Goal: Task Accomplishment & Management: Complete application form

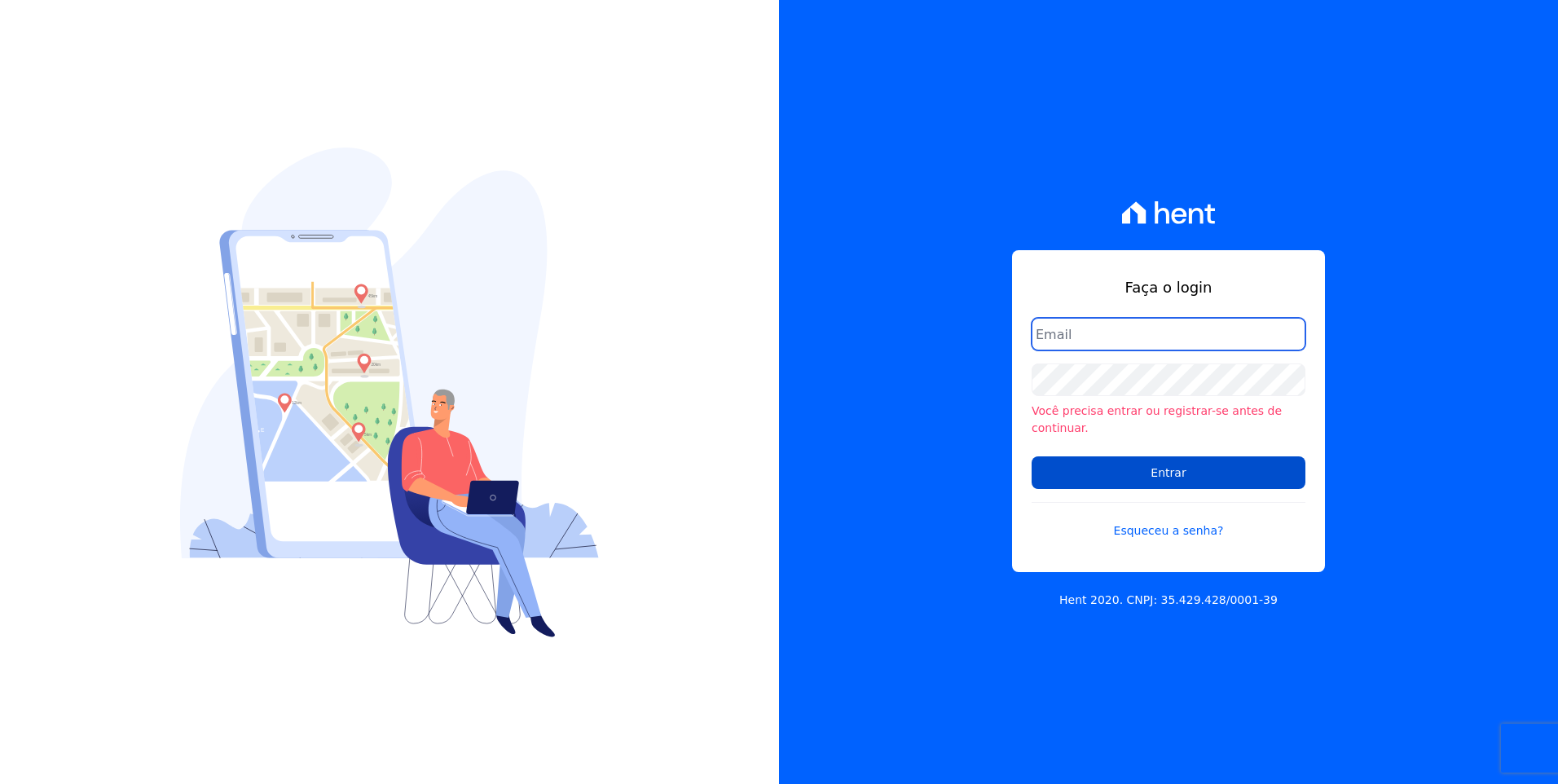
type input "moendasecopark2@gmail.com"
click at [1232, 471] on input "Entrar" at bounding box center [1168, 472] width 274 height 33
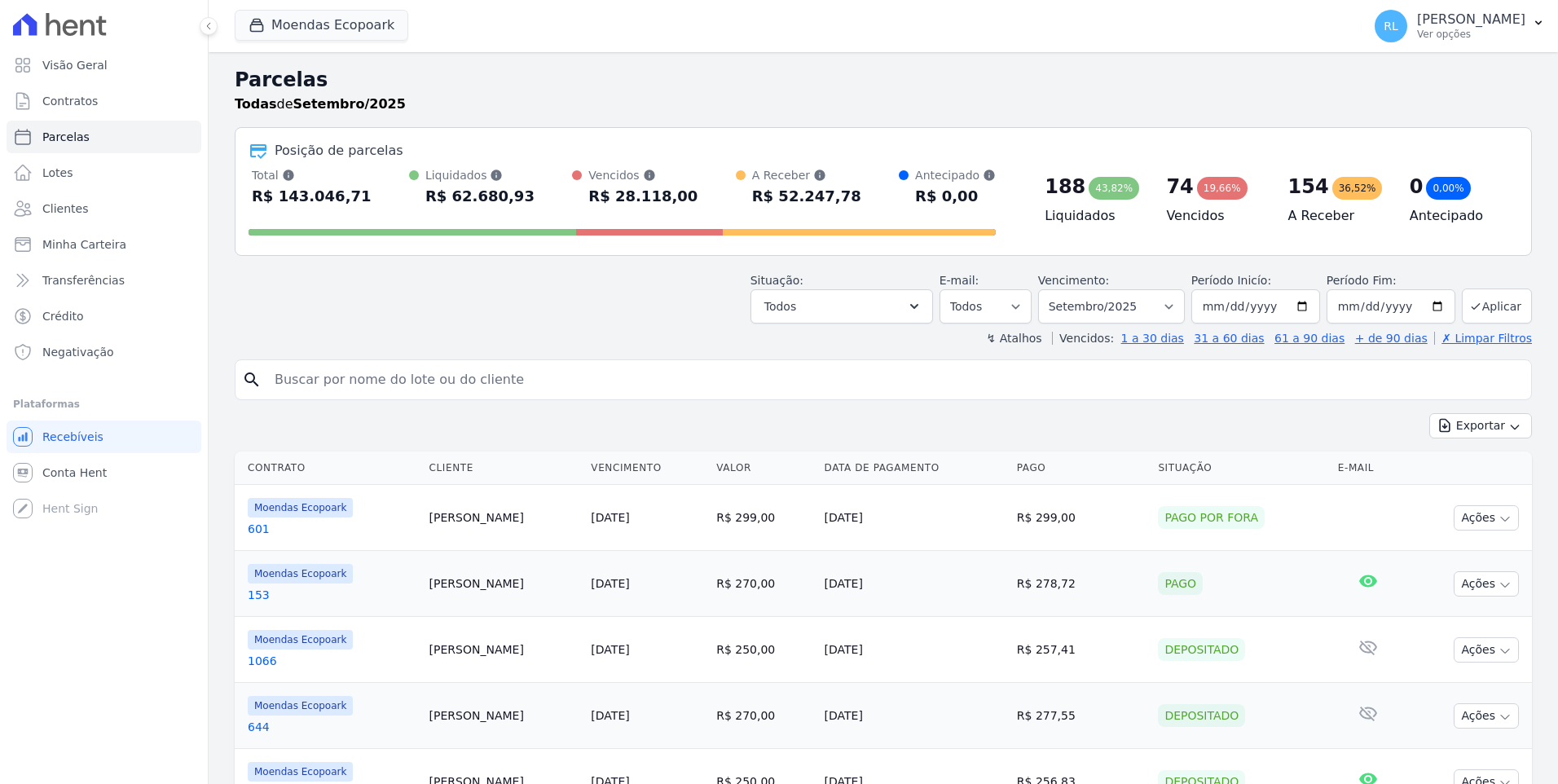
select select
click at [424, 394] on input "search" at bounding box center [895, 380] width 1260 height 33
type input "rosane"
select select
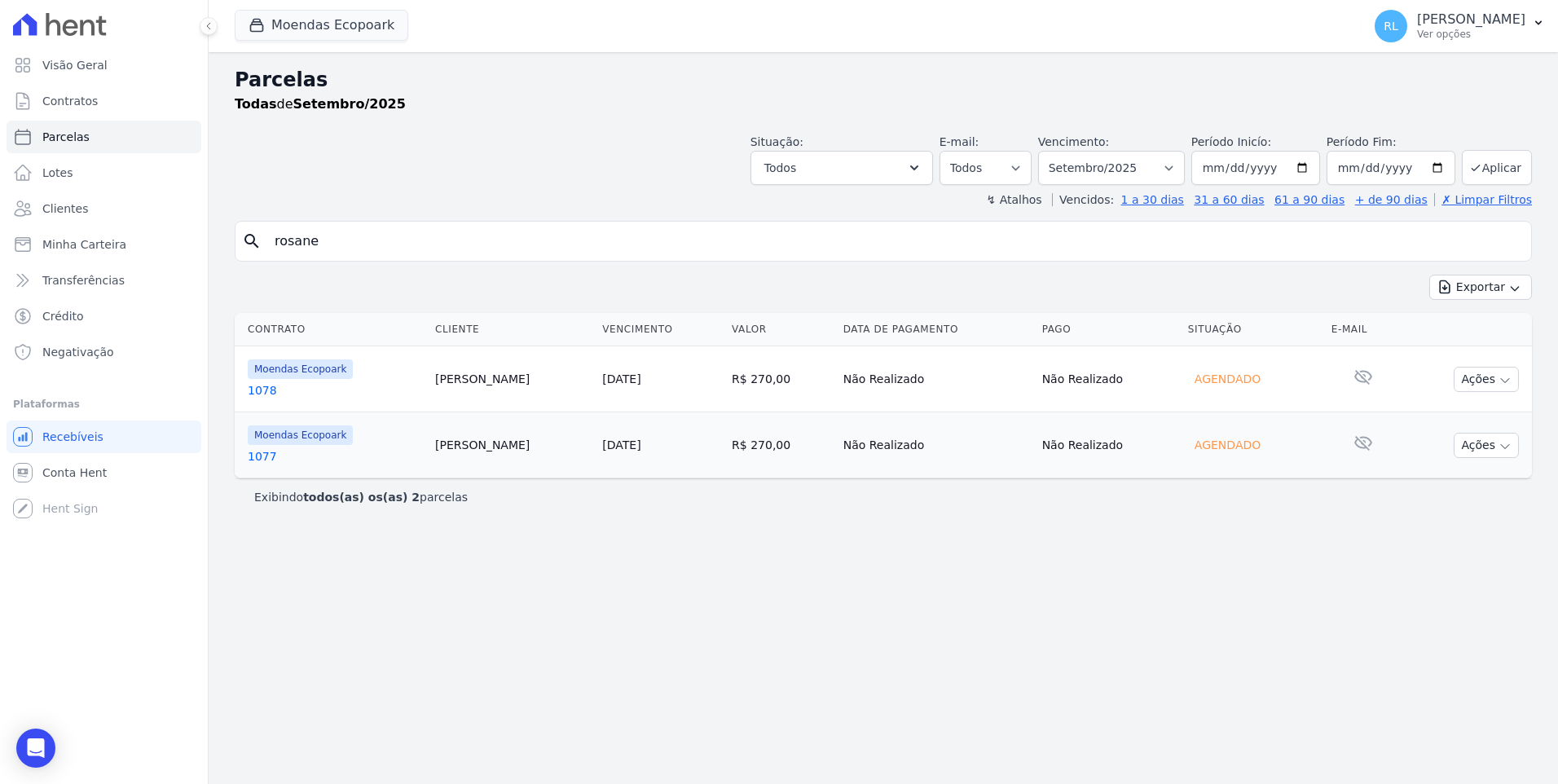
click at [267, 383] on link "1078" at bounding box center [335, 390] width 174 height 16
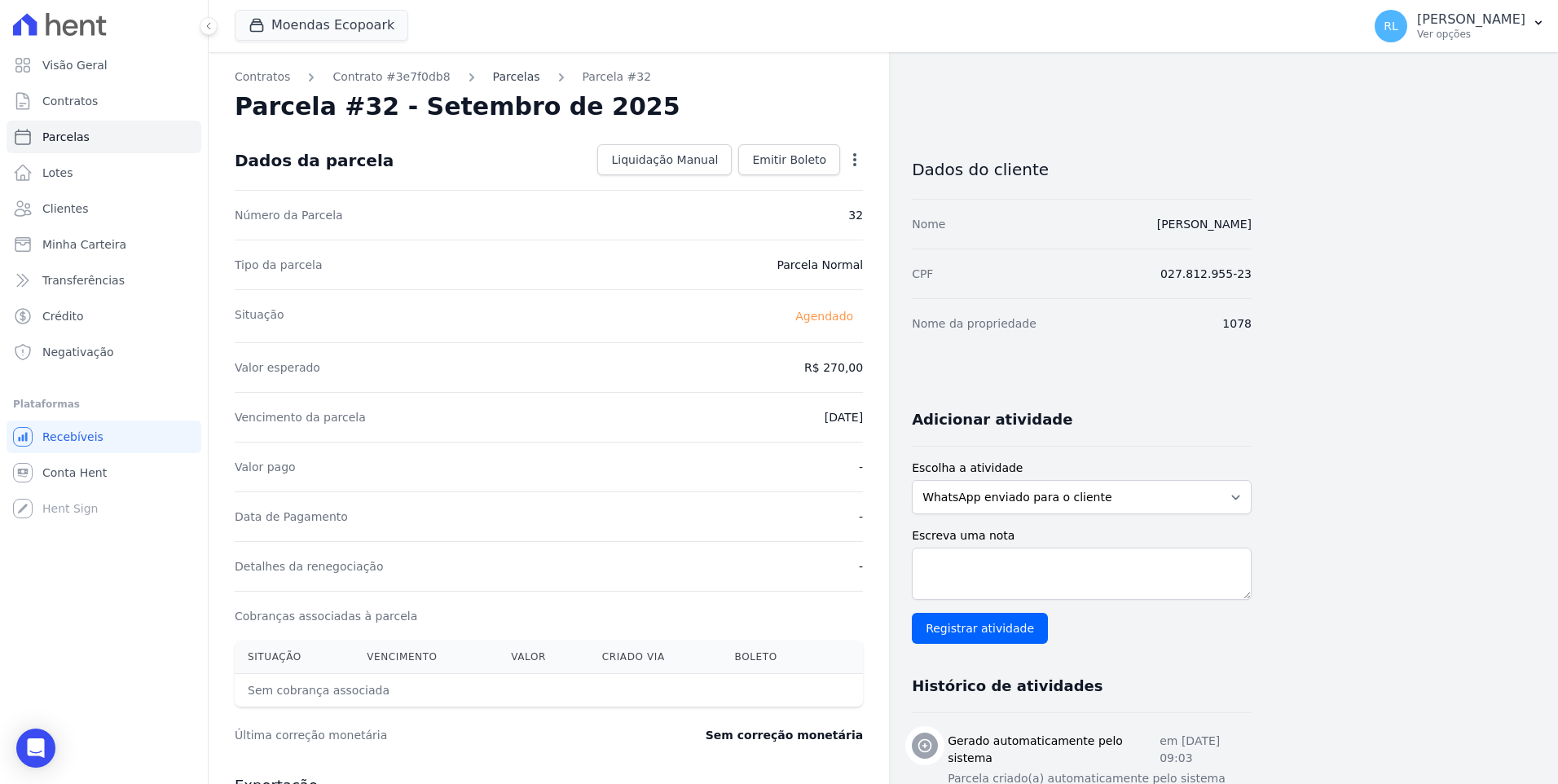
click at [502, 79] on link "Parcelas" at bounding box center [516, 77] width 48 height 17
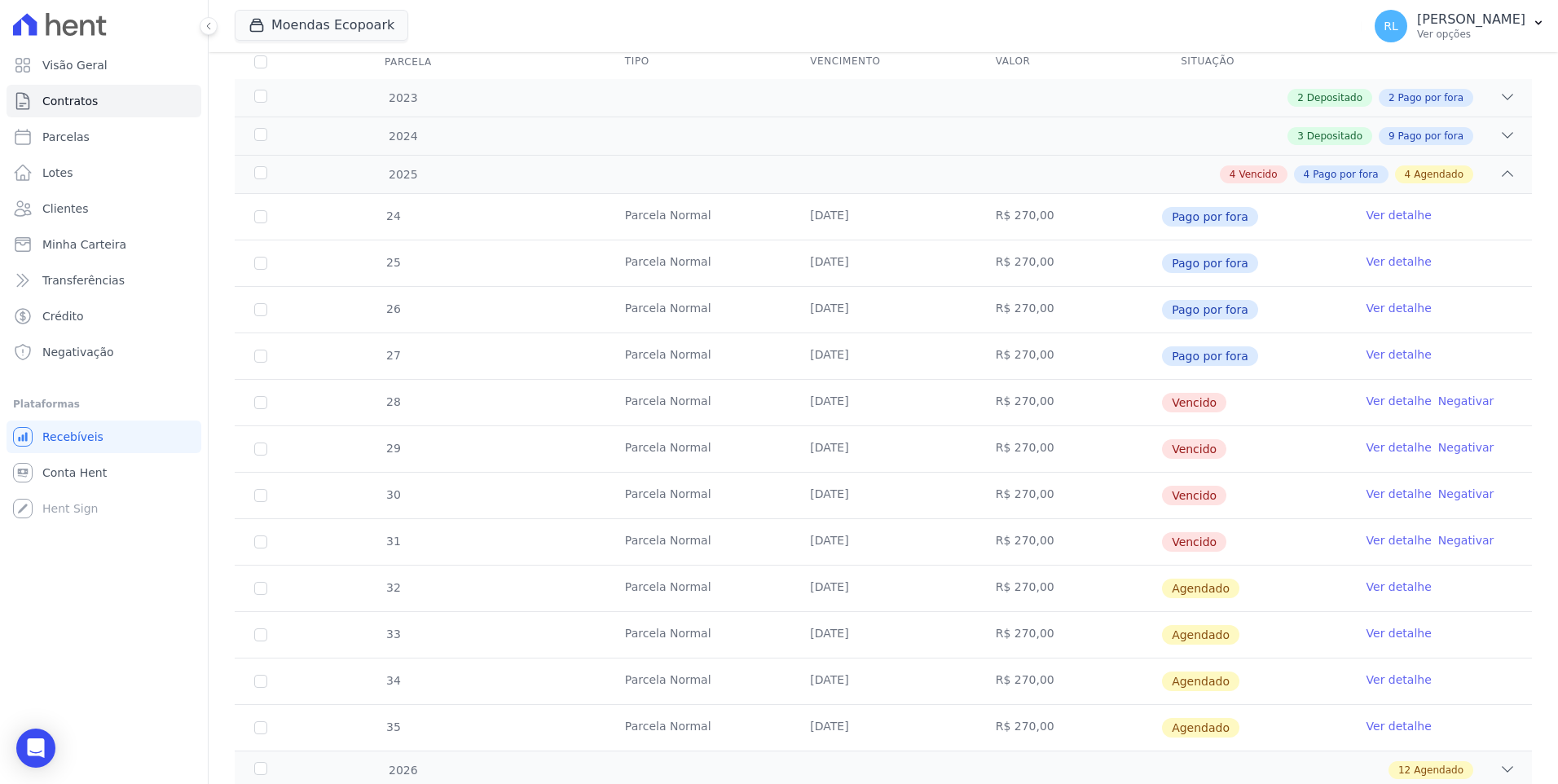
scroll to position [244, 0]
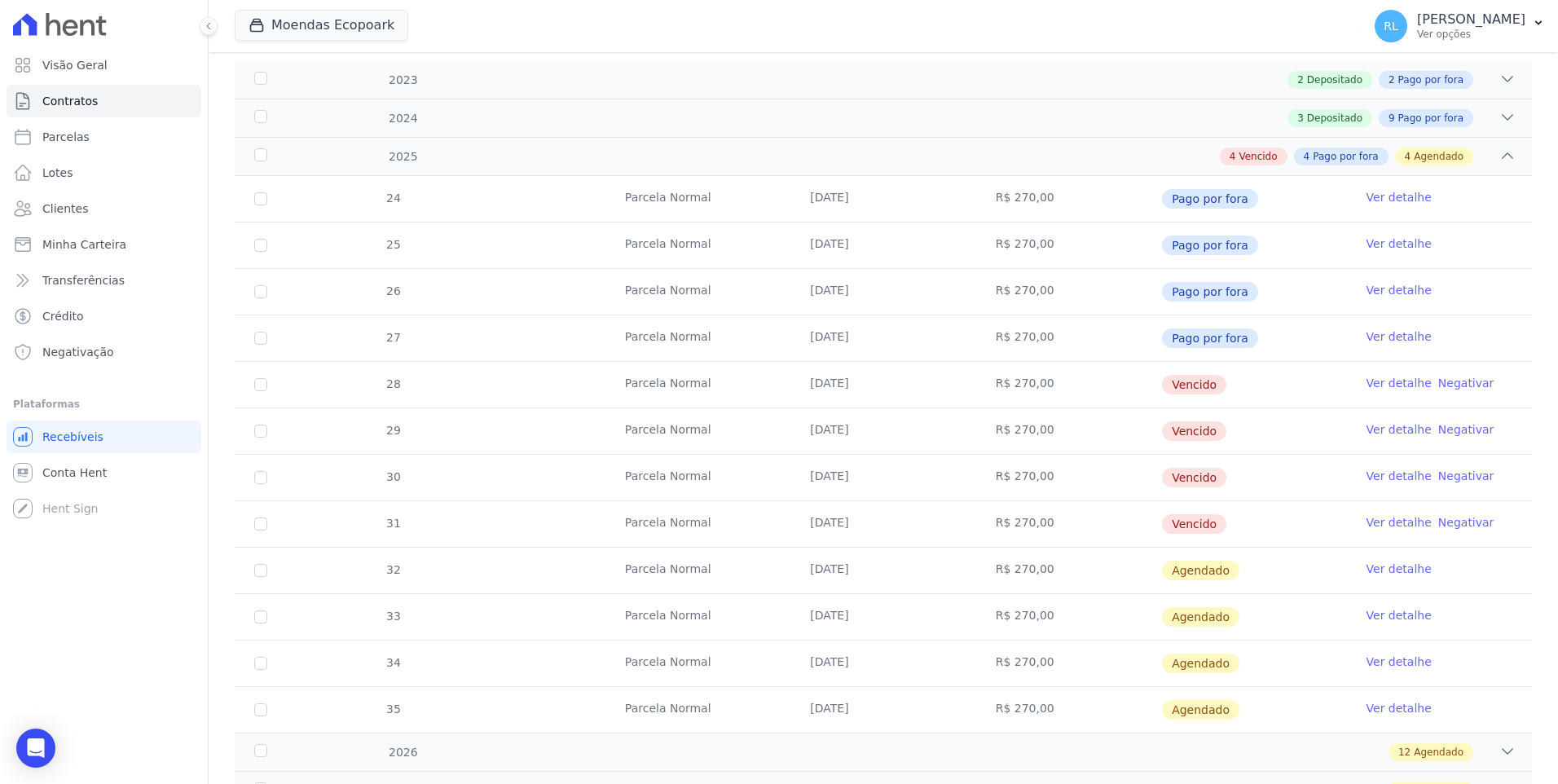
click at [1387, 386] on link "Ver detalhe" at bounding box center [1399, 383] width 65 height 16
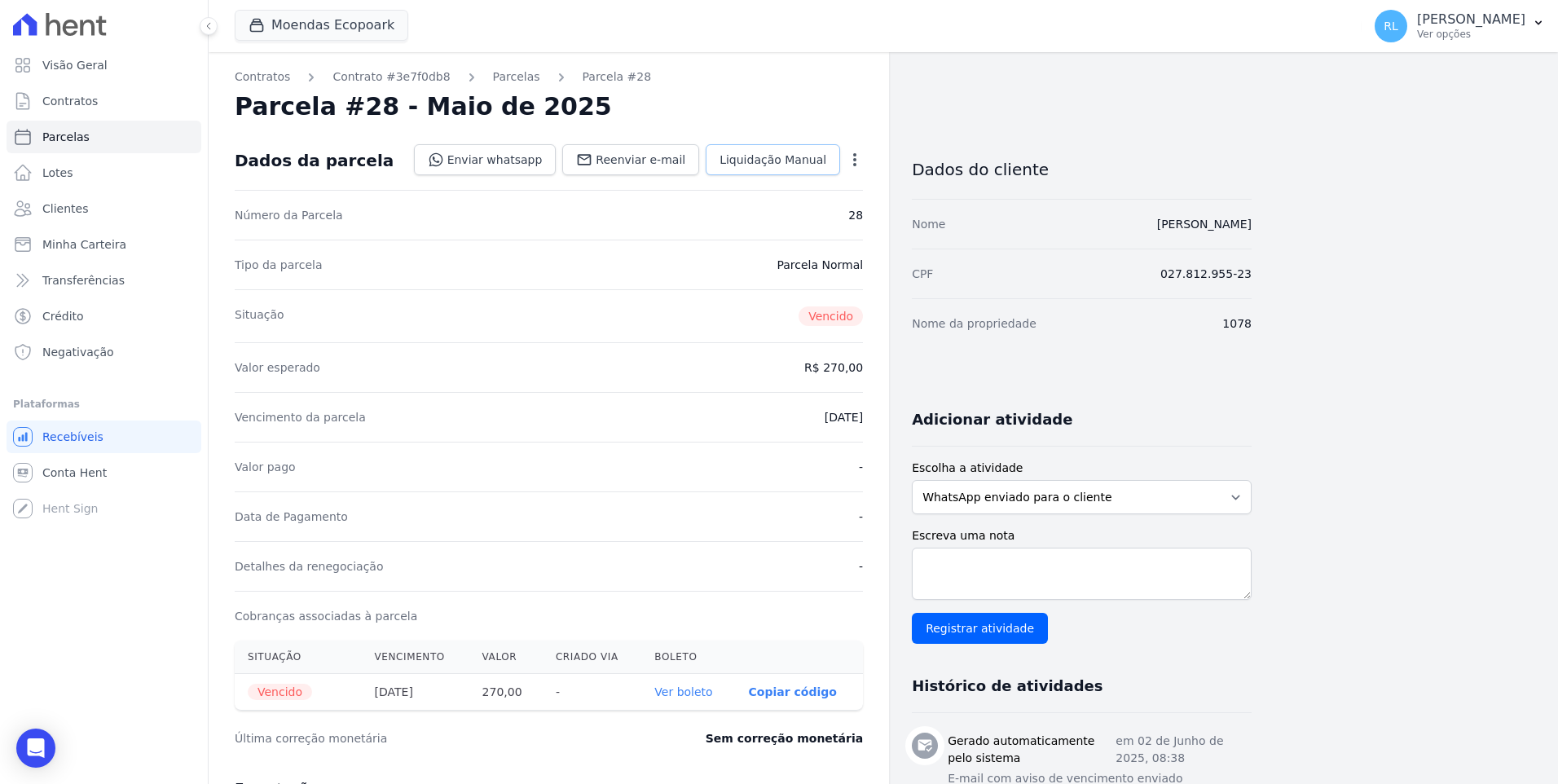
click at [788, 165] on span "Liquidação Manual" at bounding box center [773, 160] width 107 height 16
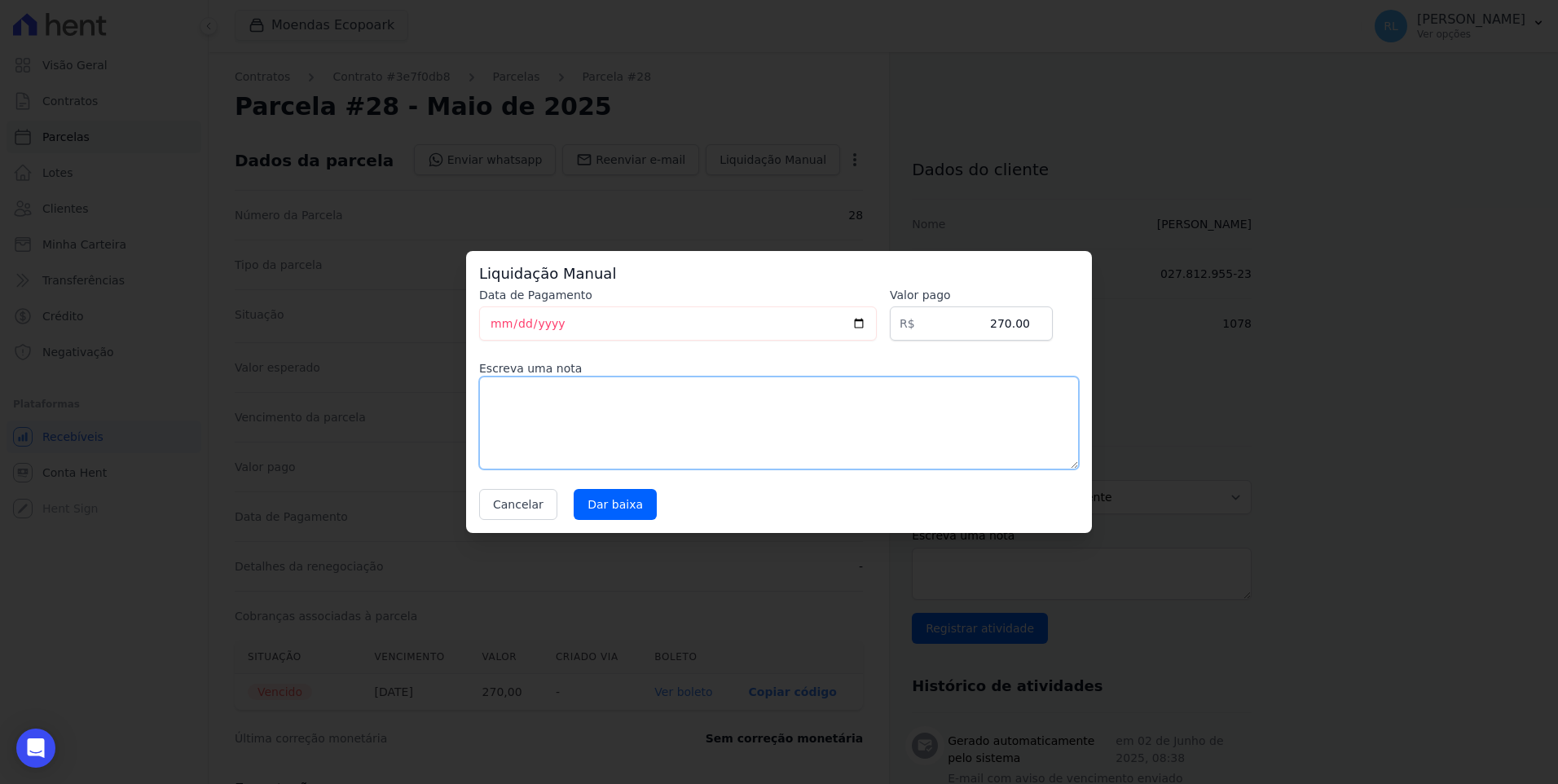
click at [536, 427] on textarea at bounding box center [779, 423] width 600 height 93
type textarea "i"
type textarea "pix"
drag, startPoint x: 990, startPoint y: 322, endPoint x: 1016, endPoint y: 323, distance: 26.0
click at [1016, 323] on input "270.00" at bounding box center [971, 324] width 163 height 35
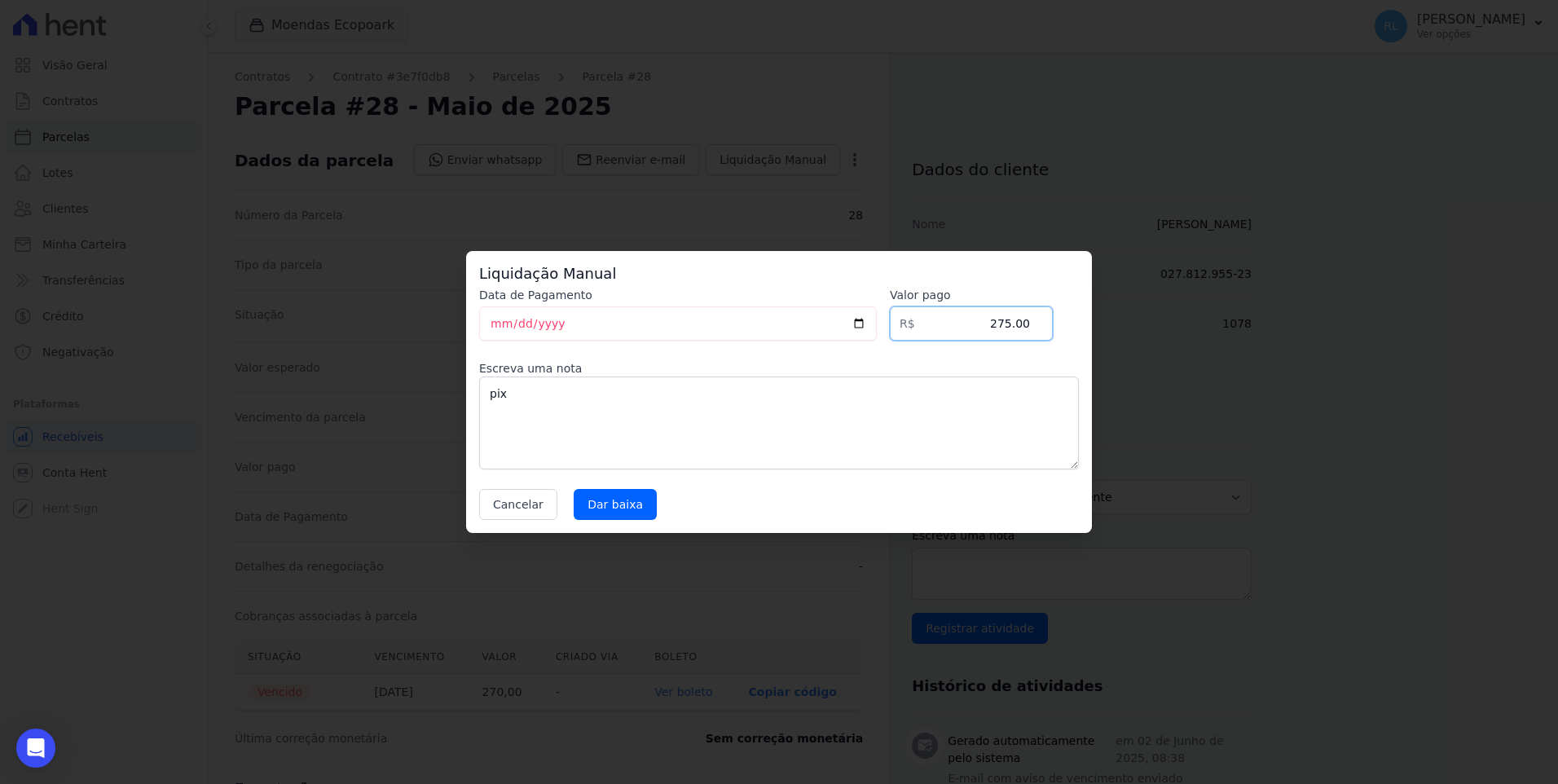
type input "275.00"
click at [666, 441] on textarea "pix" at bounding box center [779, 423] width 600 height 93
click at [602, 514] on input "Dar baixa" at bounding box center [615, 504] width 83 height 31
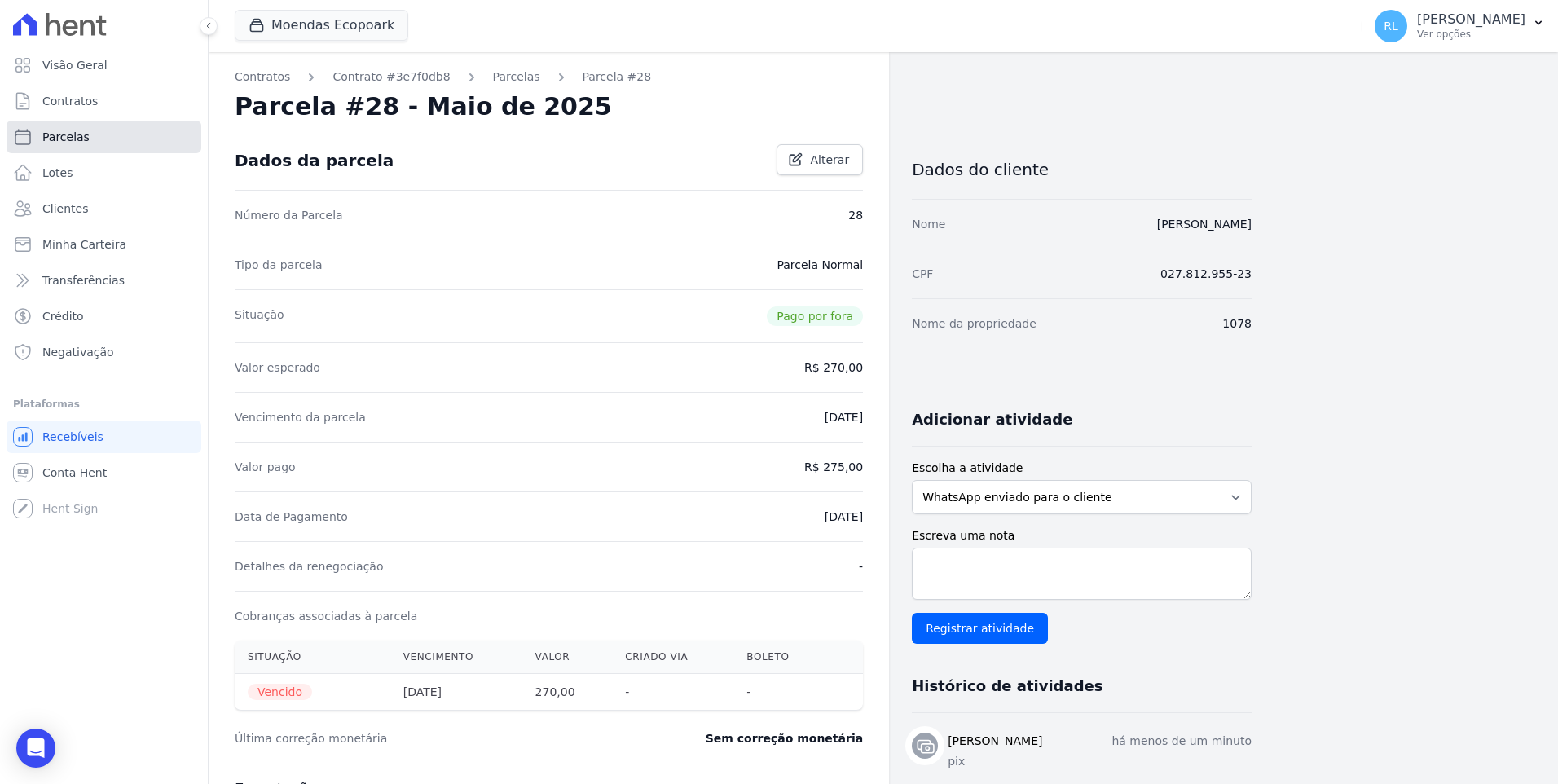
click at [103, 142] on link "Parcelas" at bounding box center [104, 137] width 195 height 33
select select
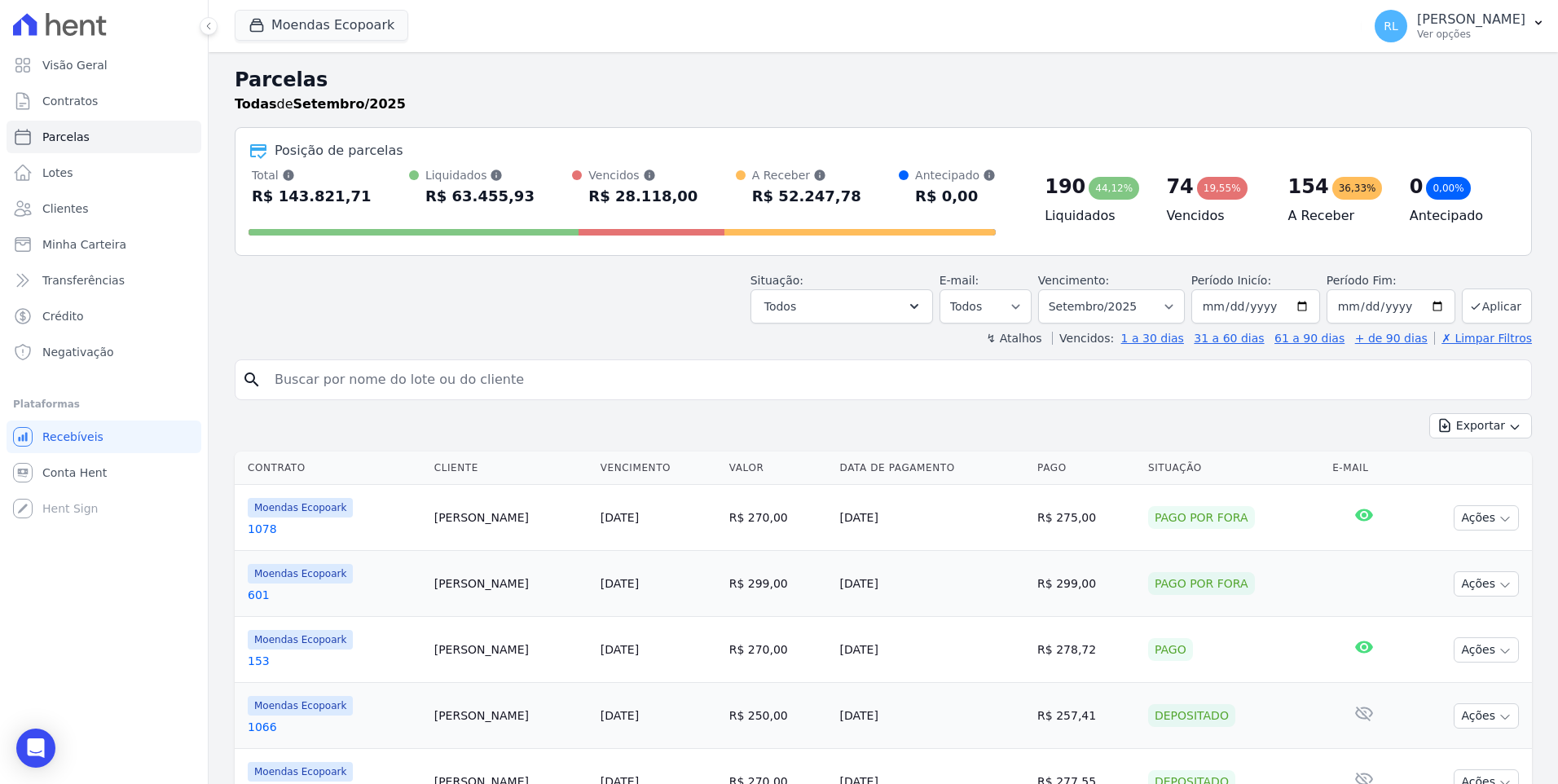
click at [333, 385] on input "search" at bounding box center [895, 380] width 1260 height 33
type input "1077"
select select
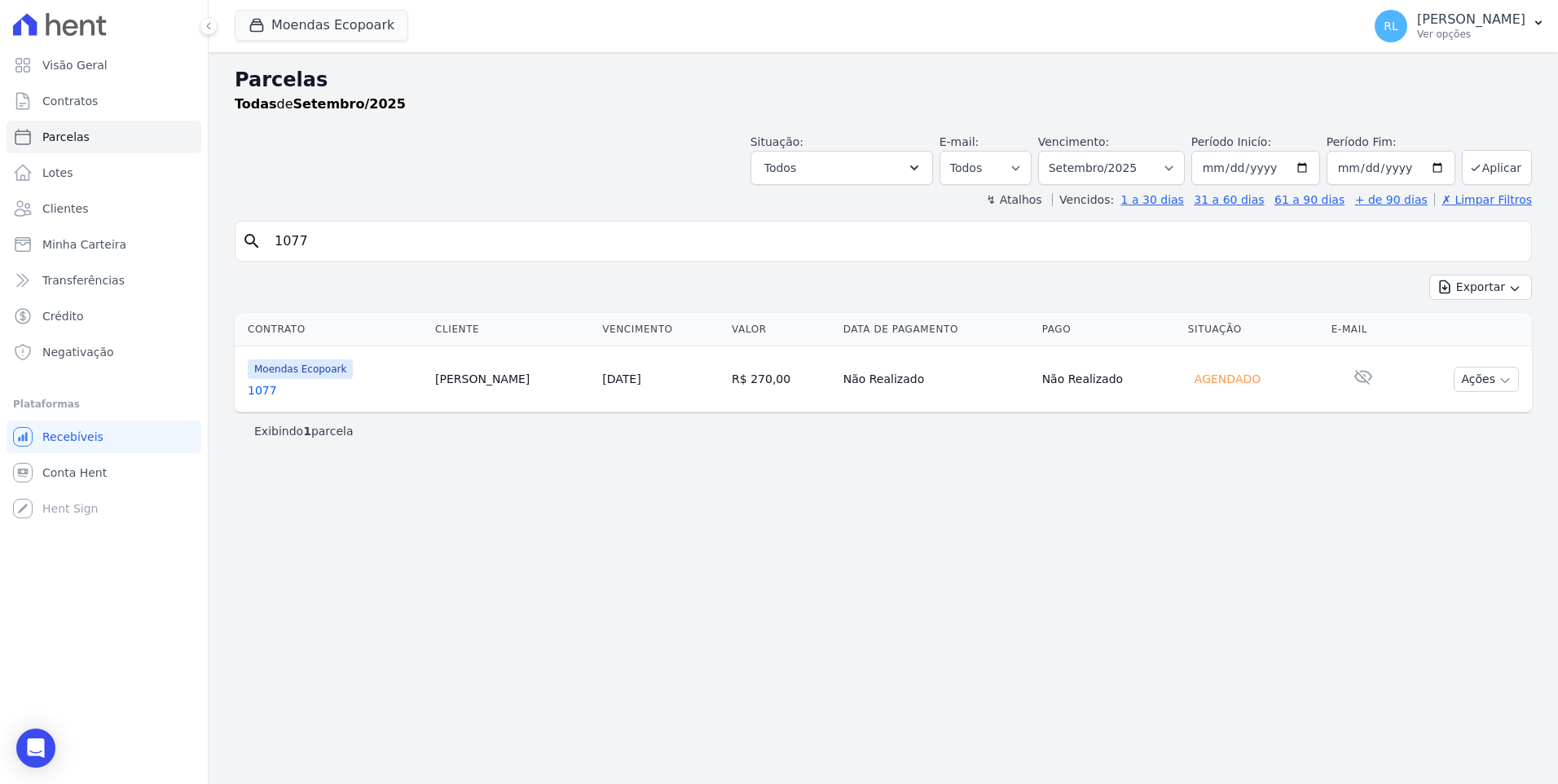
click at [256, 391] on link "1077" at bounding box center [335, 390] width 174 height 16
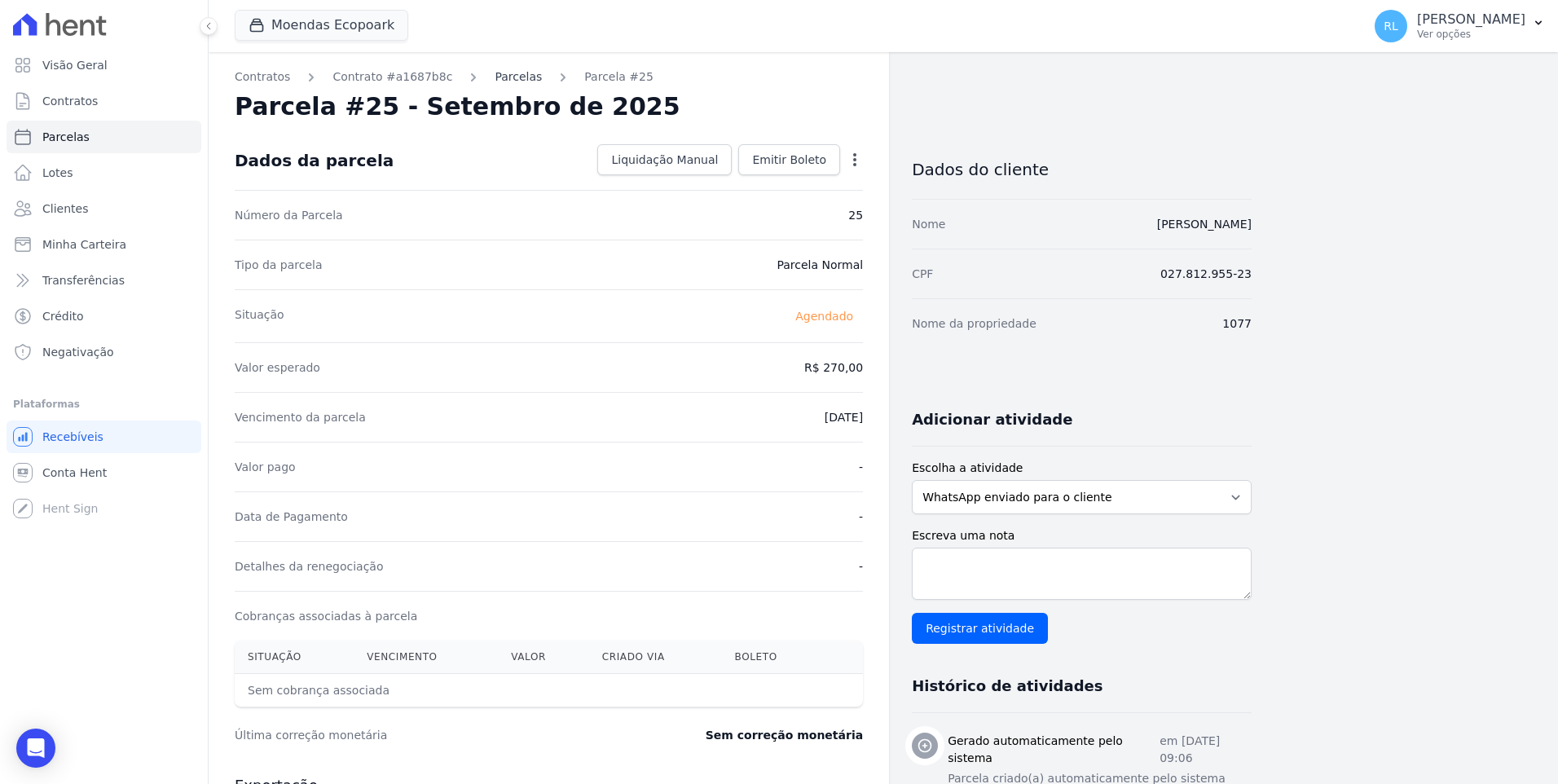
click at [505, 78] on link "Parcelas" at bounding box center [518, 77] width 48 height 17
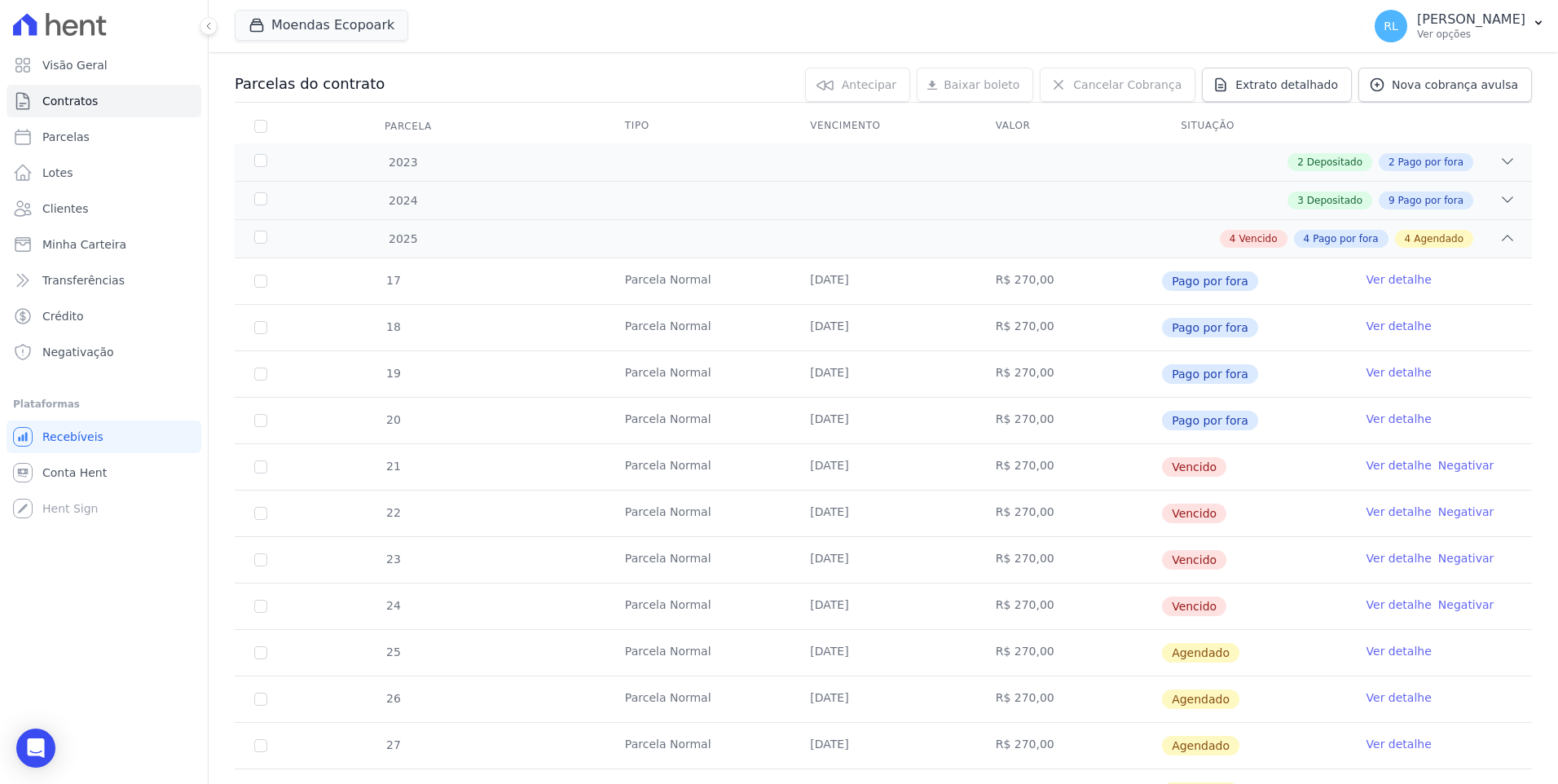
scroll to position [163, 0]
click at [1371, 465] on link "Ver detalhe" at bounding box center [1399, 464] width 65 height 16
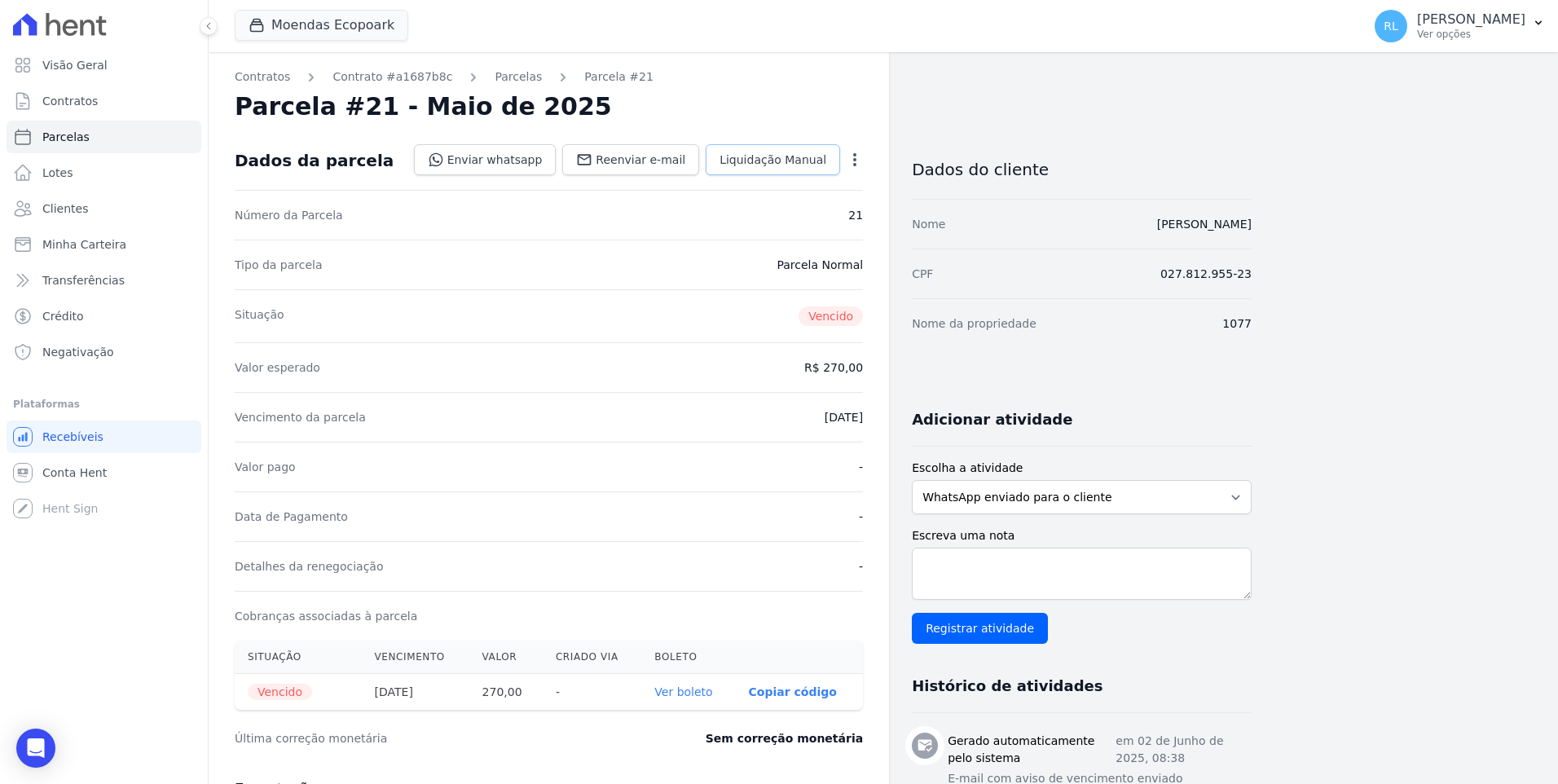
click at [750, 161] on span "Liquidação Manual" at bounding box center [773, 160] width 107 height 16
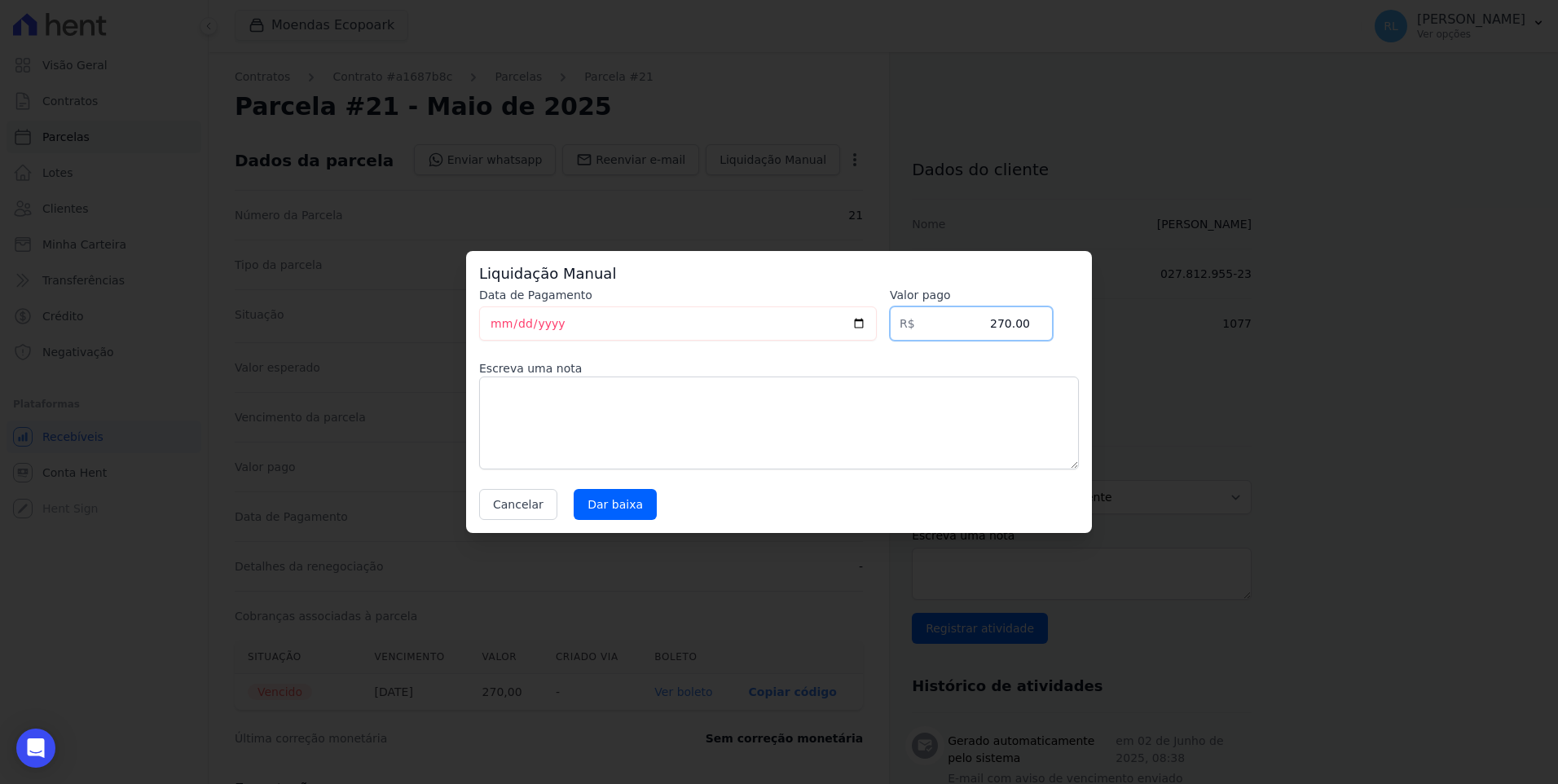
click at [1011, 322] on input "270.00" at bounding box center [971, 324] width 163 height 35
type input "275.00"
click at [717, 442] on textarea at bounding box center [779, 423] width 600 height 93
type textarea "pix"
click at [600, 496] on input "Dar baixa" at bounding box center [615, 504] width 83 height 31
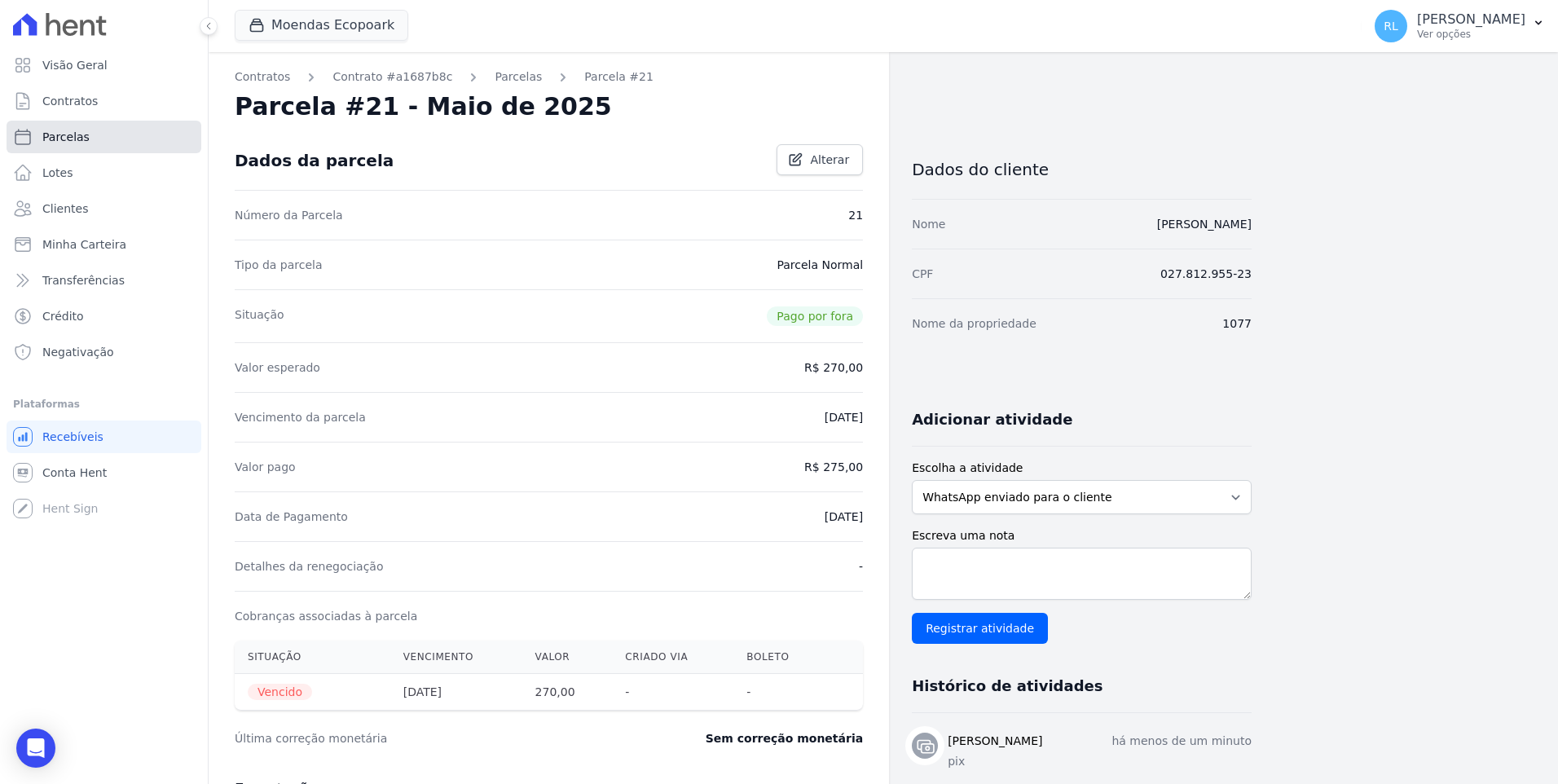
click at [110, 144] on link "Parcelas" at bounding box center [104, 137] width 195 height 33
select select
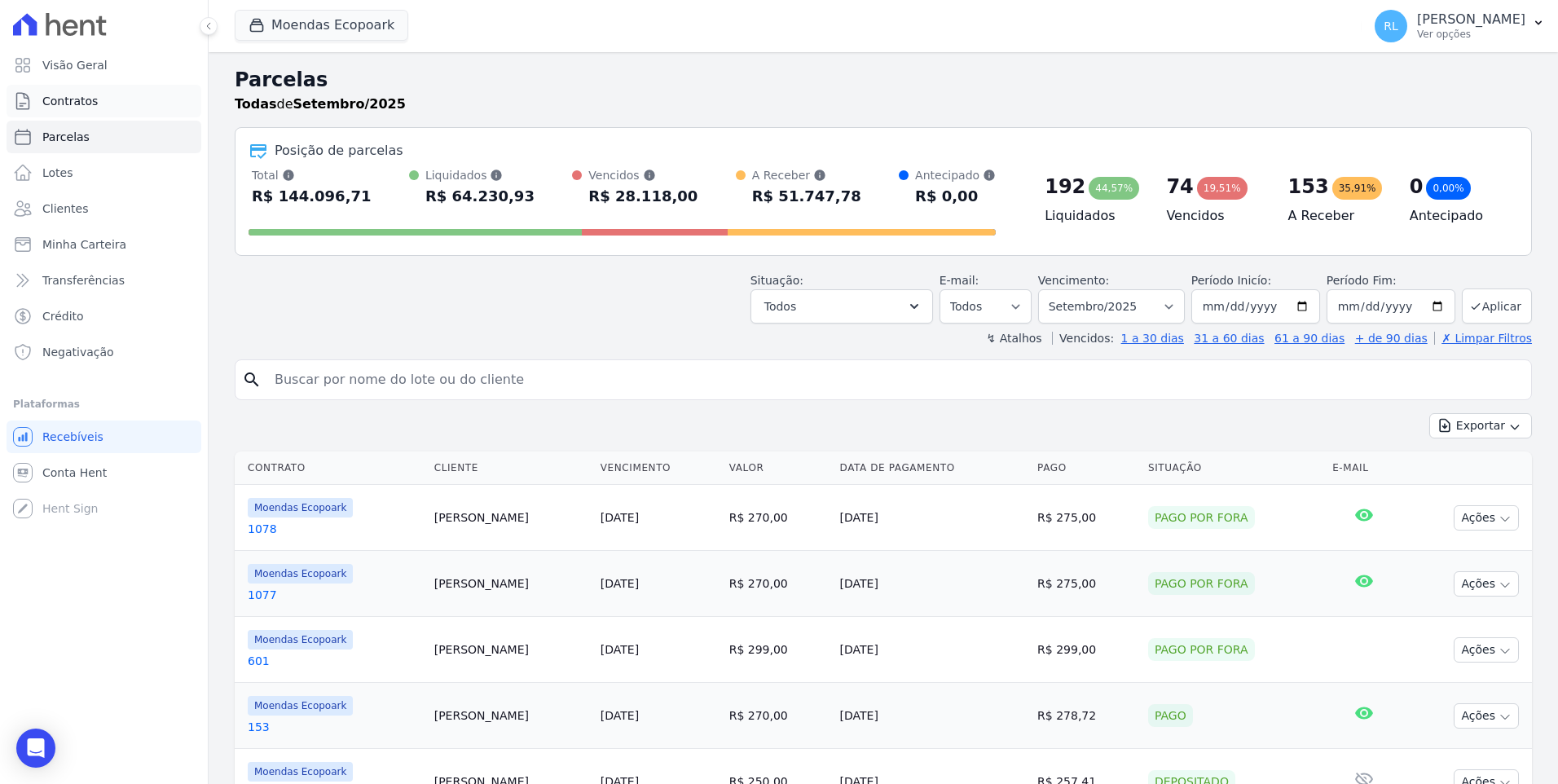
click at [89, 106] on span "Contratos" at bounding box center [70, 101] width 55 height 16
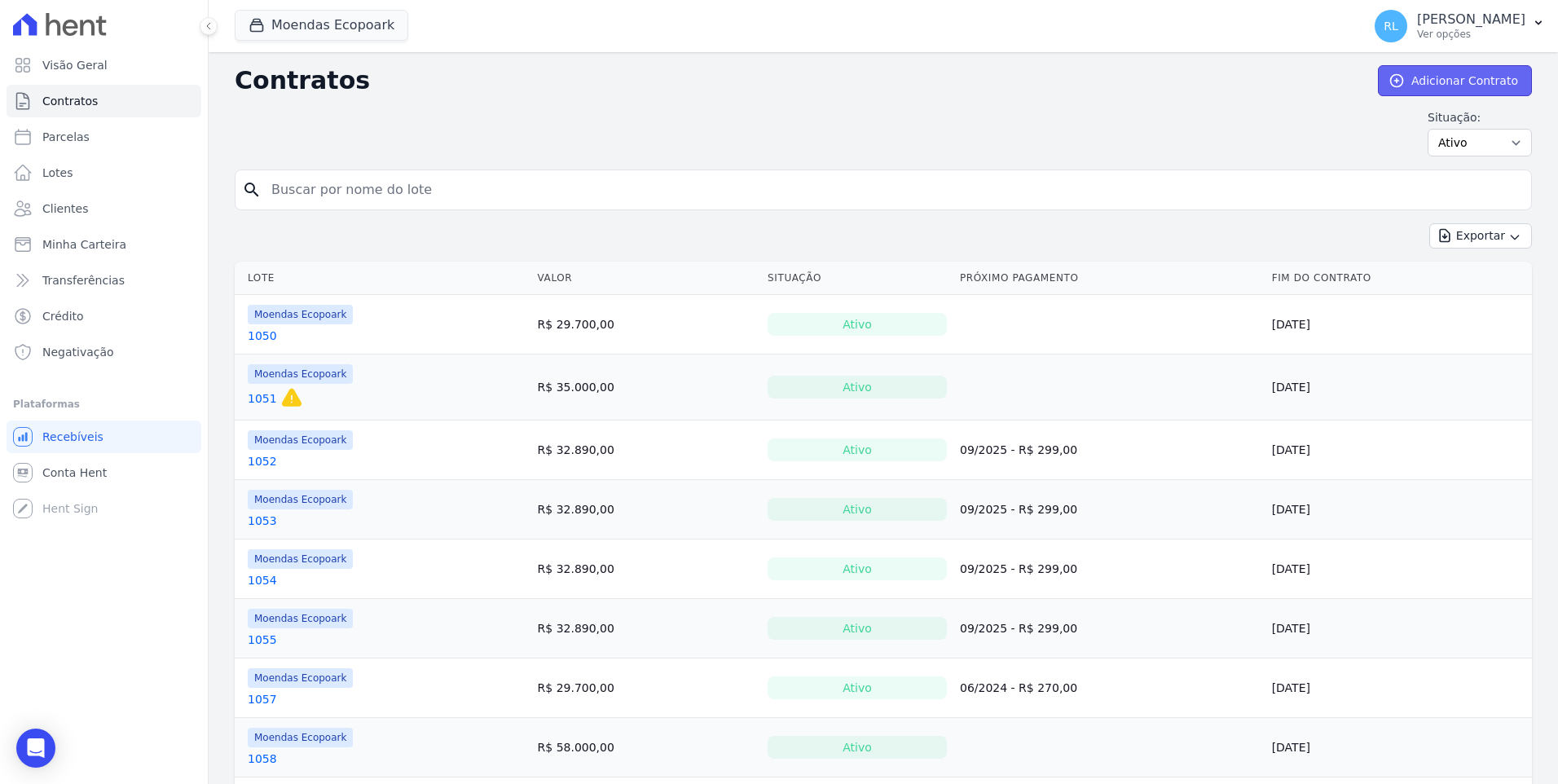
click at [1425, 88] on link "Adicionar Contrato" at bounding box center [1455, 80] width 154 height 31
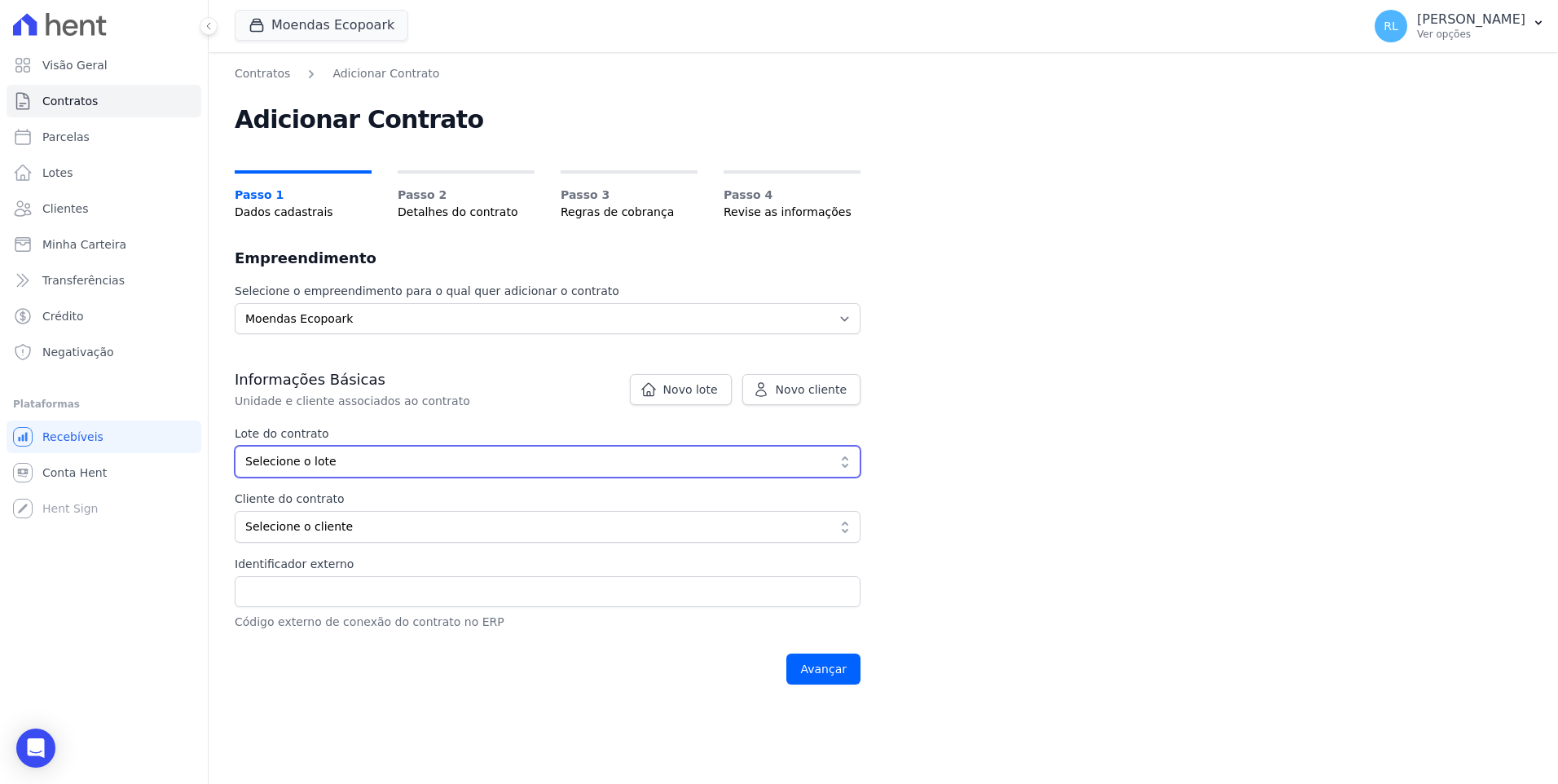
click at [321, 467] on span "Selecione o lote" at bounding box center [536, 462] width 582 height 17
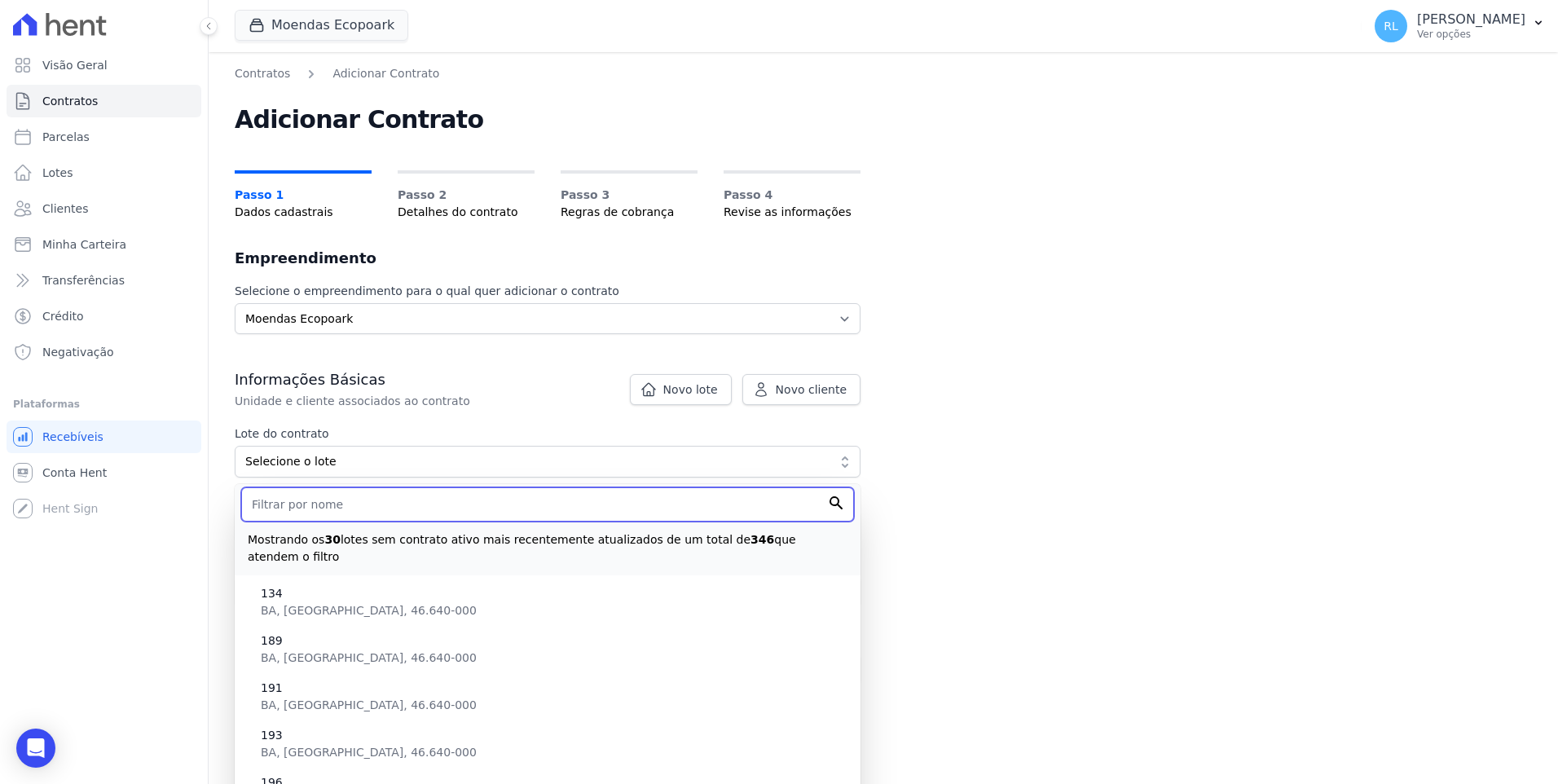
click at [307, 507] on input "text" at bounding box center [548, 504] width 613 height 35
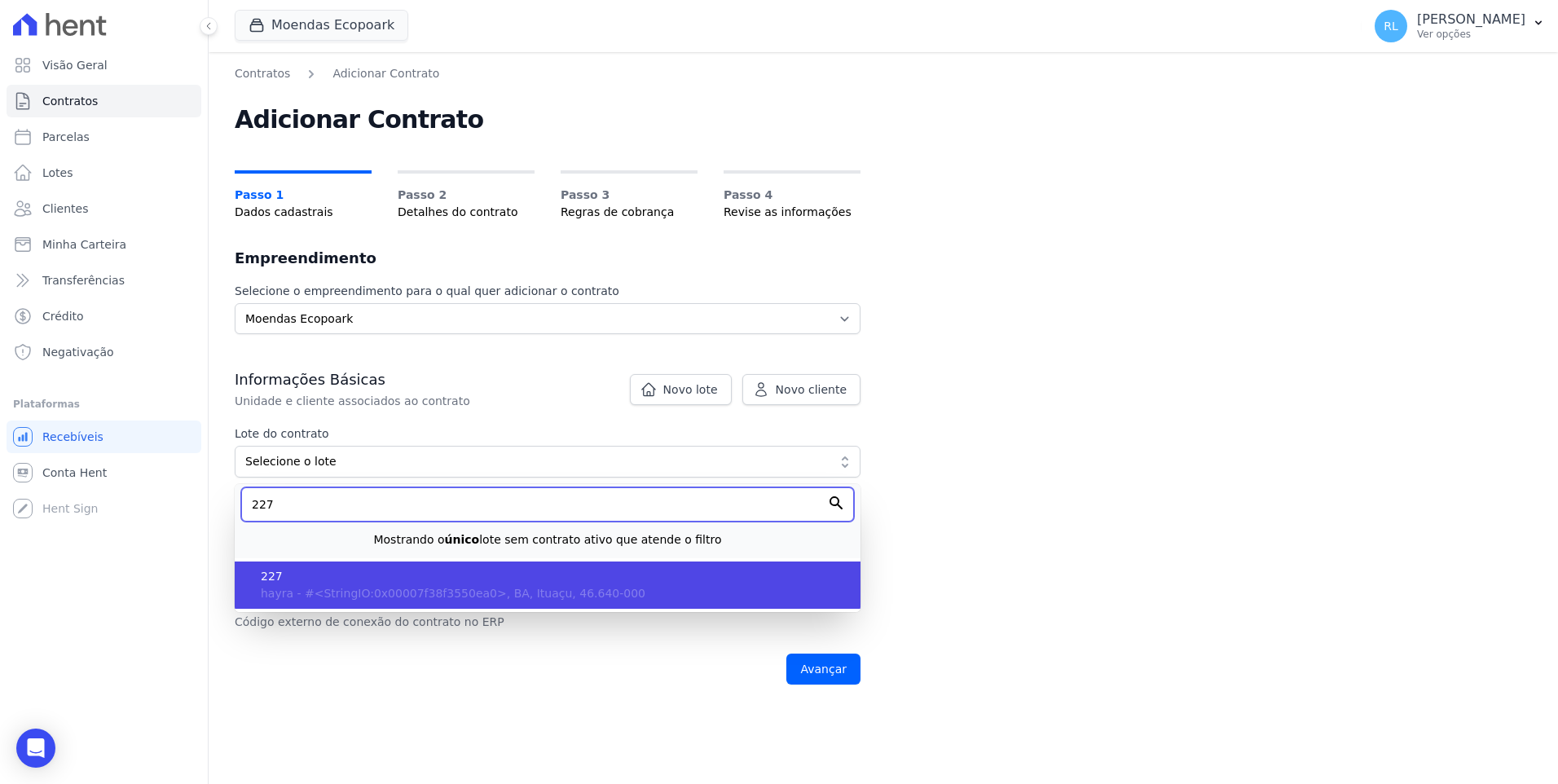
type input "227"
click at [311, 566] on li "227 hayra - #<StringIO:0x00007f38f3550ea0>, BA, Ituaçu, 46.640-000" at bounding box center [548, 585] width 626 height 47
type input "c8859135-bdc7-4a97-913c-b217b41a3953"
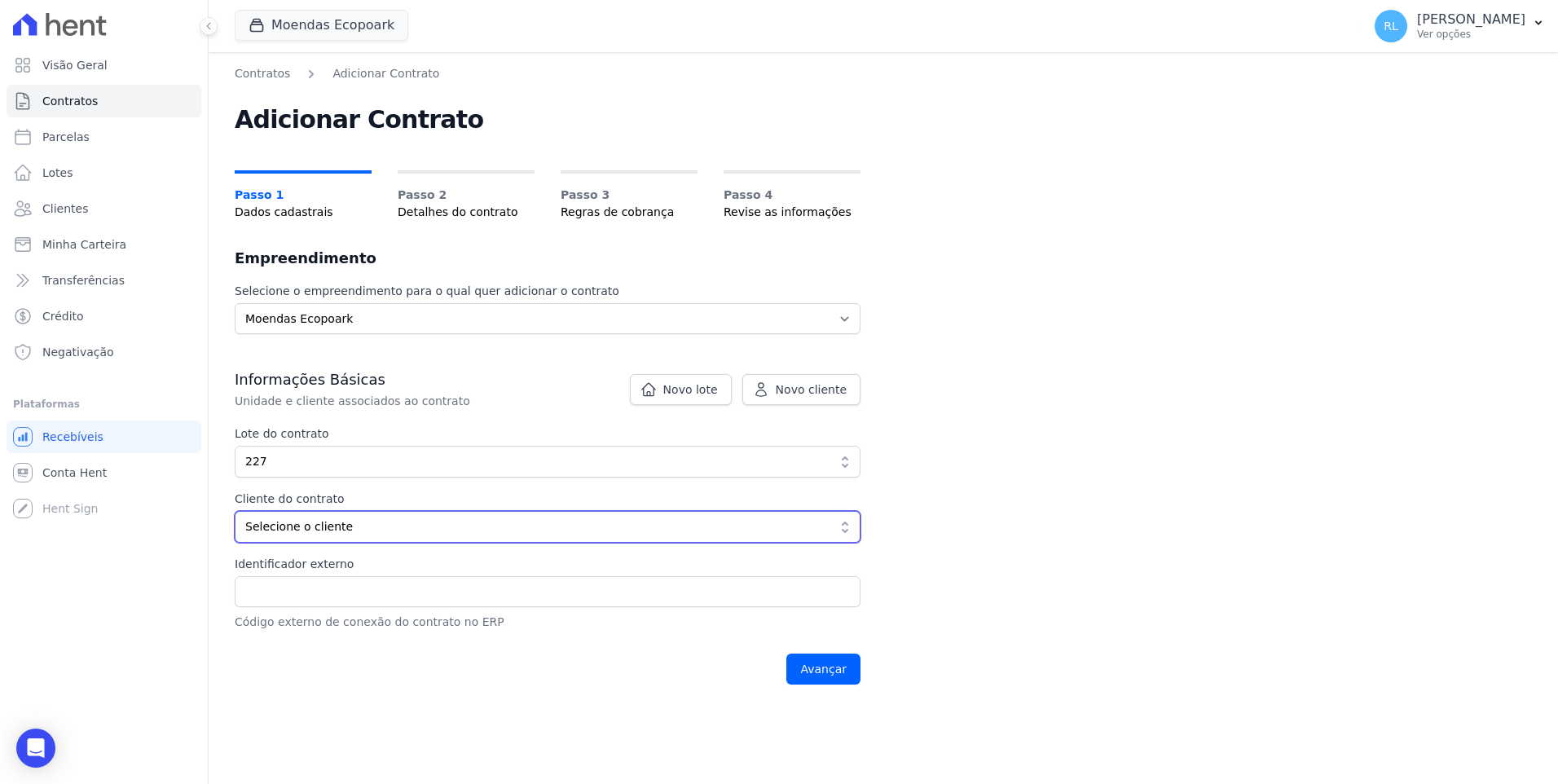
click at [309, 532] on span "Selecione o cliente" at bounding box center [536, 527] width 582 height 17
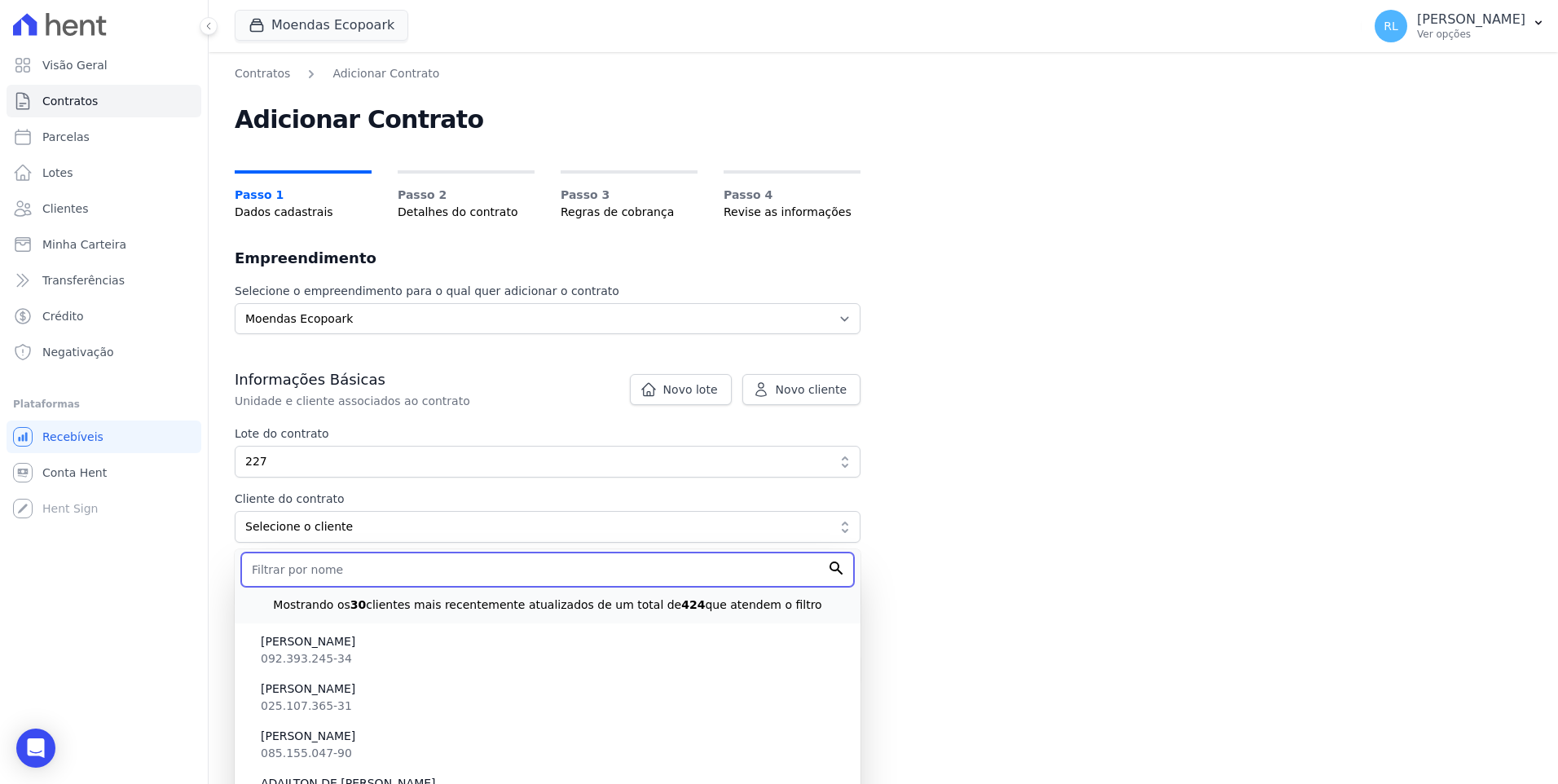
click at [305, 570] on input "text" at bounding box center [548, 570] width 613 height 35
drag, startPoint x: 292, startPoint y: 563, endPoint x: 158, endPoint y: 533, distance: 137.3
click at [158, 533] on div "Visão Geral Contratos Parcelas Lotes Clientes Minha Carteira Transferências Cré…" at bounding box center [779, 392] width 1558 height 784
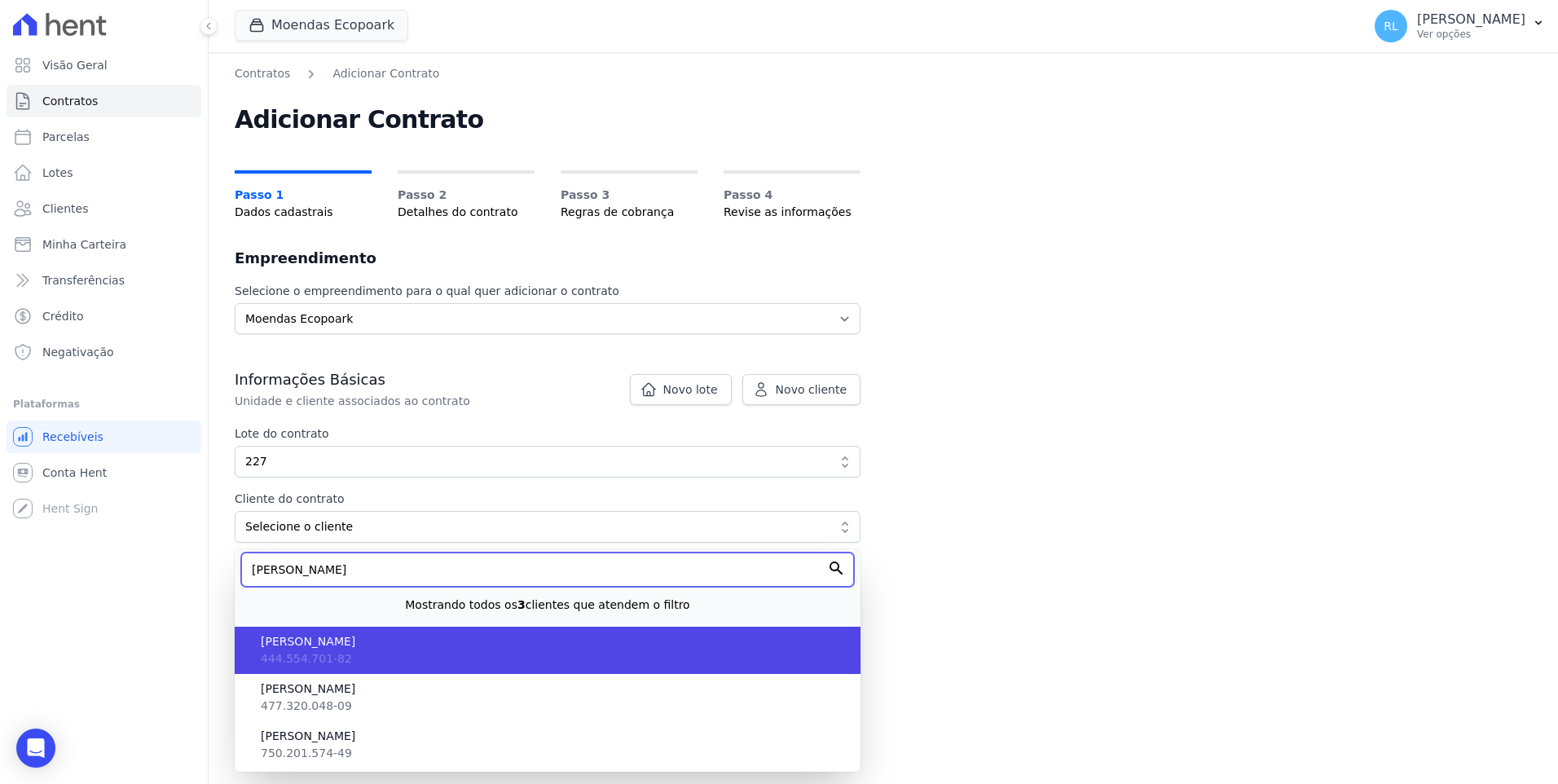
type input "ROBSON"
click at [307, 647] on span "[PERSON_NAME] [PERSON_NAME] [PERSON_NAME]" at bounding box center [554, 642] width 586 height 17
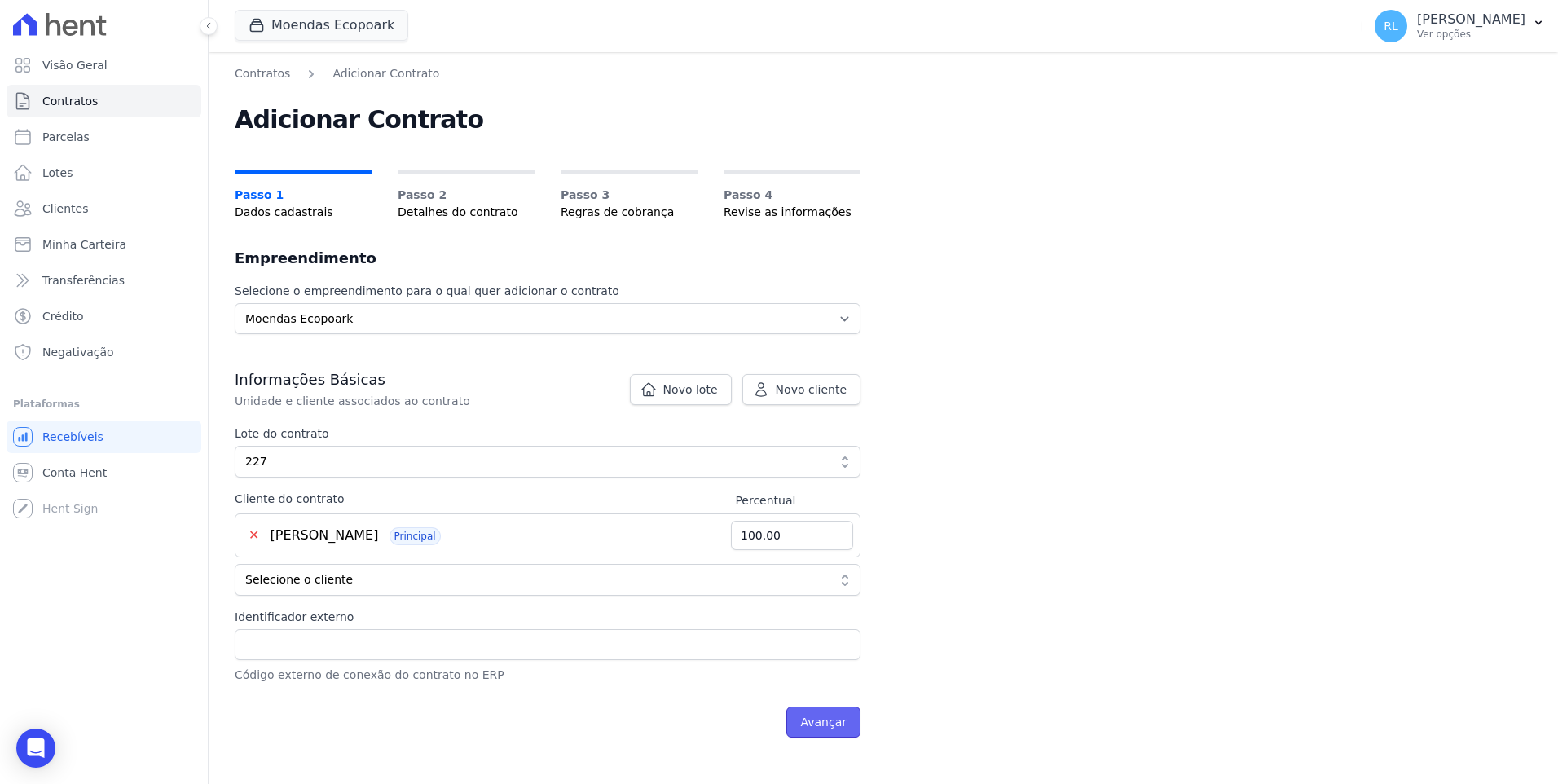
click at [845, 723] on input "Avançar" at bounding box center [824, 722] width 74 height 31
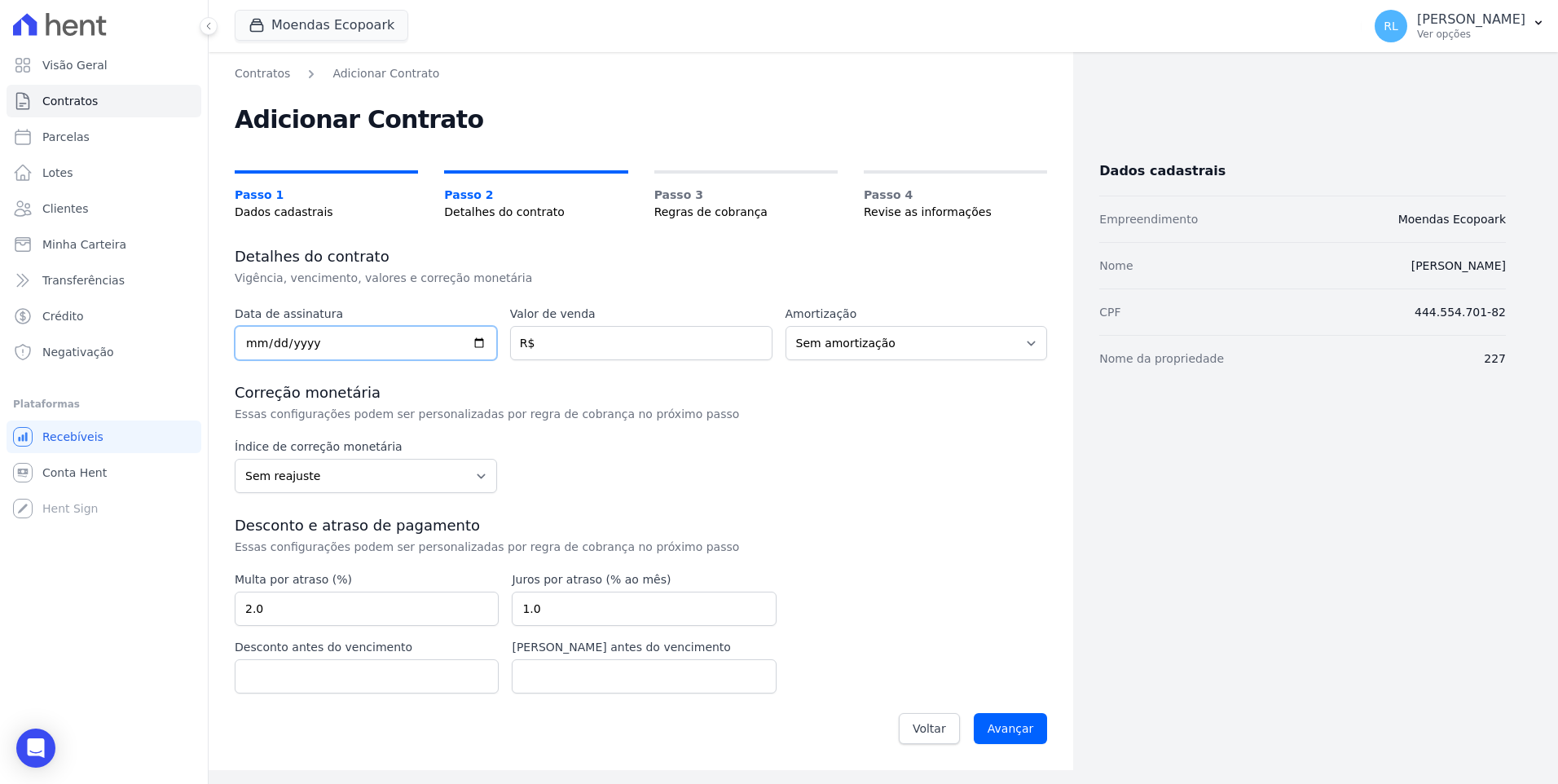
click at [260, 341] on input "date" at bounding box center [366, 343] width 263 height 35
type input "2025-09-10"
type input "45000"
click at [1034, 723] on input "Avançar" at bounding box center [1011, 729] width 74 height 31
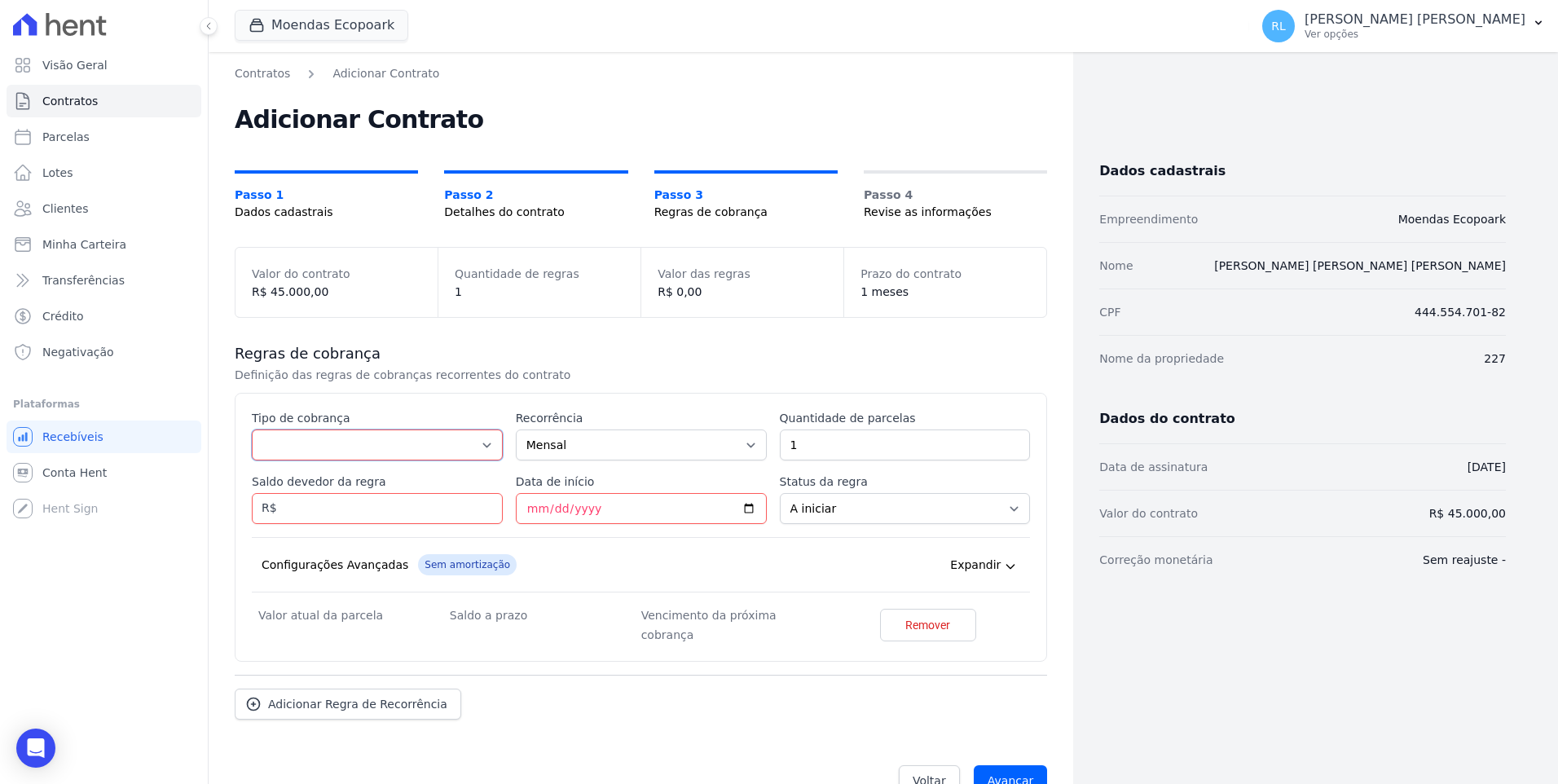
click at [328, 446] on select "Parcela Normal Entrada Sinal Intercalada Chaves Pré-chaves Pós-chaves Impostos …" at bounding box center [377, 445] width 251 height 31
click at [252, 429] on select "Parcela Normal Entrada Sinal Intercalada Chaves Pré-chaves Pós-chaves Impostos …" at bounding box center [377, 445] width 251 height 31
click at [298, 456] on select "Parcela Normal Entrada Sinal Intercalada Chaves Pré-chaves Pós-chaves Impostos …" at bounding box center [377, 445] width 251 height 31
select select "deposit"
click at [252, 429] on select "Parcela Normal Entrada Sinal Intercalada Chaves Pré-chaves Pós-chaves Impostos …" at bounding box center [377, 445] width 251 height 31
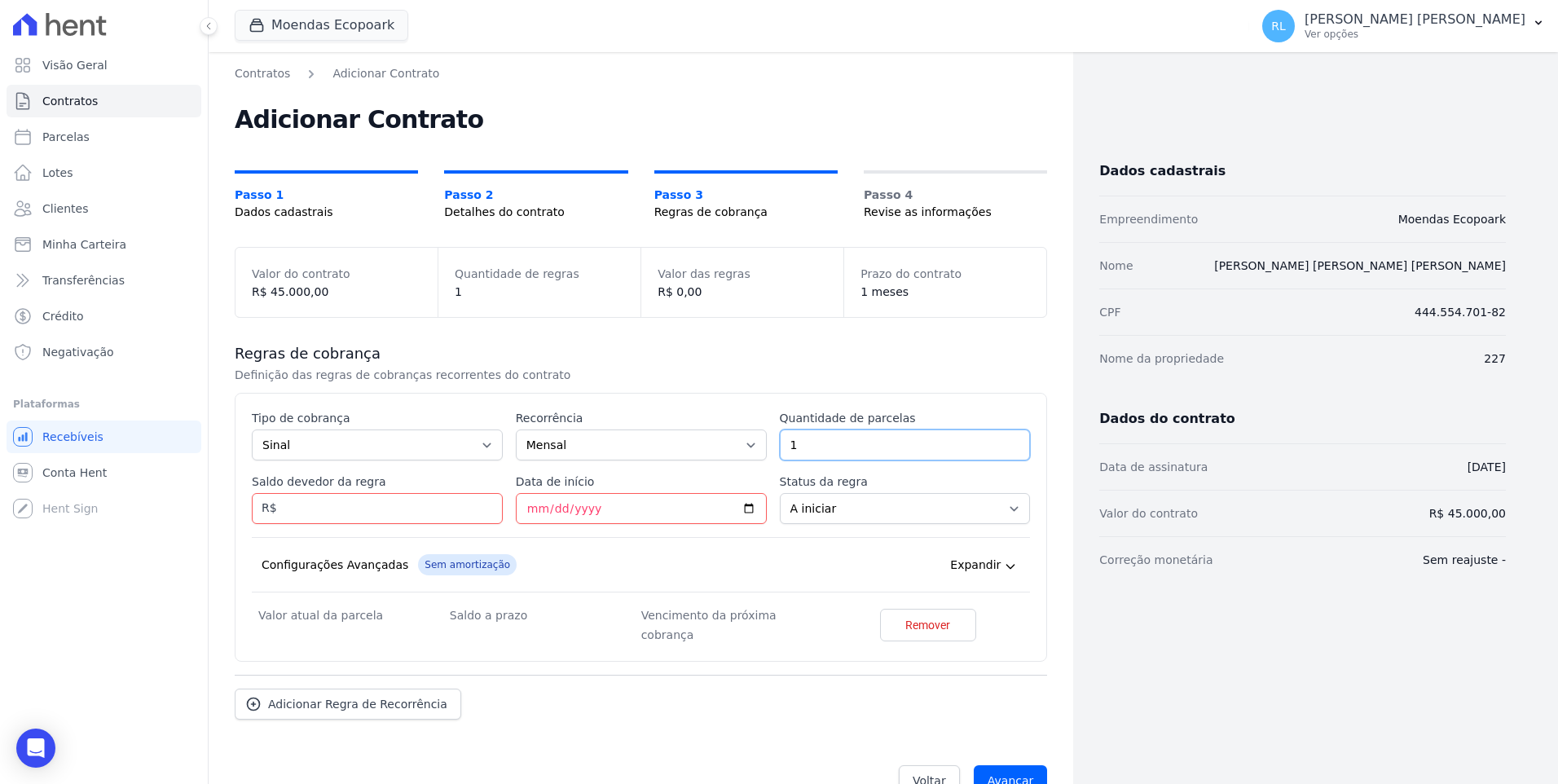
click at [815, 439] on input "1" at bounding box center [905, 445] width 251 height 31
type input "13"
type input "5850"
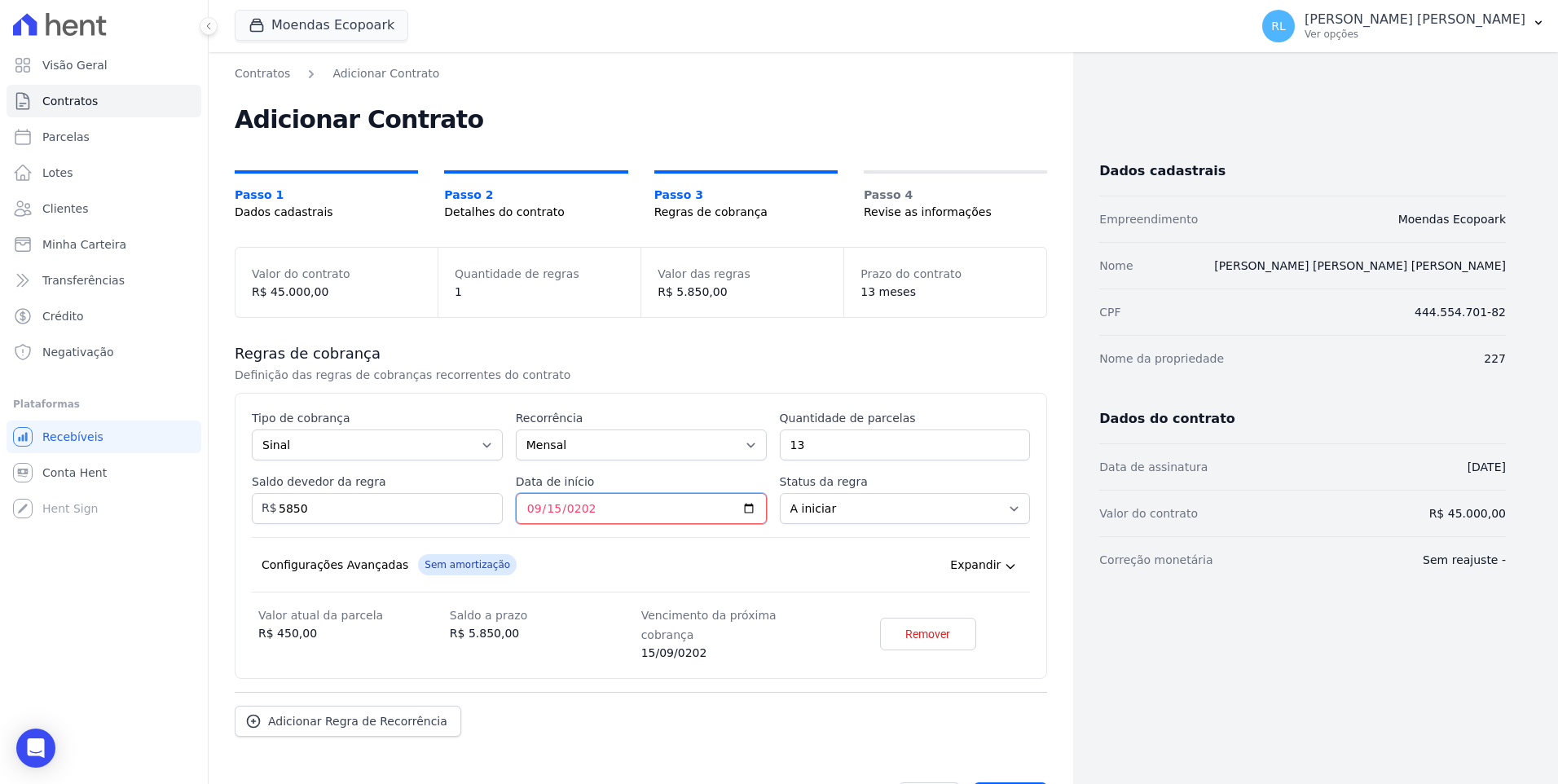
type input "2025-09-15"
click at [364, 713] on span "Adicionar Regra de Recorrência" at bounding box center [358, 721] width 180 height 16
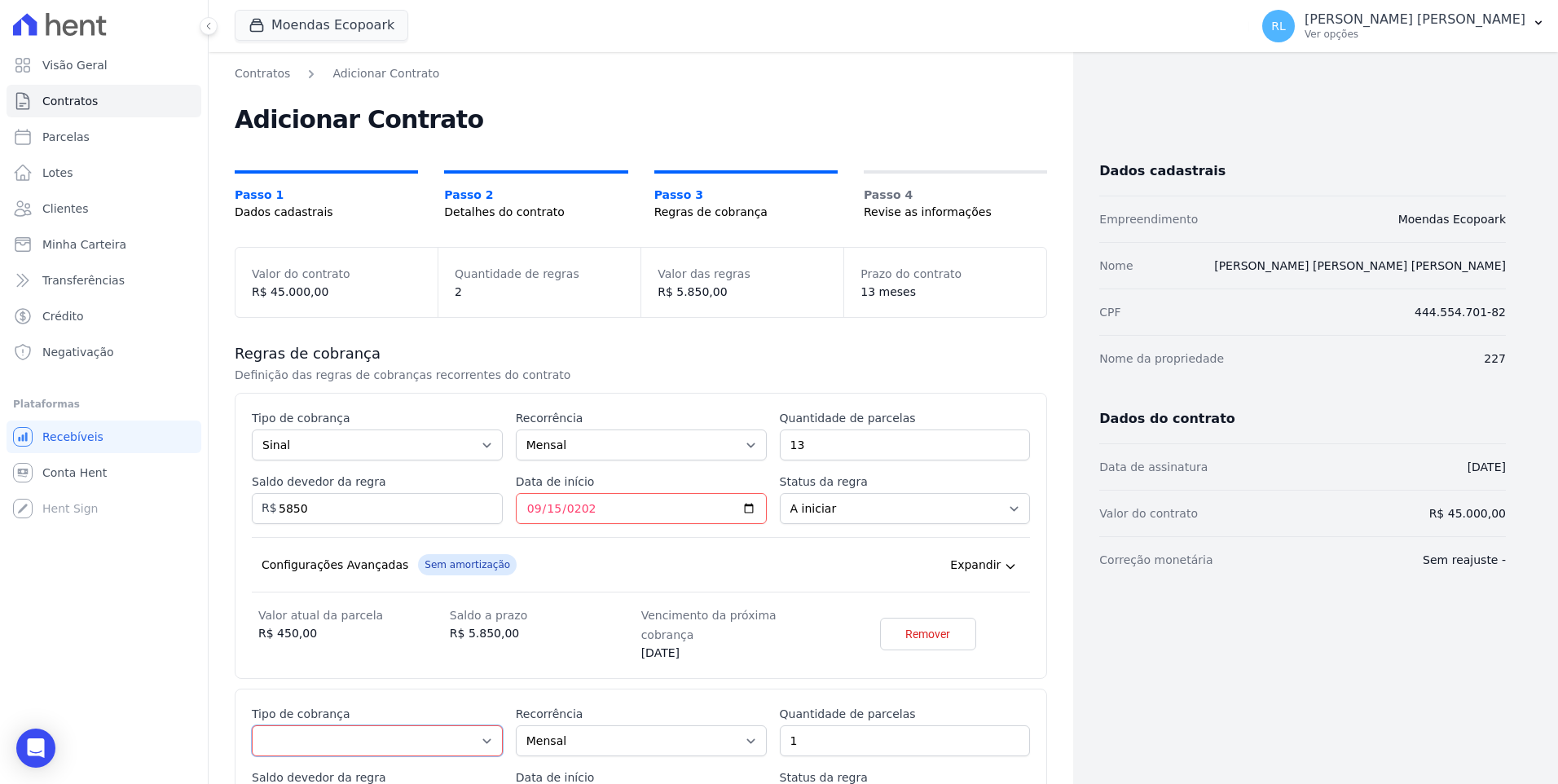
click at [311, 725] on select "Parcela Normal Entrada Sinal Intercalada Chaves Pré-chaves Pós-chaves Impostos …" at bounding box center [377, 741] width 251 height 31
select select "standard"
click at [252, 725] on select "Parcela Normal Entrada Sinal Intercalada Chaves Pré-chaves Pós-chaves Impostos …" at bounding box center [377, 741] width 251 height 31
drag, startPoint x: 804, startPoint y: 728, endPoint x: 768, endPoint y: 723, distance: 36.3
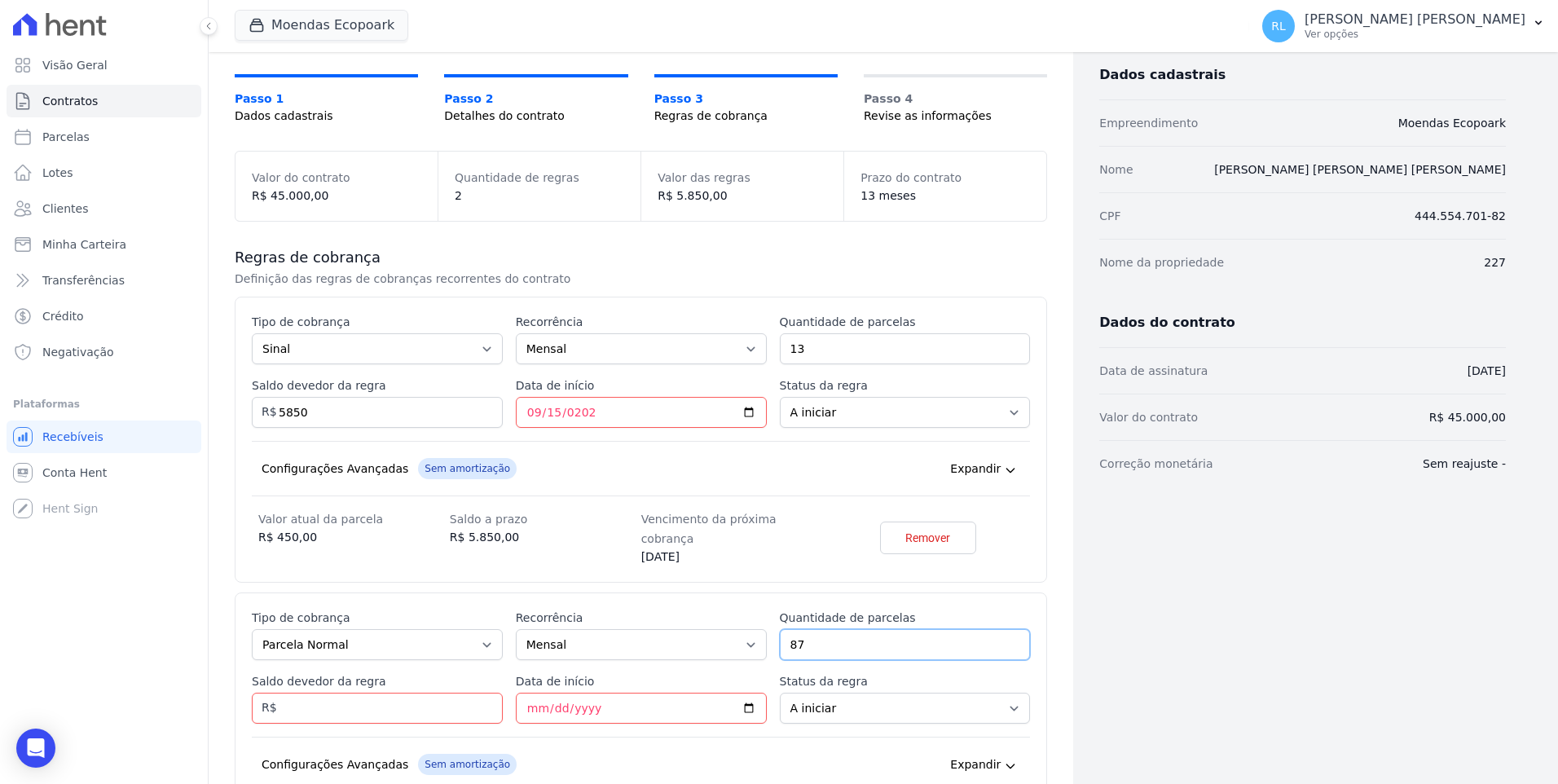
scroll to position [244, 0]
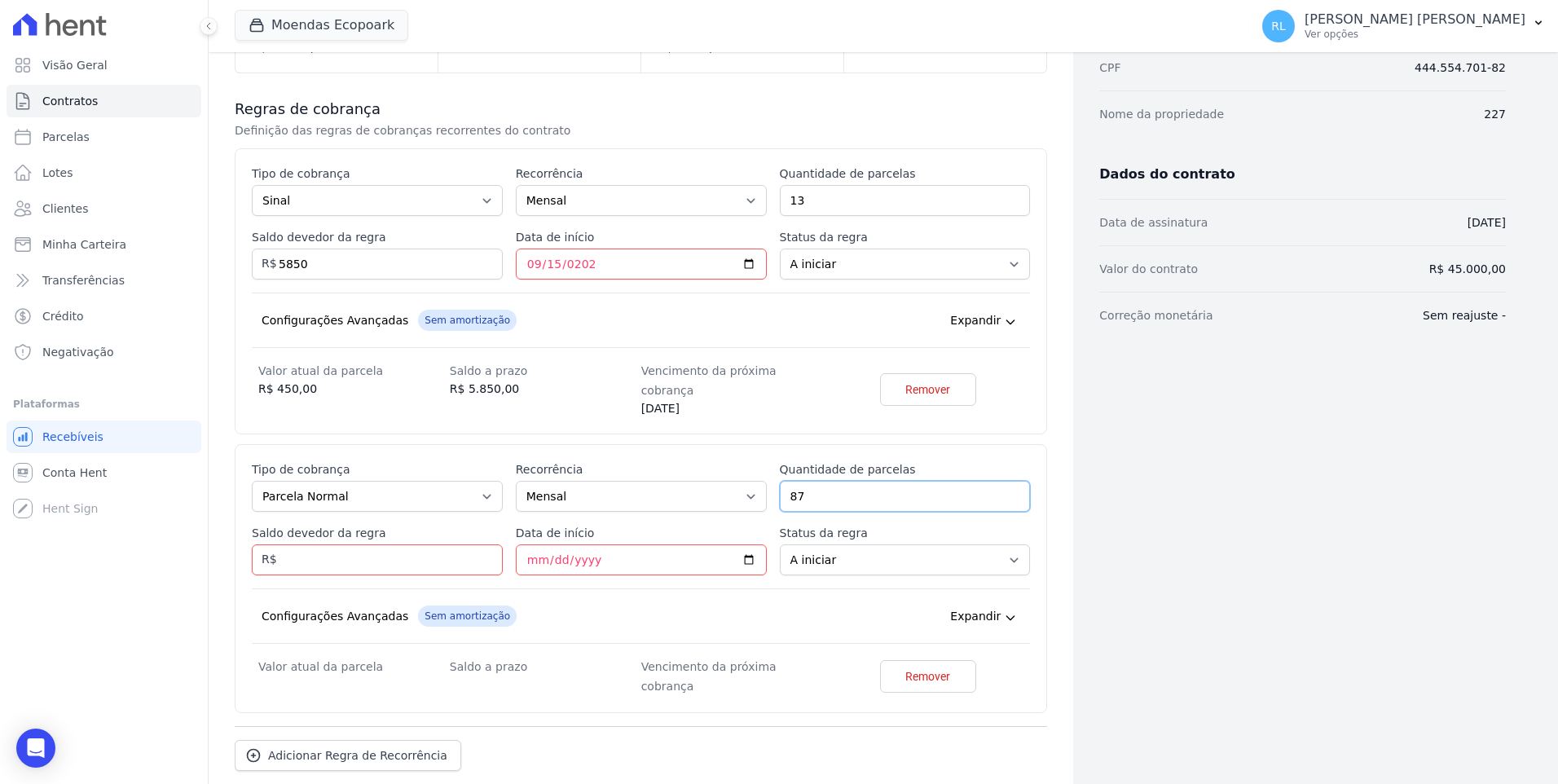
type input "87"
click at [284, 544] on input "Saldo devedor da regra" at bounding box center [377, 560] width 251 height 31
type input "39150"
type input "2026-10-15"
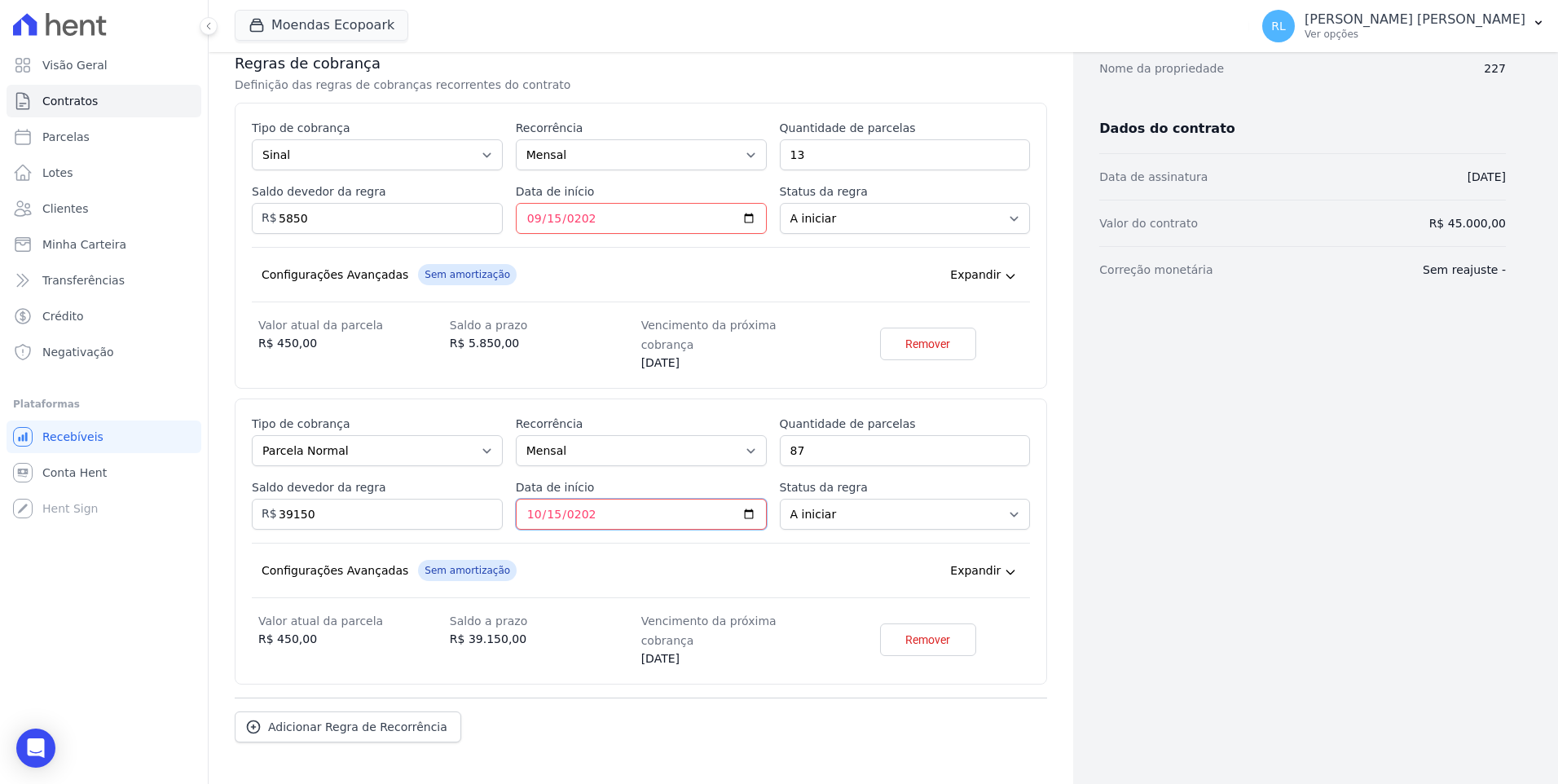
scroll to position [313, 0]
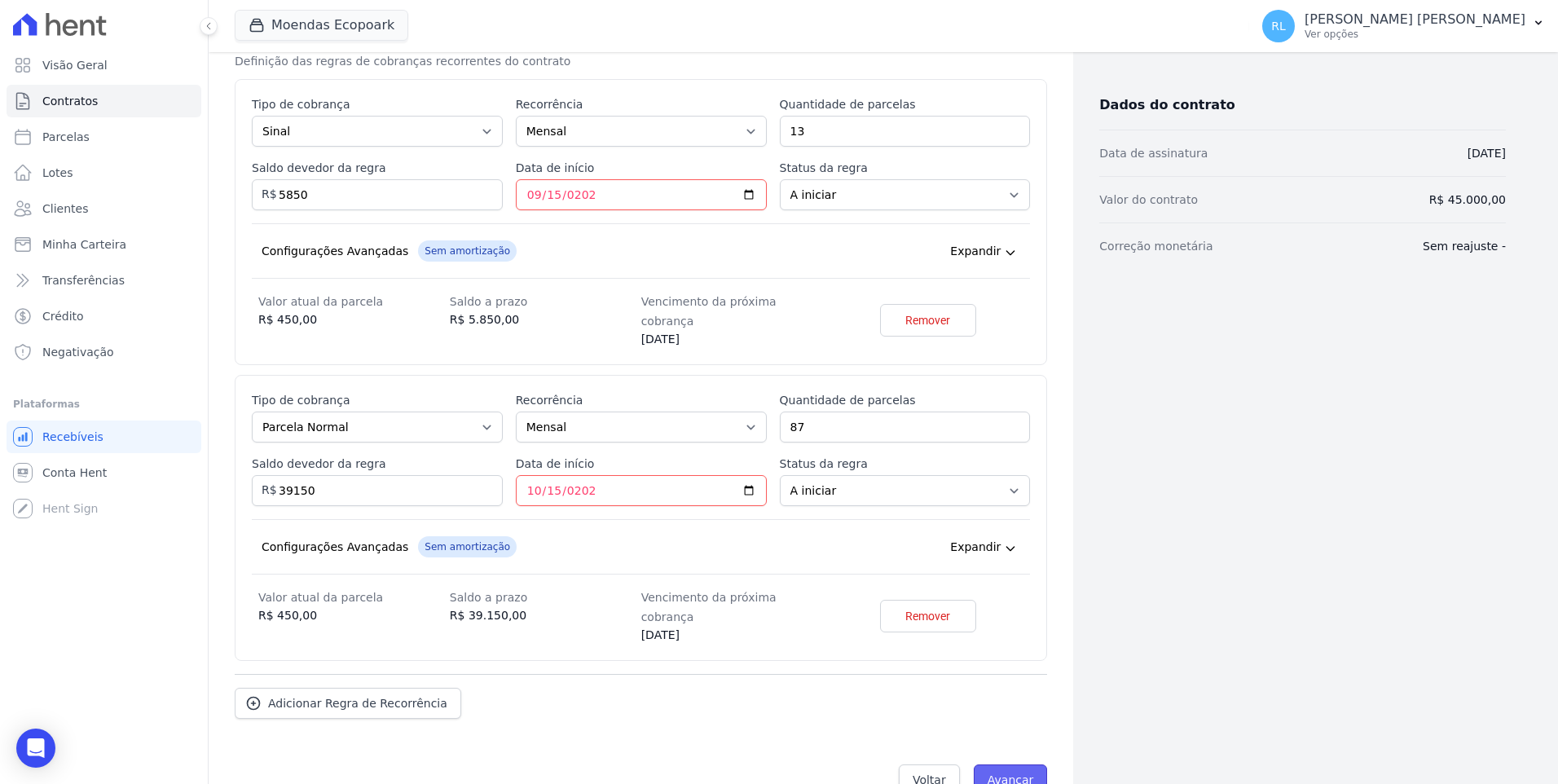
click at [1005, 764] on input "Avançar" at bounding box center [1011, 780] width 74 height 31
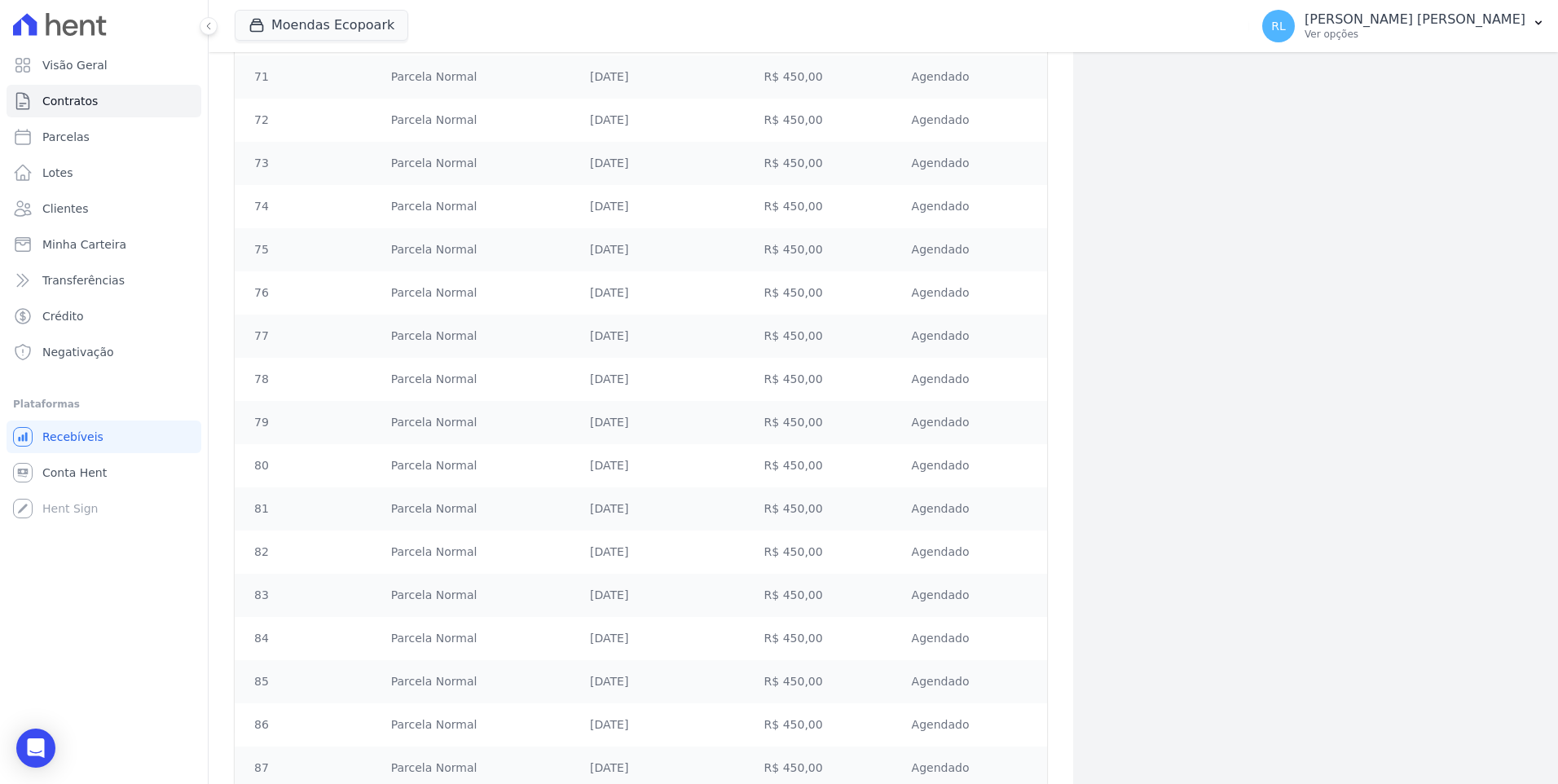
scroll to position [3992, 0]
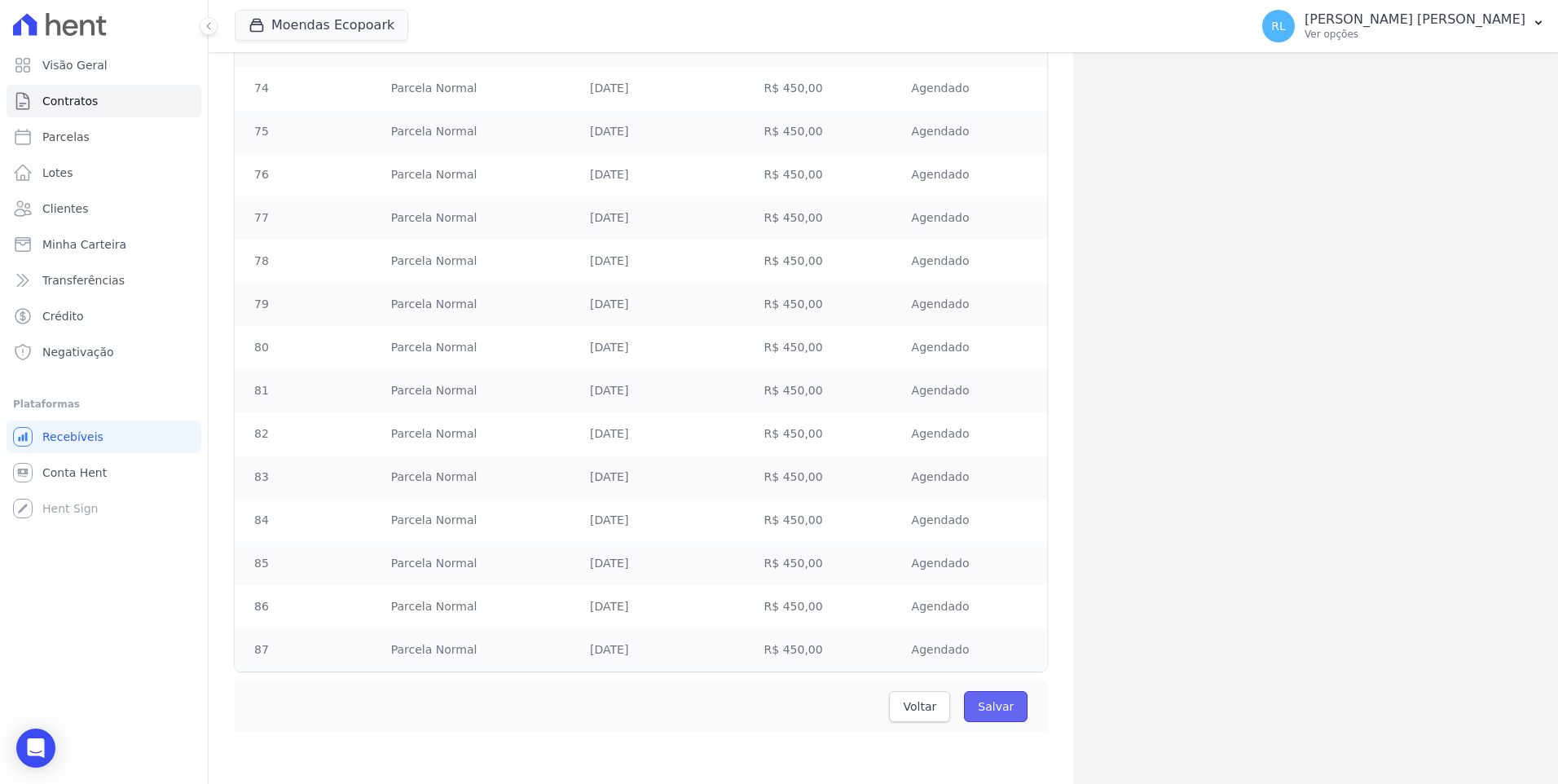
click at [1000, 708] on input "Salvar" at bounding box center [996, 706] width 64 height 31
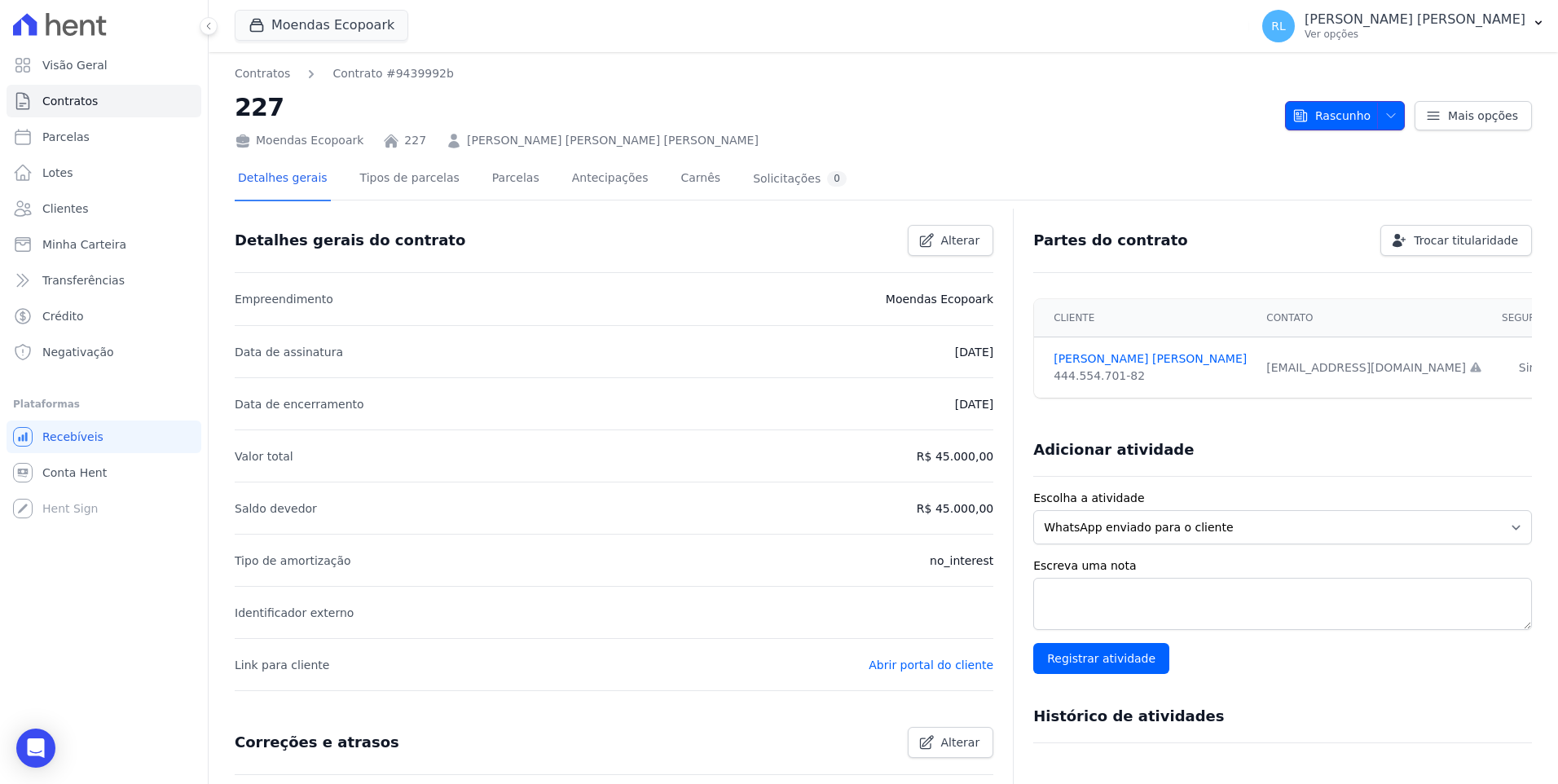
click at [1384, 115] on icon "button" at bounding box center [1390, 115] width 13 height 13
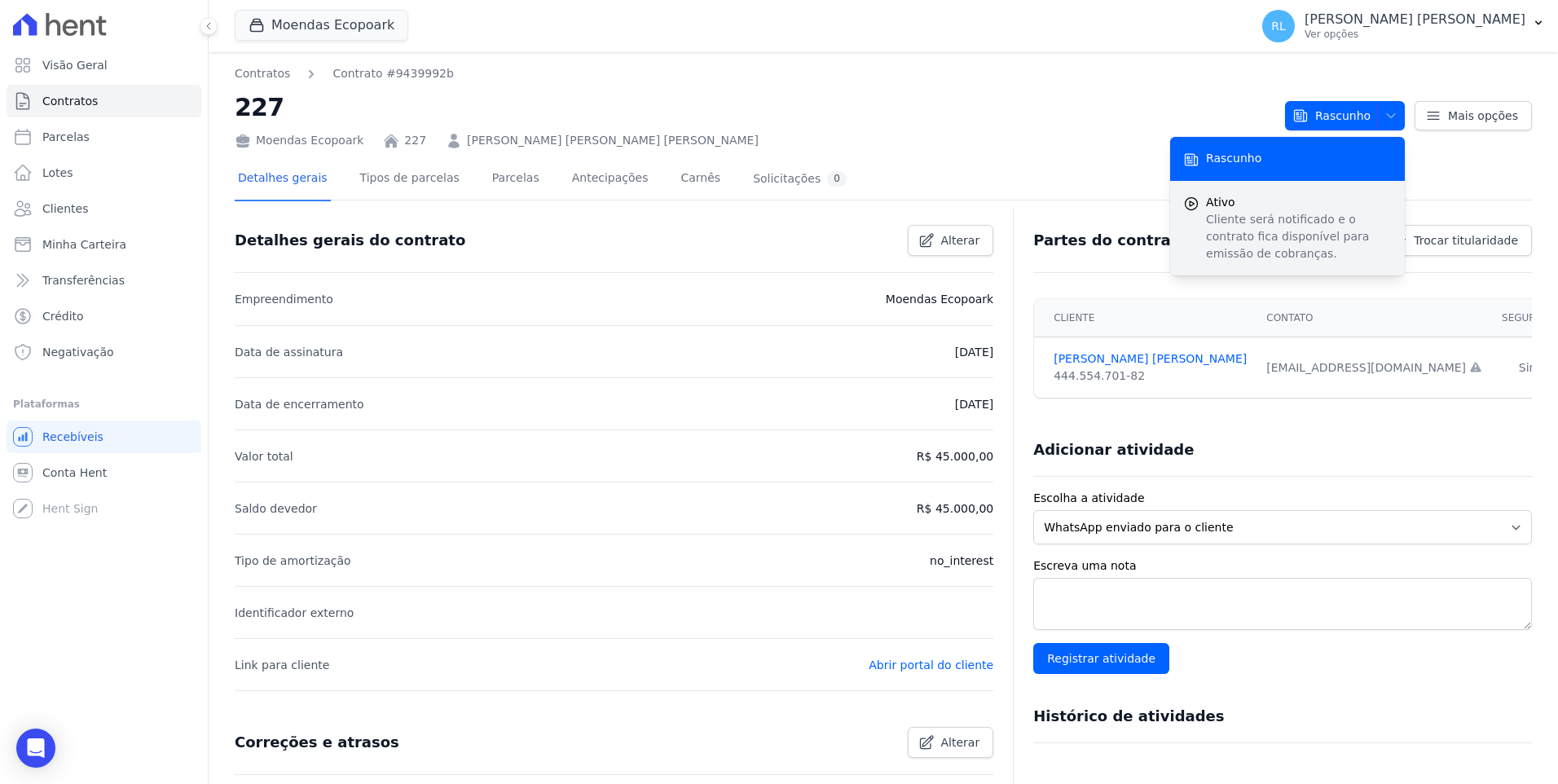
click at [1250, 213] on p "Cliente será notificado e o contrato fica disponível para emissão de cobranças." at bounding box center [1299, 236] width 186 height 51
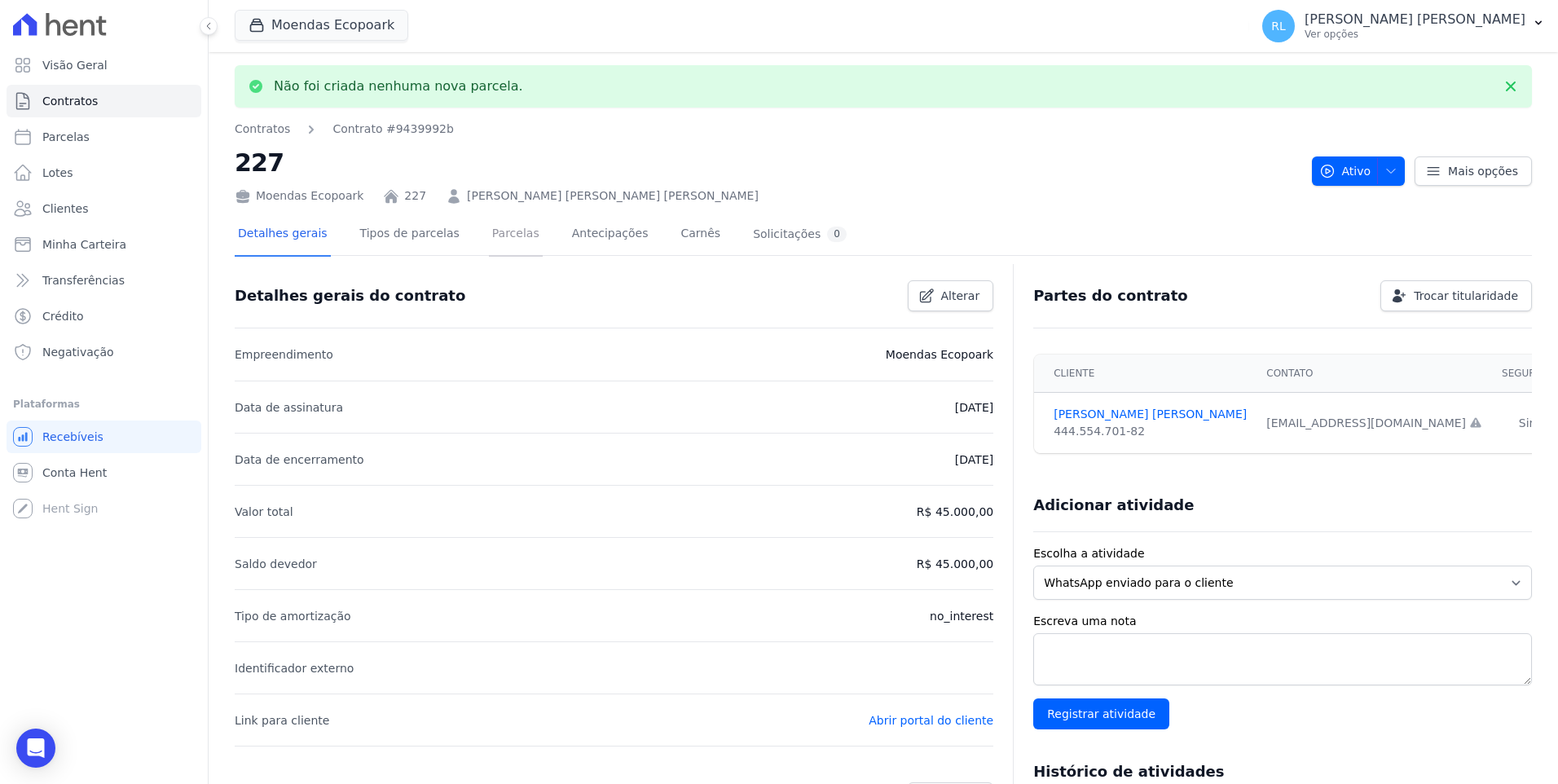
click at [495, 243] on link "Parcelas" at bounding box center [516, 235] width 54 height 43
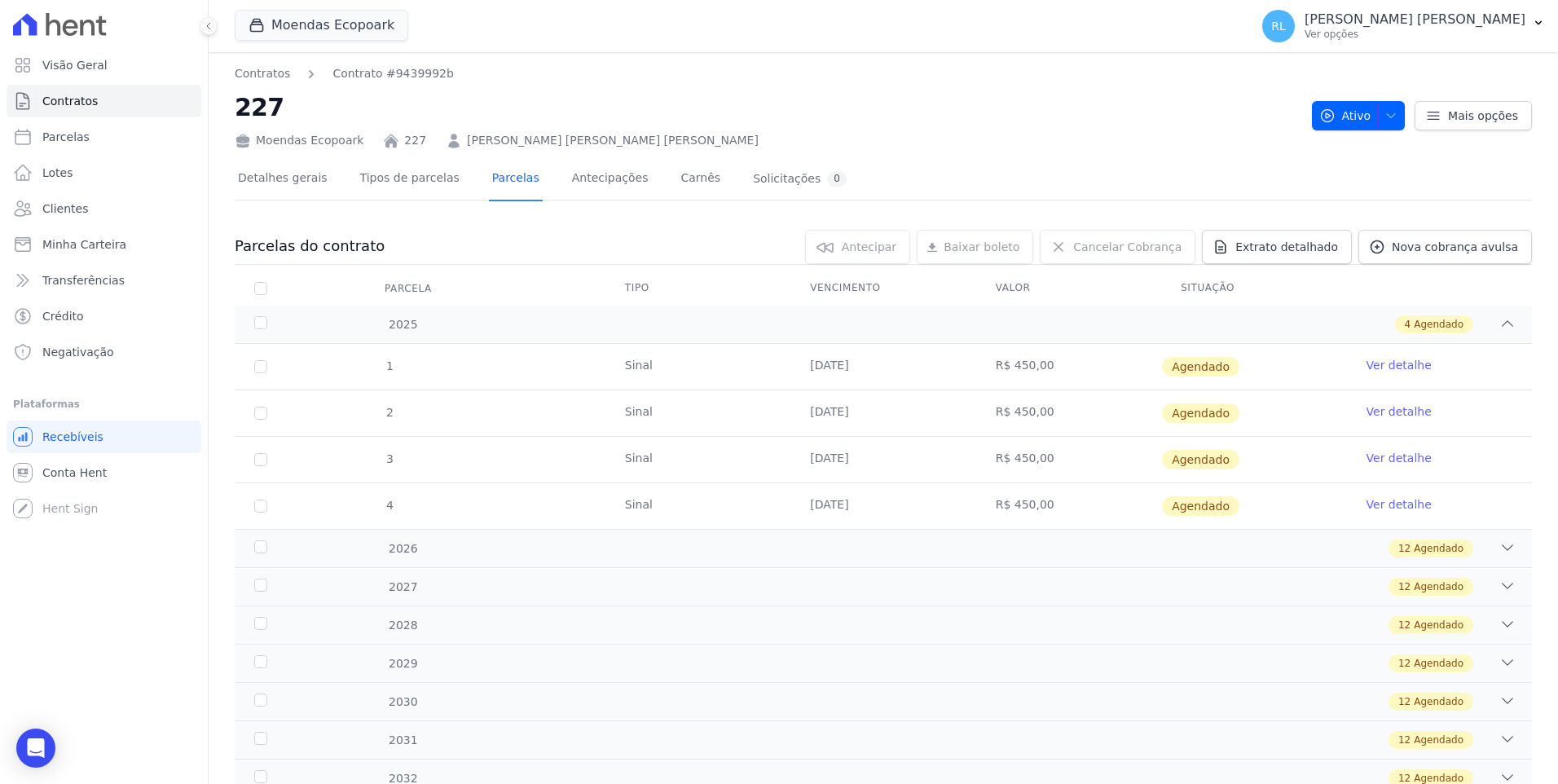
click at [1390, 366] on link "Ver detalhe" at bounding box center [1399, 364] width 65 height 16
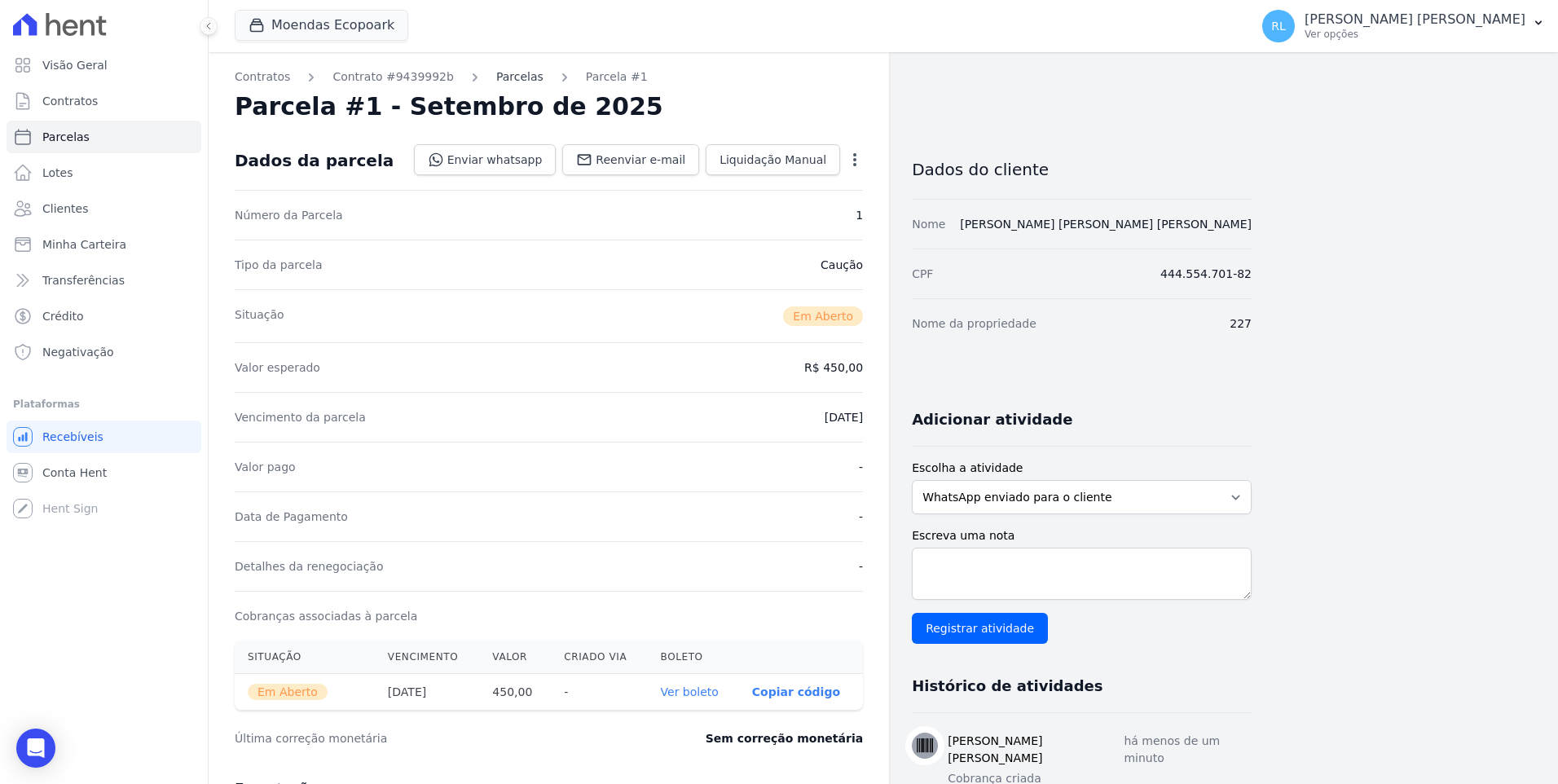
click at [497, 79] on link "Parcelas" at bounding box center [520, 77] width 48 height 17
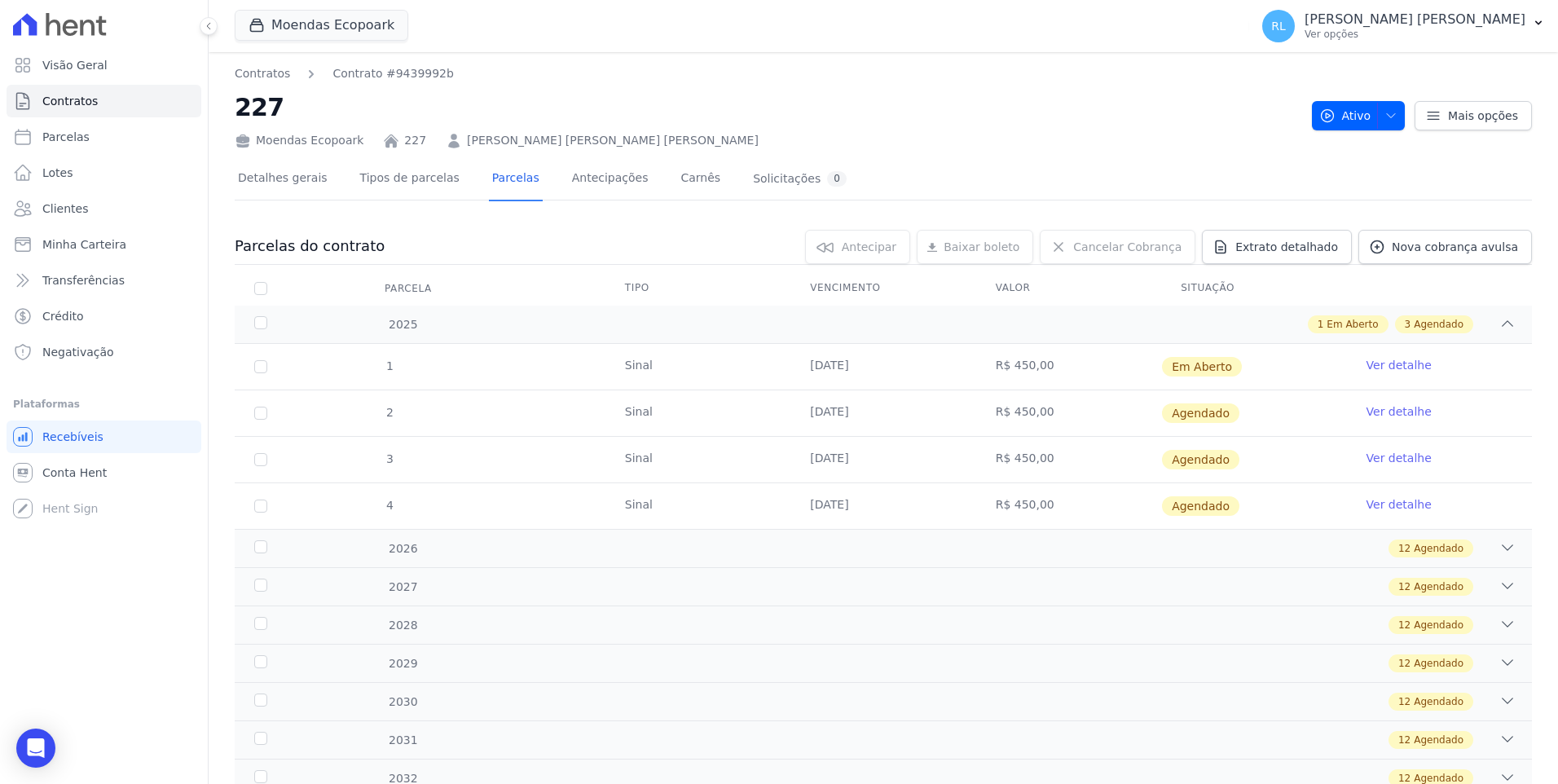
click at [1367, 364] on link "Ver detalhe" at bounding box center [1399, 364] width 65 height 16
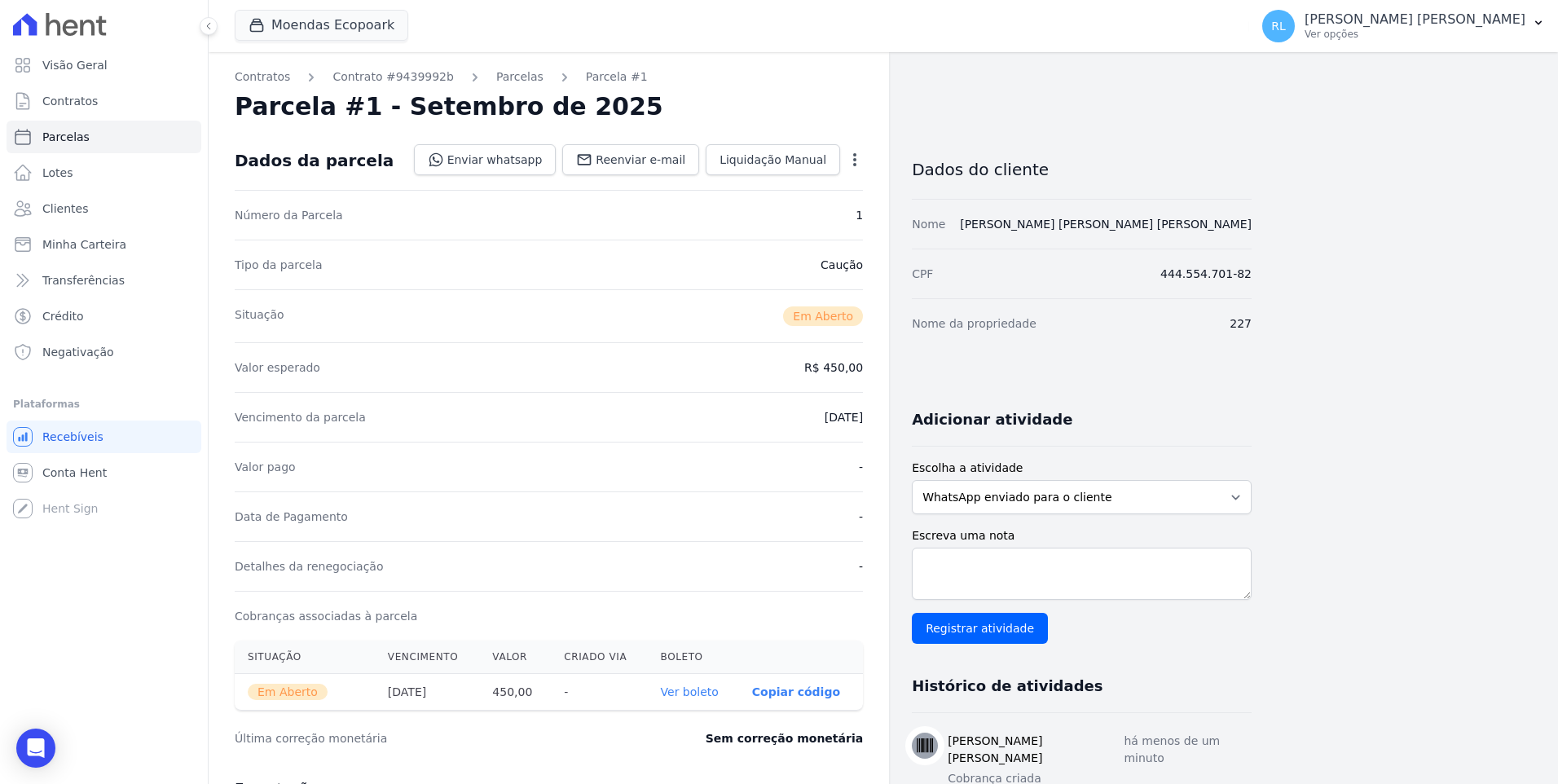
click at [692, 692] on link "Ver boleto" at bounding box center [689, 692] width 58 height 13
click at [65, 137] on span "Parcelas" at bounding box center [66, 136] width 48 height 16
select select
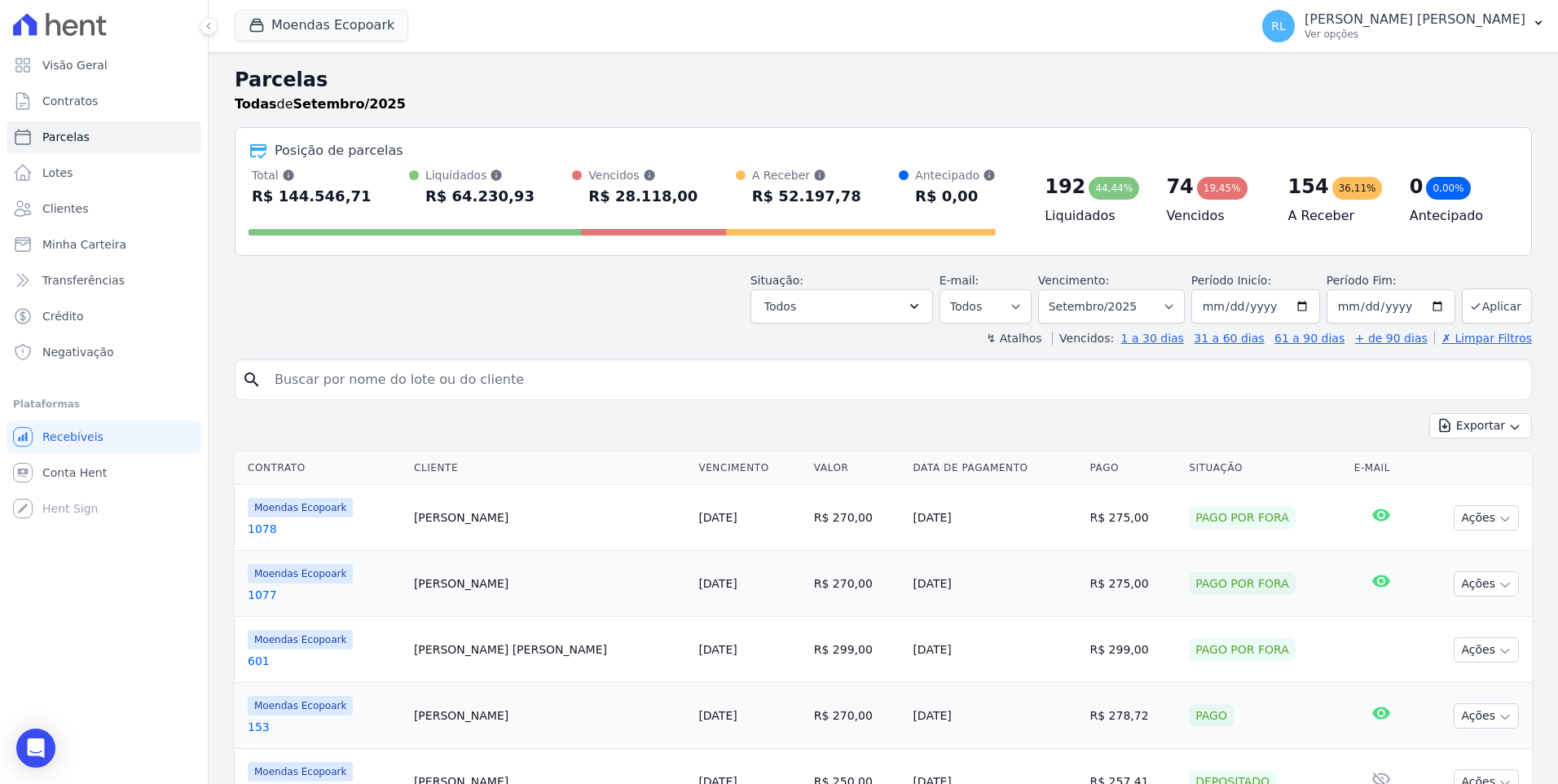
click at [315, 380] on input "search" at bounding box center [895, 380] width 1260 height 33
type input "549"
select select
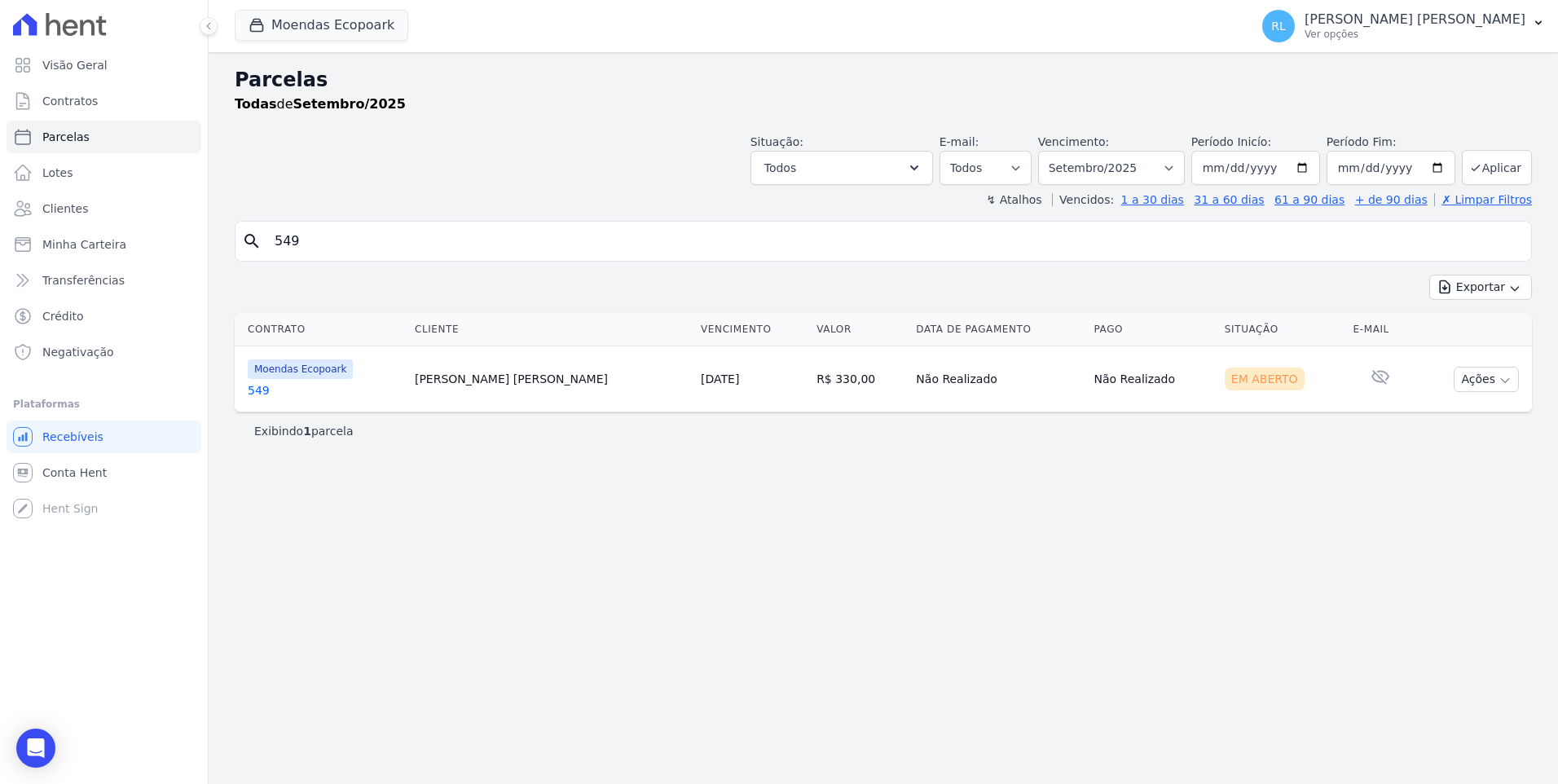
click at [296, 385] on link "549" at bounding box center [325, 390] width 154 height 16
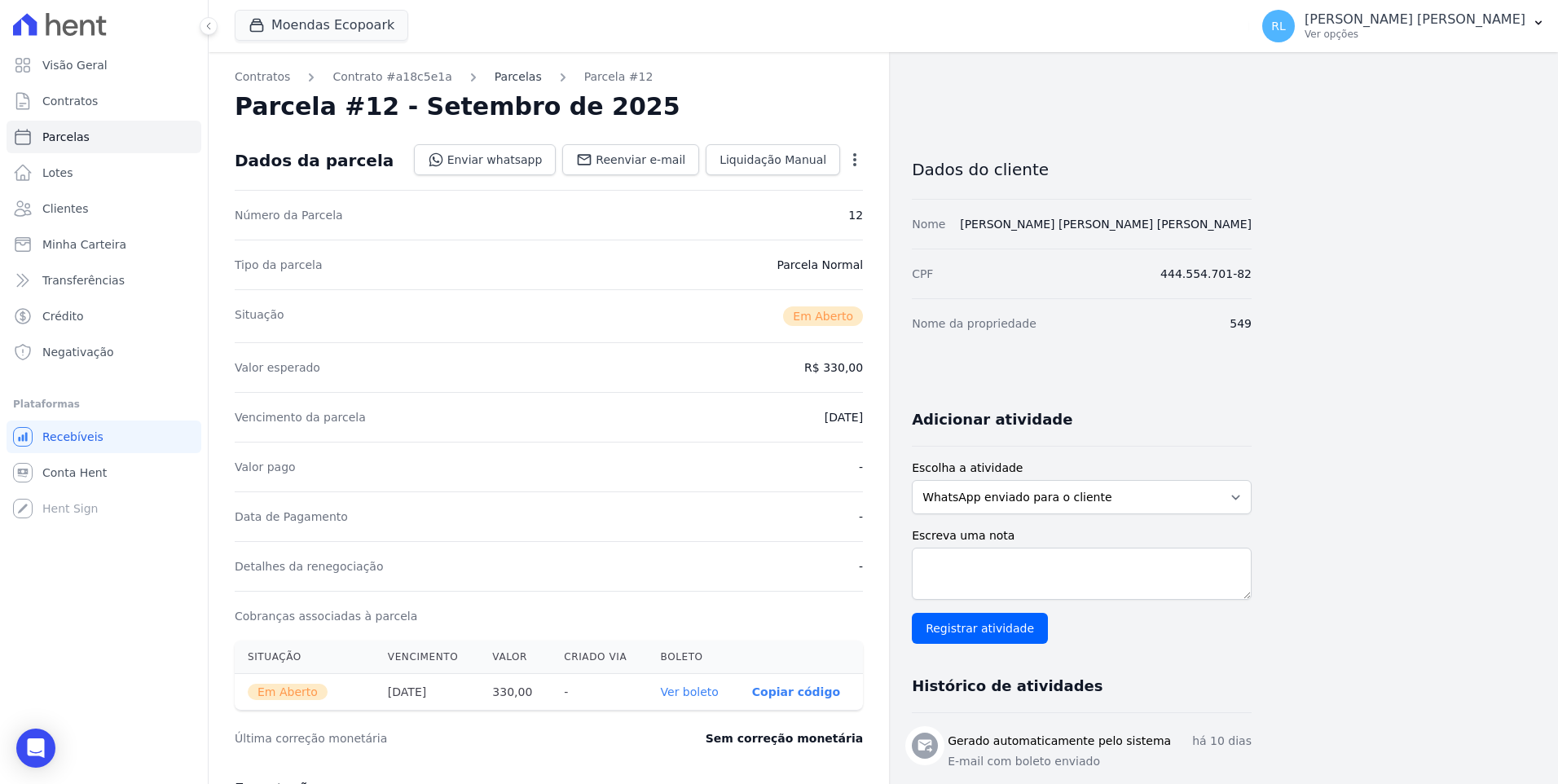
click at [504, 78] on link "Parcelas" at bounding box center [518, 77] width 48 height 17
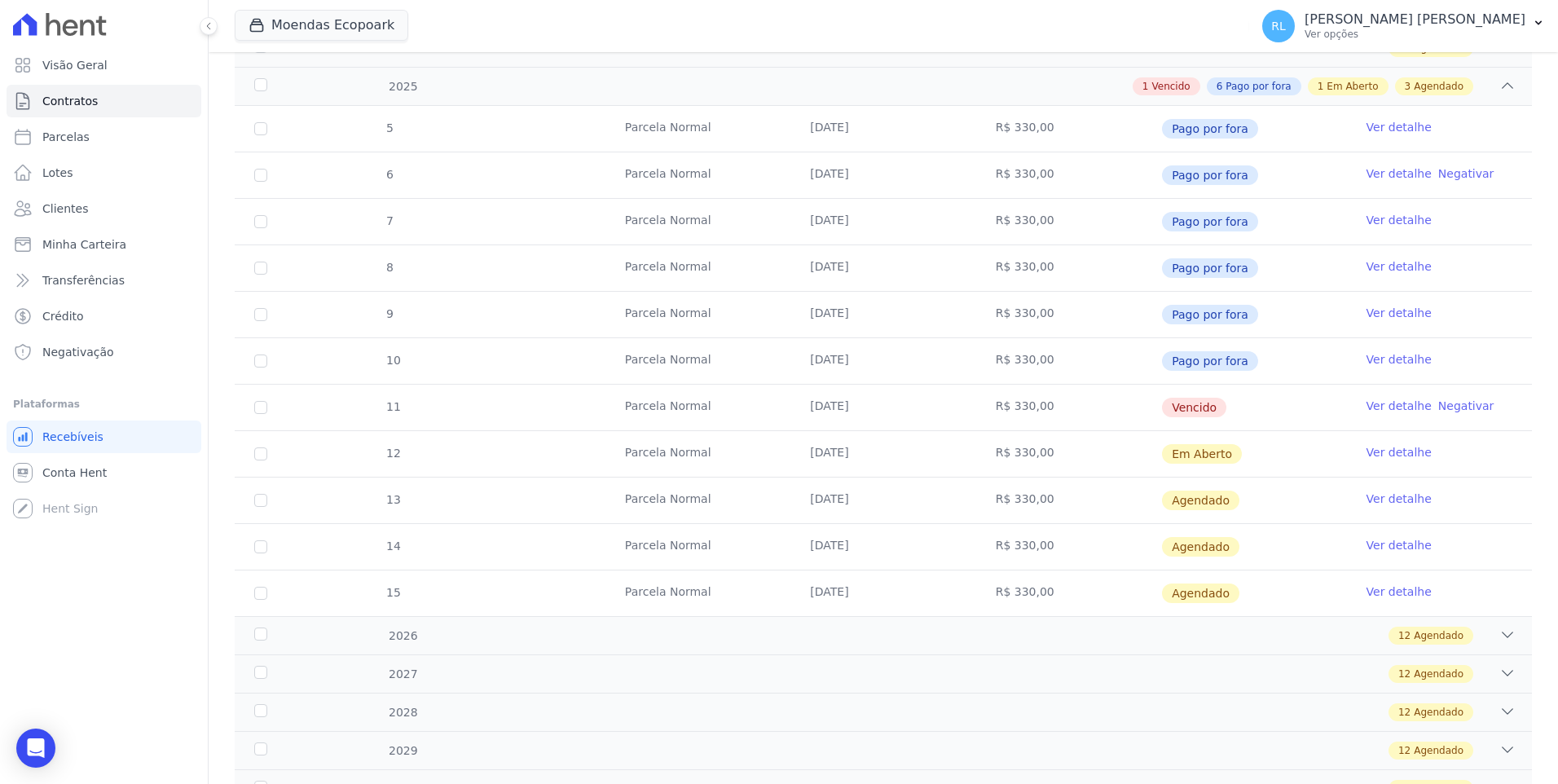
scroll to position [326, 0]
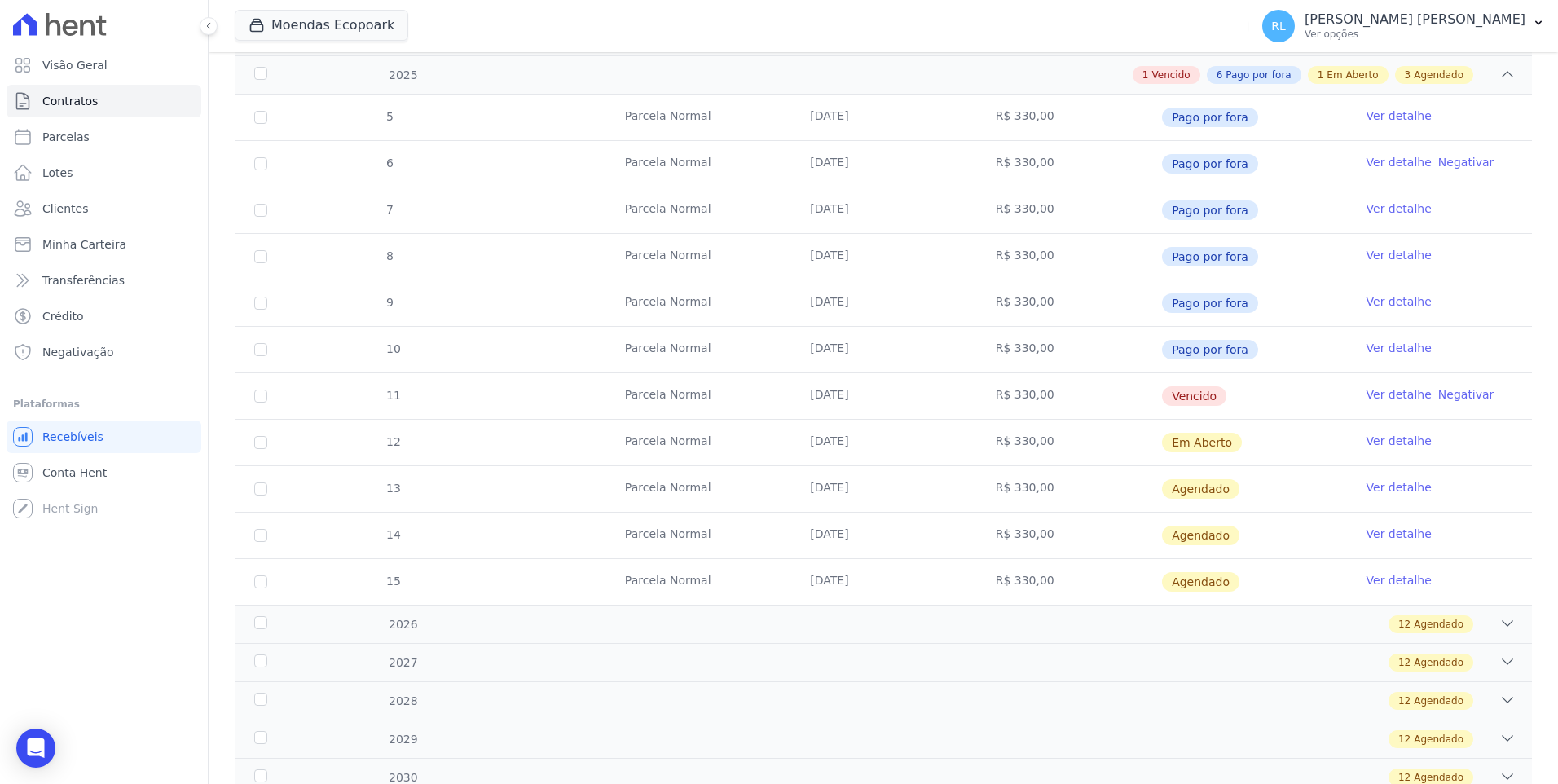
click at [1373, 391] on link "Ver detalhe" at bounding box center [1399, 394] width 65 height 16
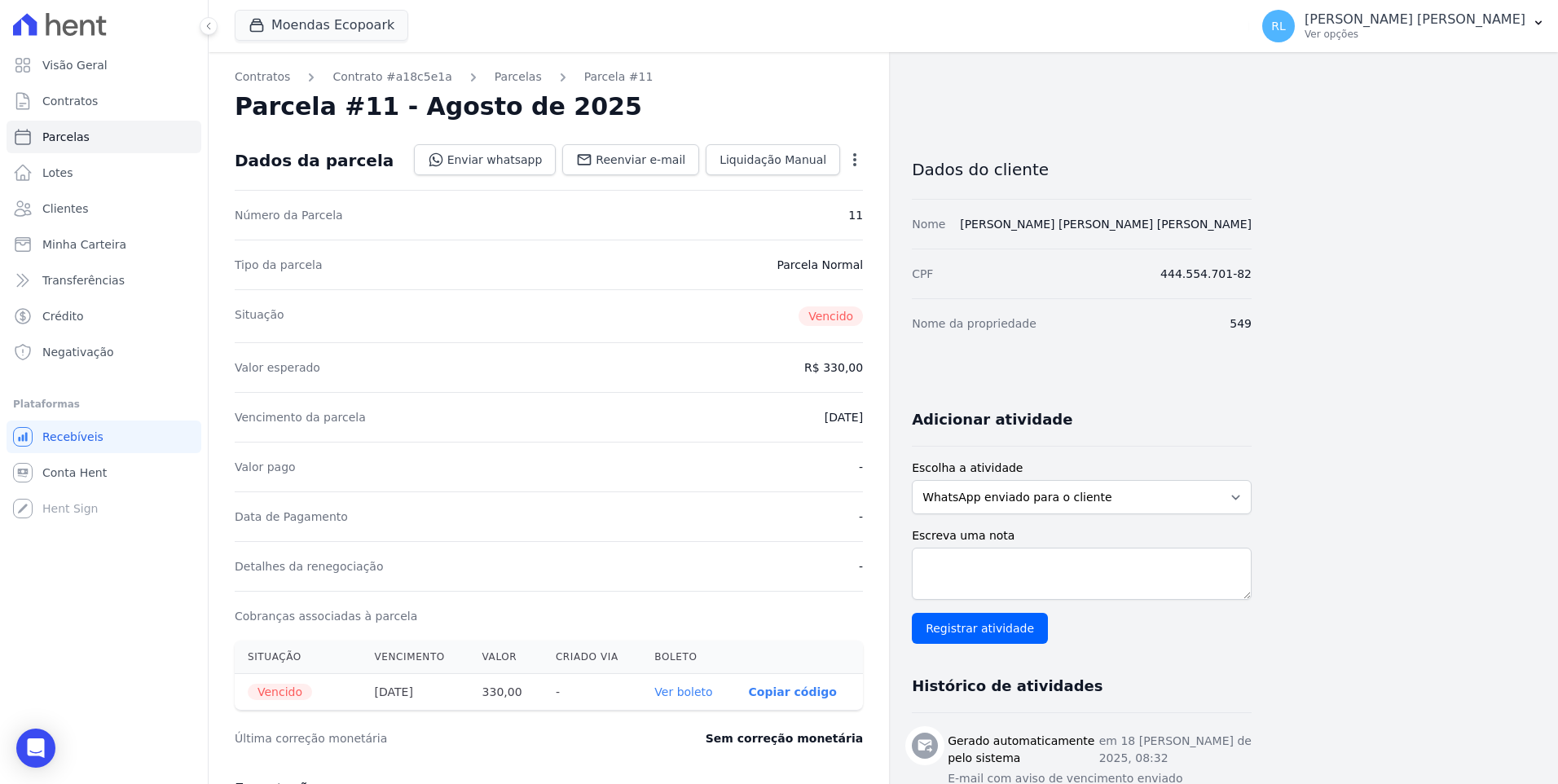
click at [698, 687] on link "Ver boleto" at bounding box center [683, 692] width 58 height 13
click at [499, 77] on link "Parcelas" at bounding box center [518, 77] width 48 height 17
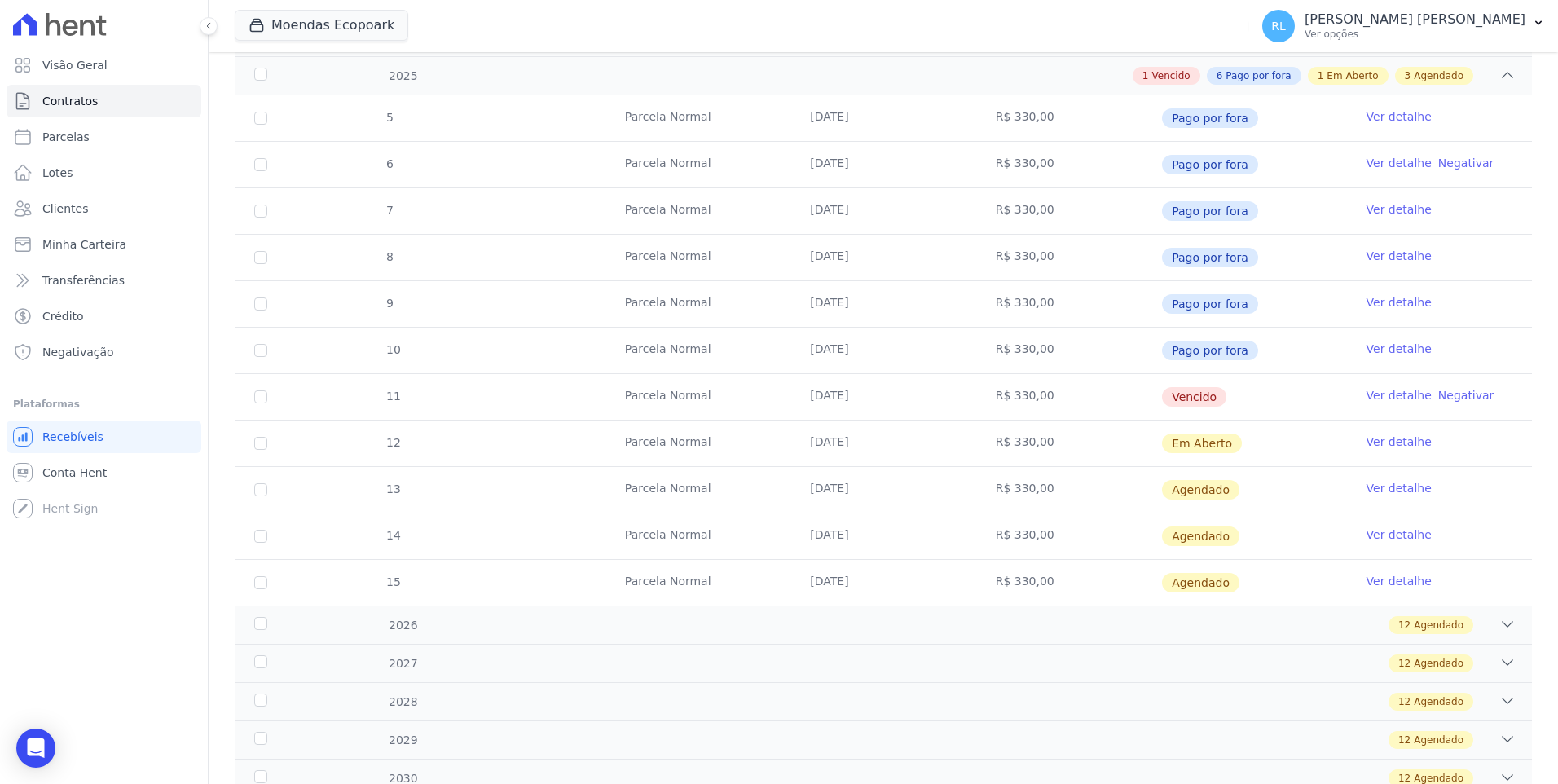
scroll to position [326, 0]
click at [1367, 441] on link "Ver detalhe" at bounding box center [1399, 440] width 65 height 16
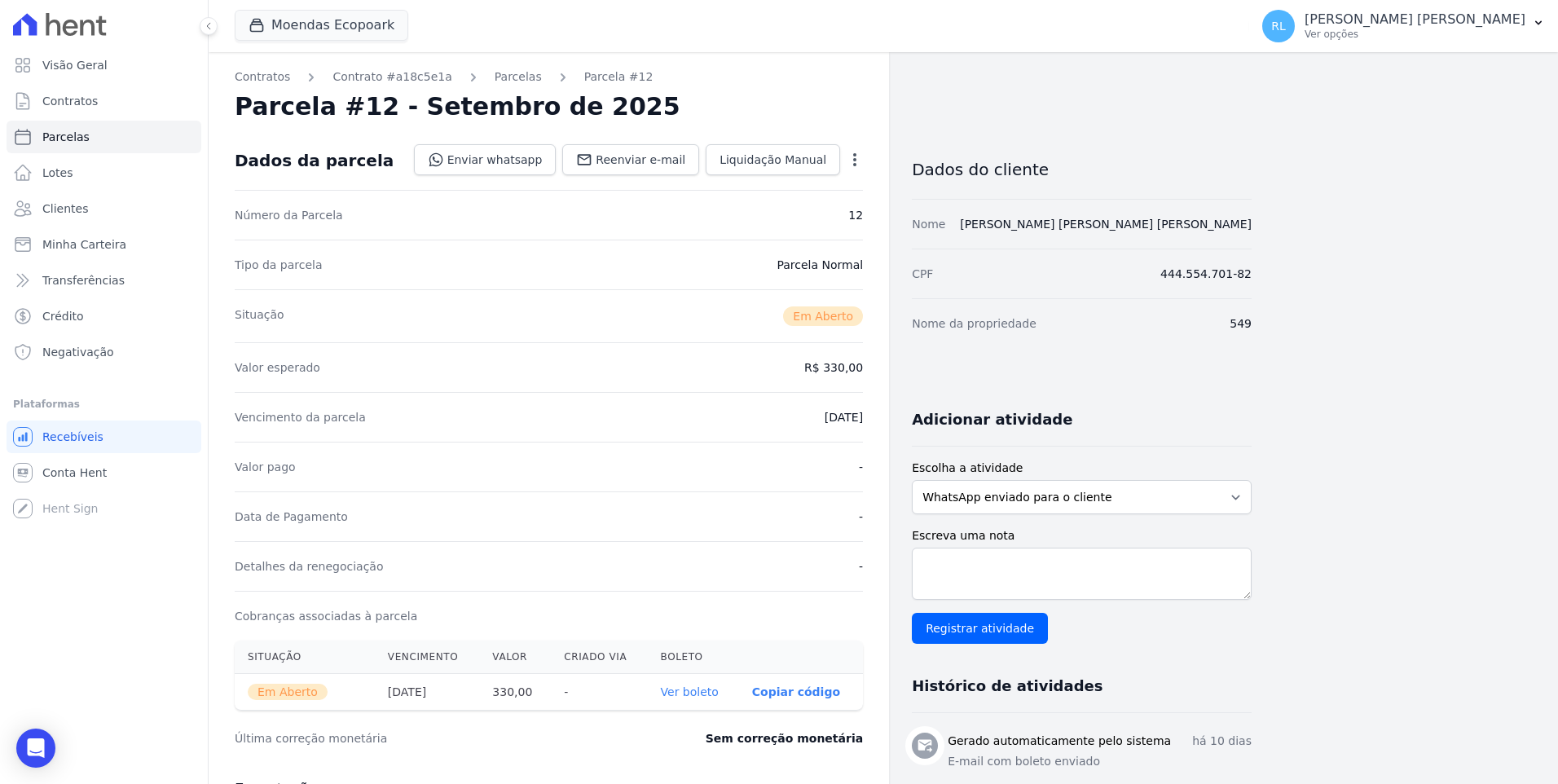
click at [695, 689] on link "Ver boleto" at bounding box center [689, 692] width 58 height 13
click at [68, 144] on span "Parcelas" at bounding box center [66, 136] width 48 height 16
select select
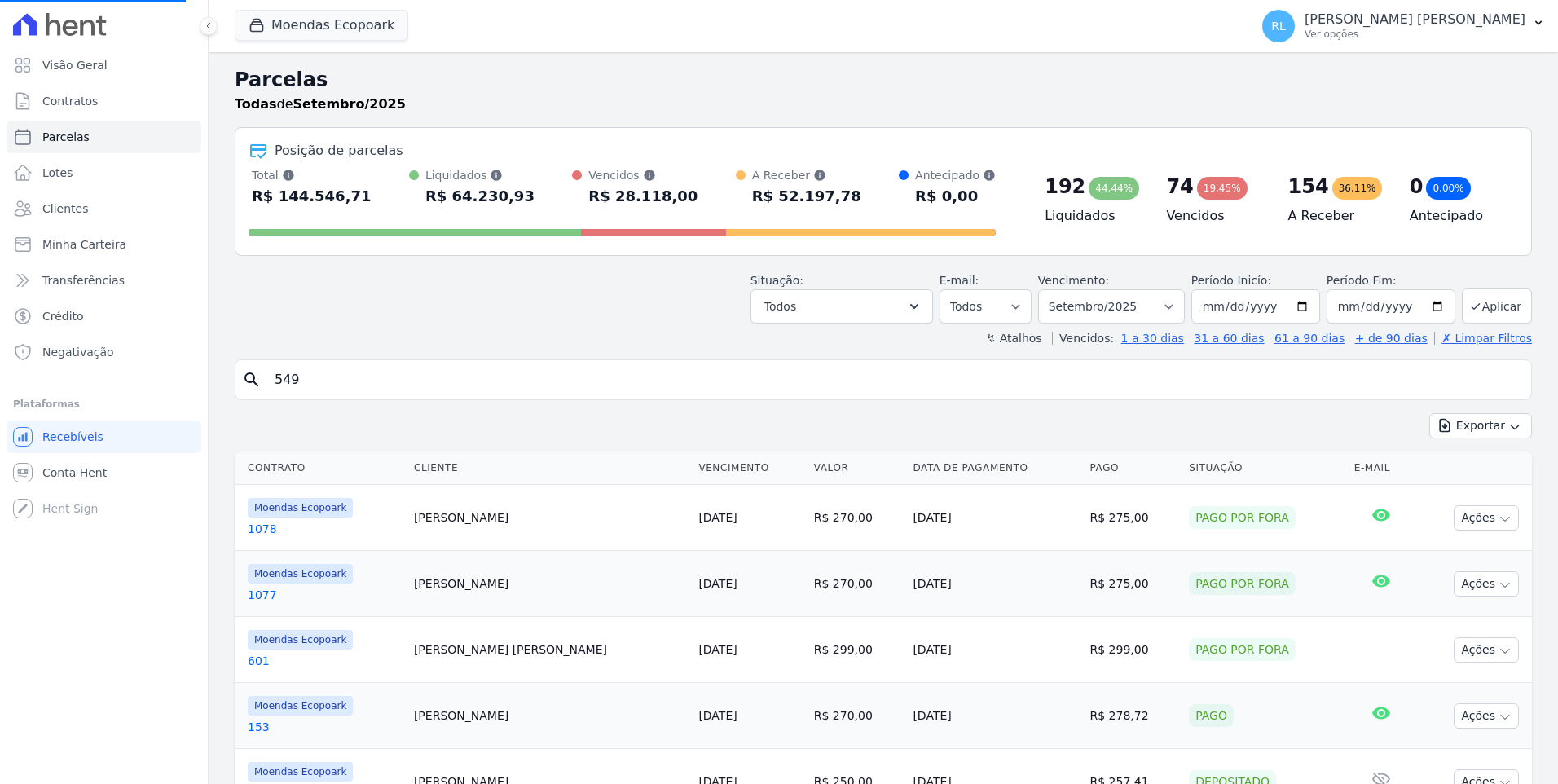
select select
click at [339, 381] on input "search" at bounding box center [895, 380] width 1260 height 33
type input "226"
select select
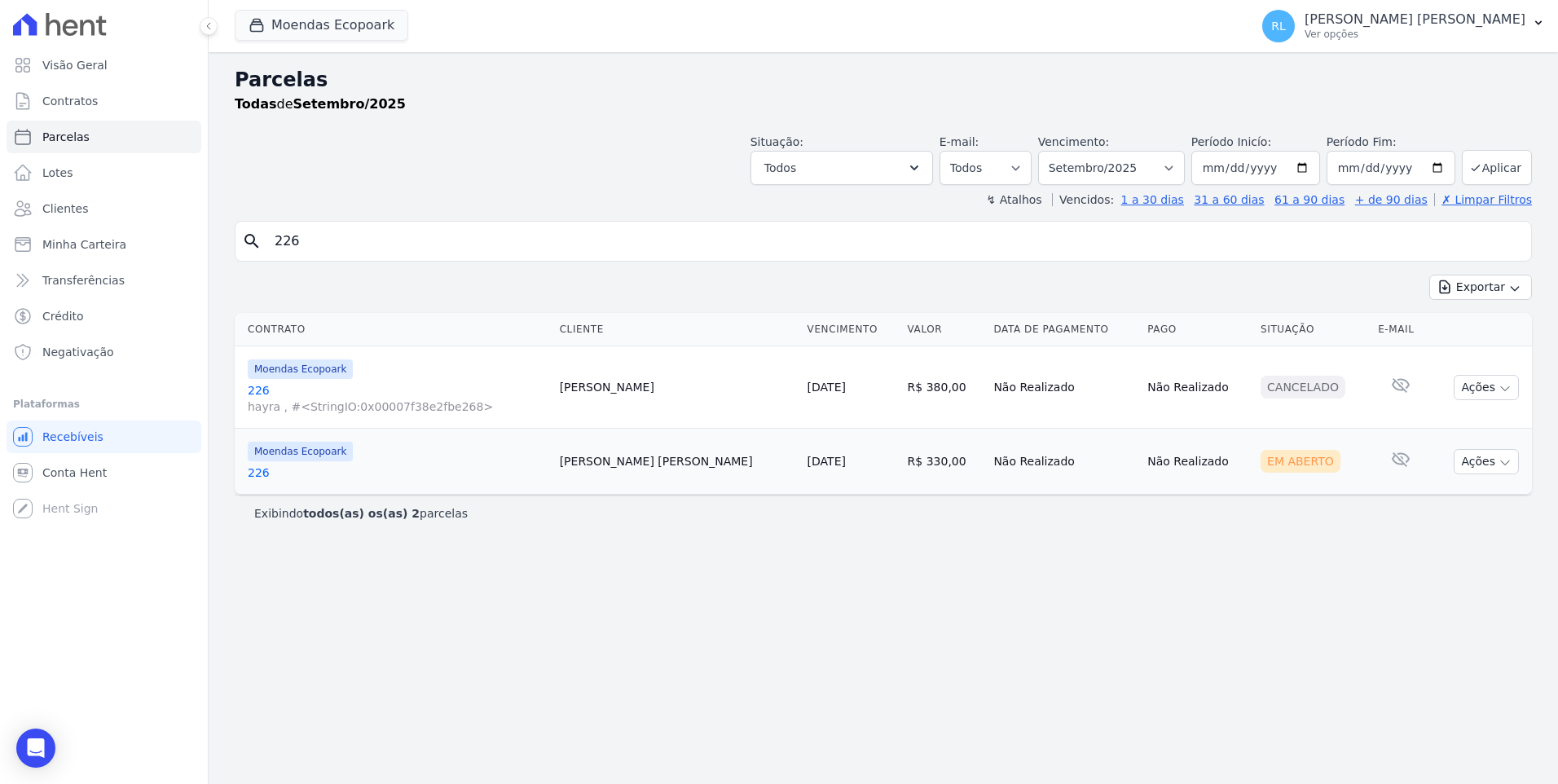
click at [263, 469] on link "226" at bounding box center [397, 472] width 299 height 16
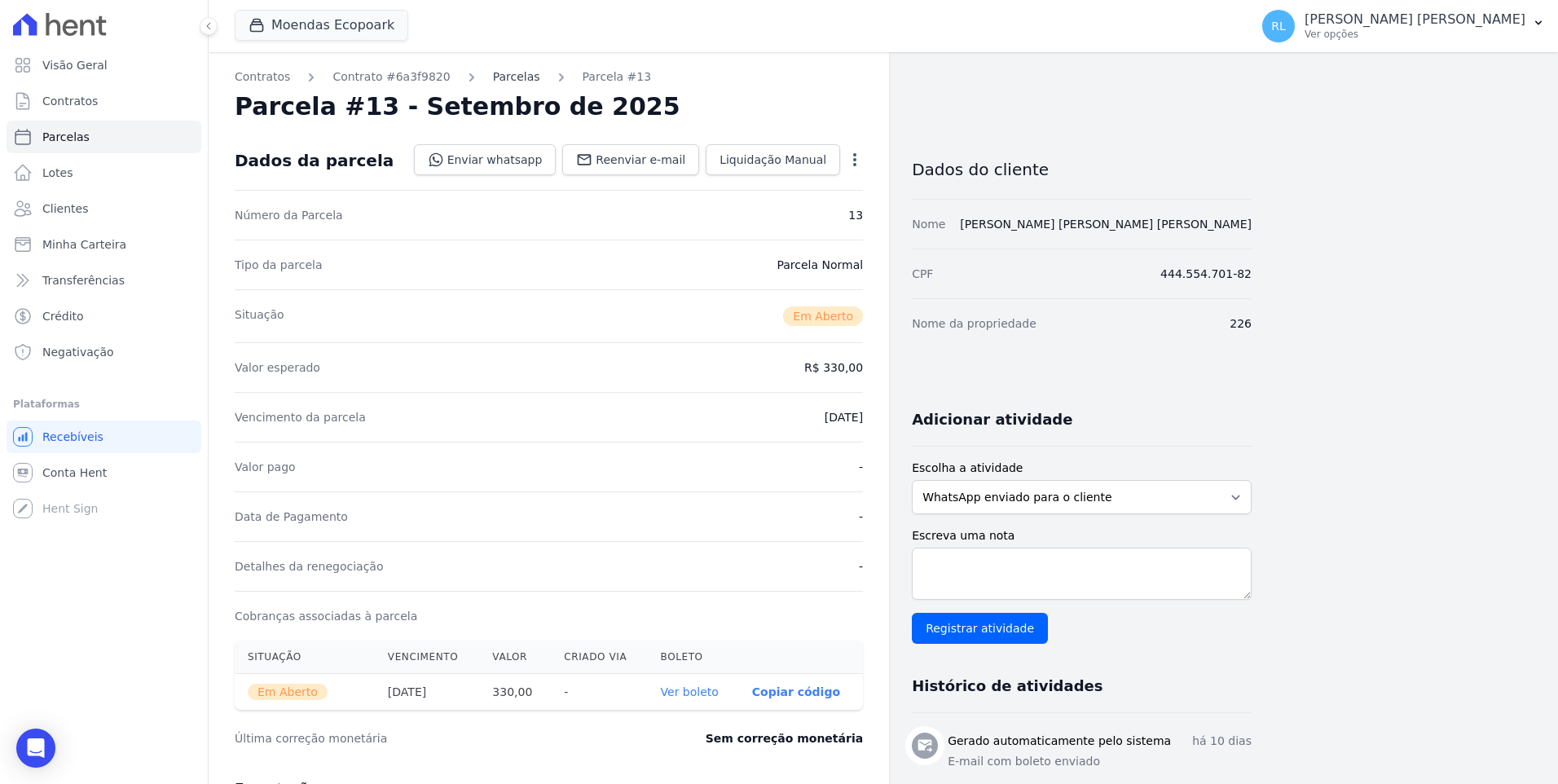
click at [504, 74] on link "Parcelas" at bounding box center [516, 77] width 48 height 17
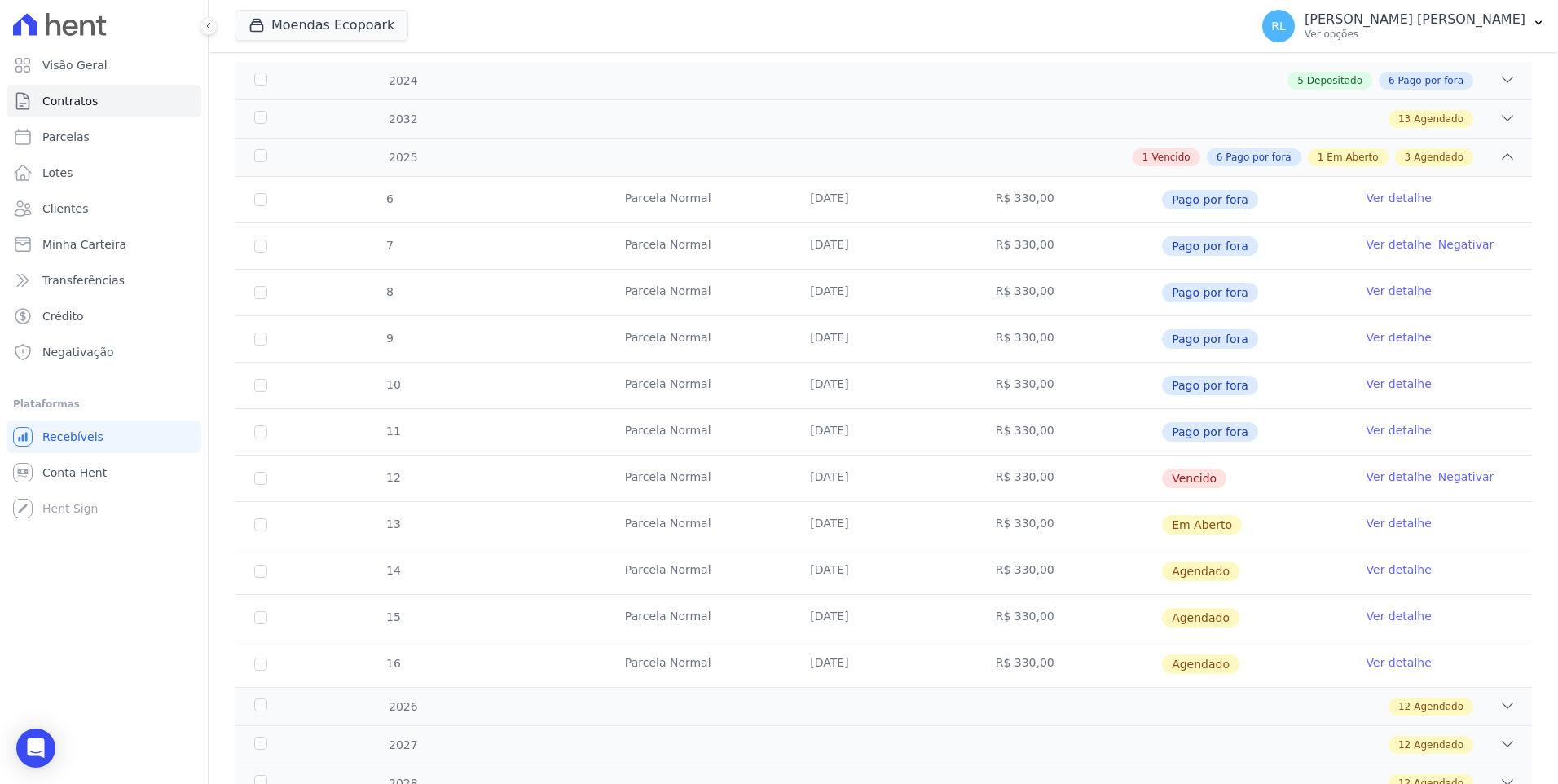
scroll to position [244, 0]
click at [1377, 472] on link "Ver detalhe" at bounding box center [1399, 476] width 65 height 16
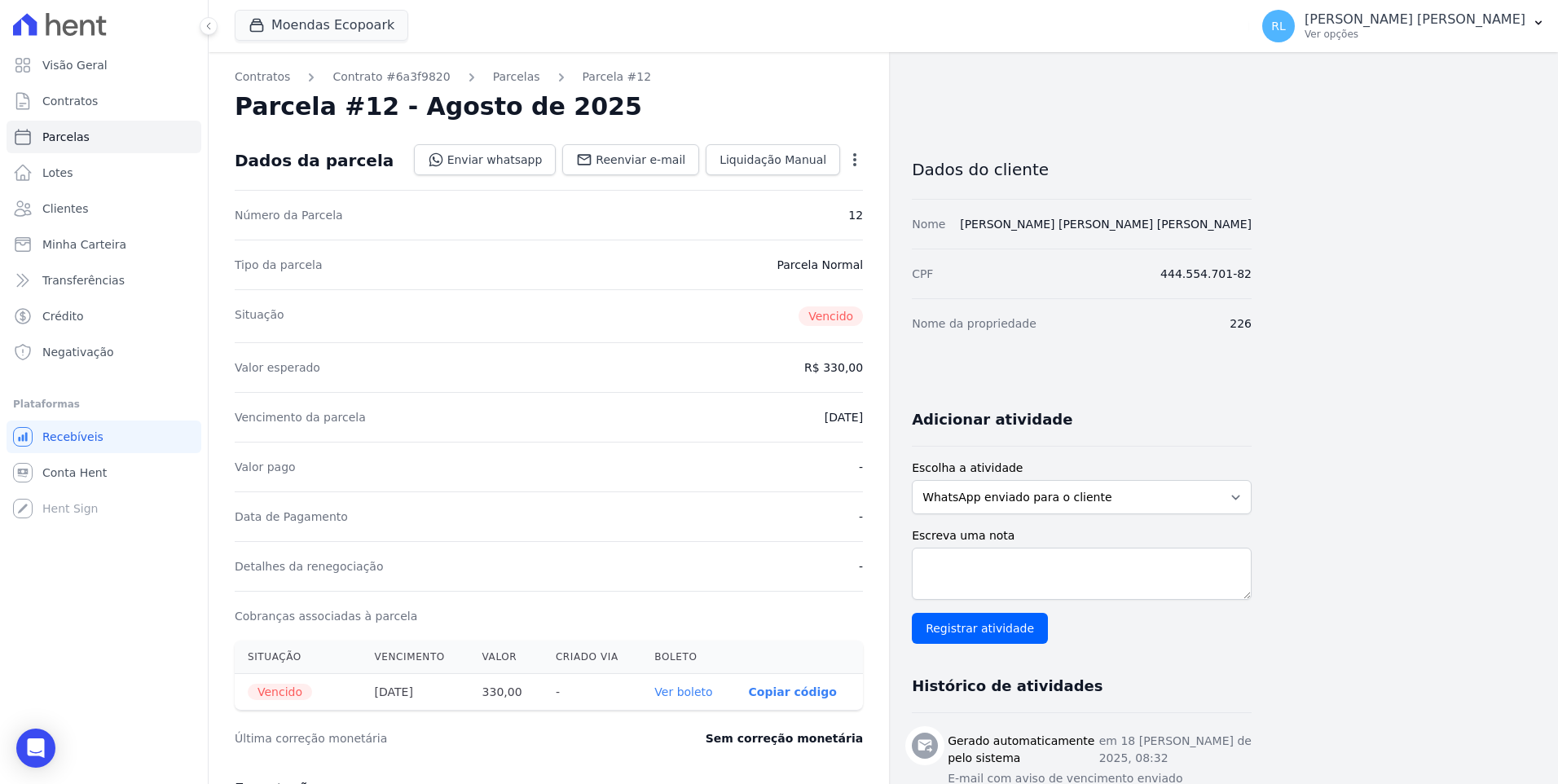
click at [673, 692] on link "Ver boleto" at bounding box center [683, 692] width 58 height 13
click at [493, 76] on link "Parcelas" at bounding box center [516, 77] width 48 height 17
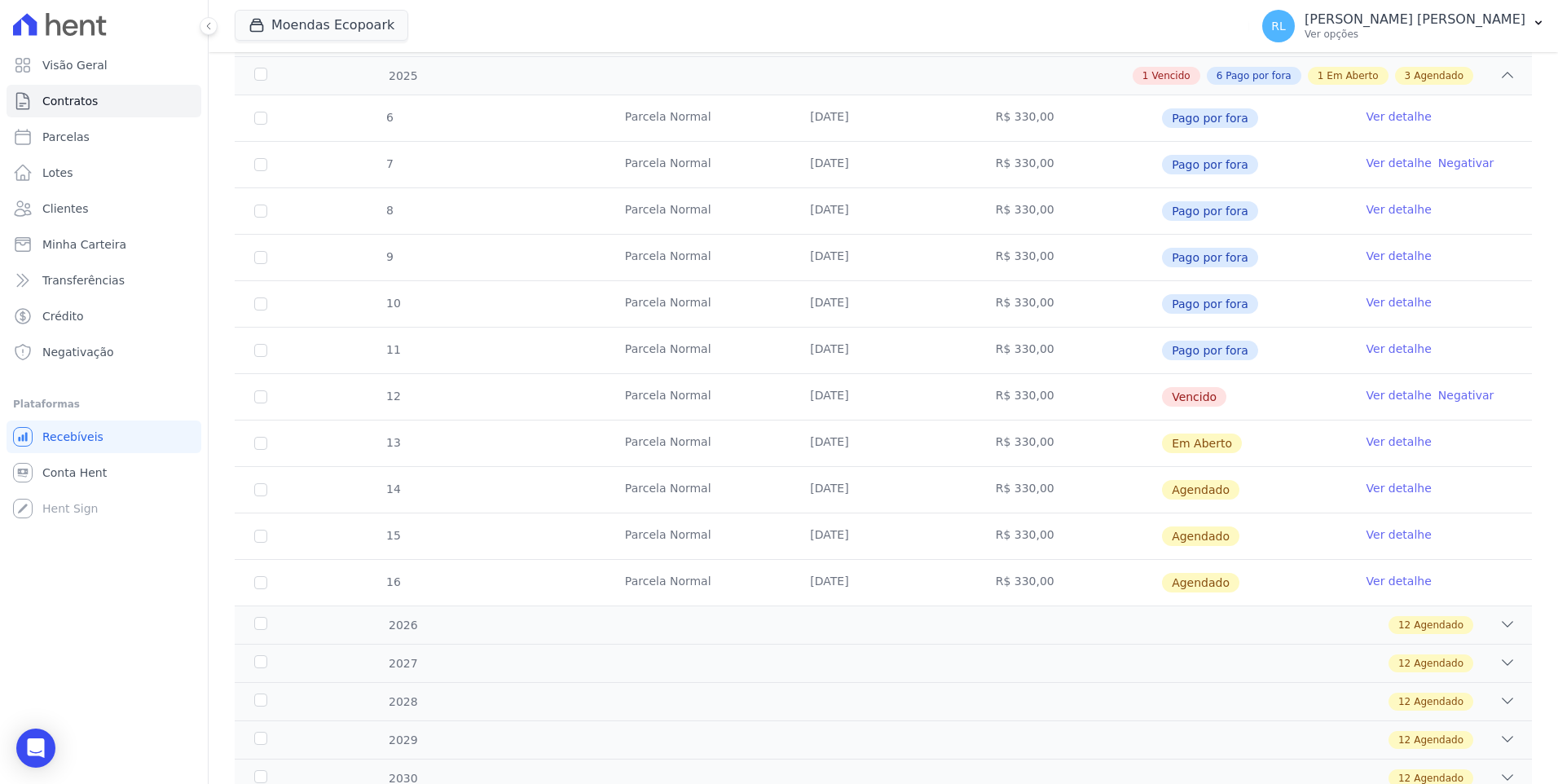
scroll to position [326, 0]
click at [1367, 439] on link "Ver detalhe" at bounding box center [1399, 440] width 65 height 16
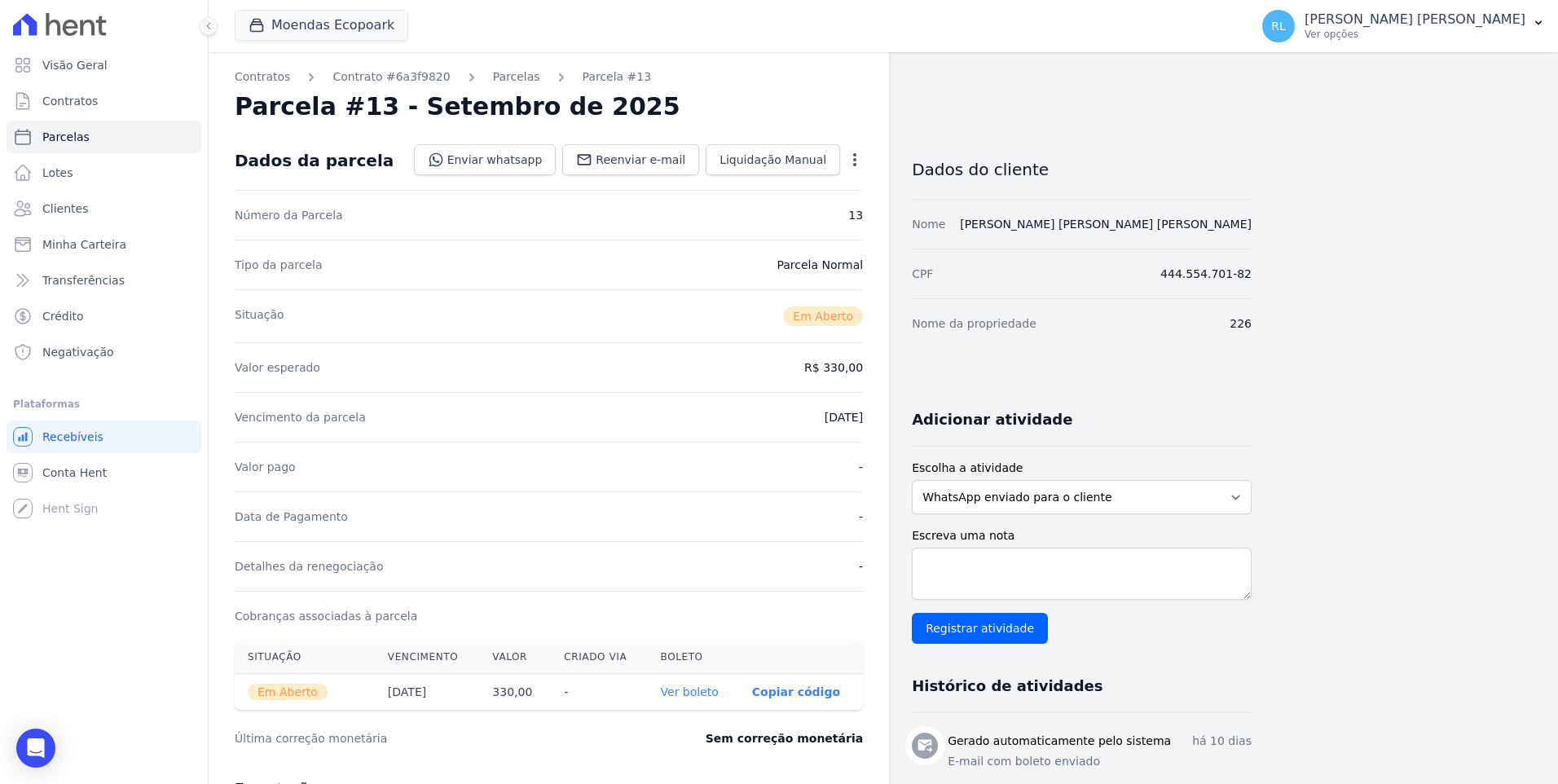
click at [708, 691] on link "Ver boleto" at bounding box center [689, 692] width 58 height 13
click at [94, 135] on link "Parcelas" at bounding box center [104, 137] width 195 height 33
select select
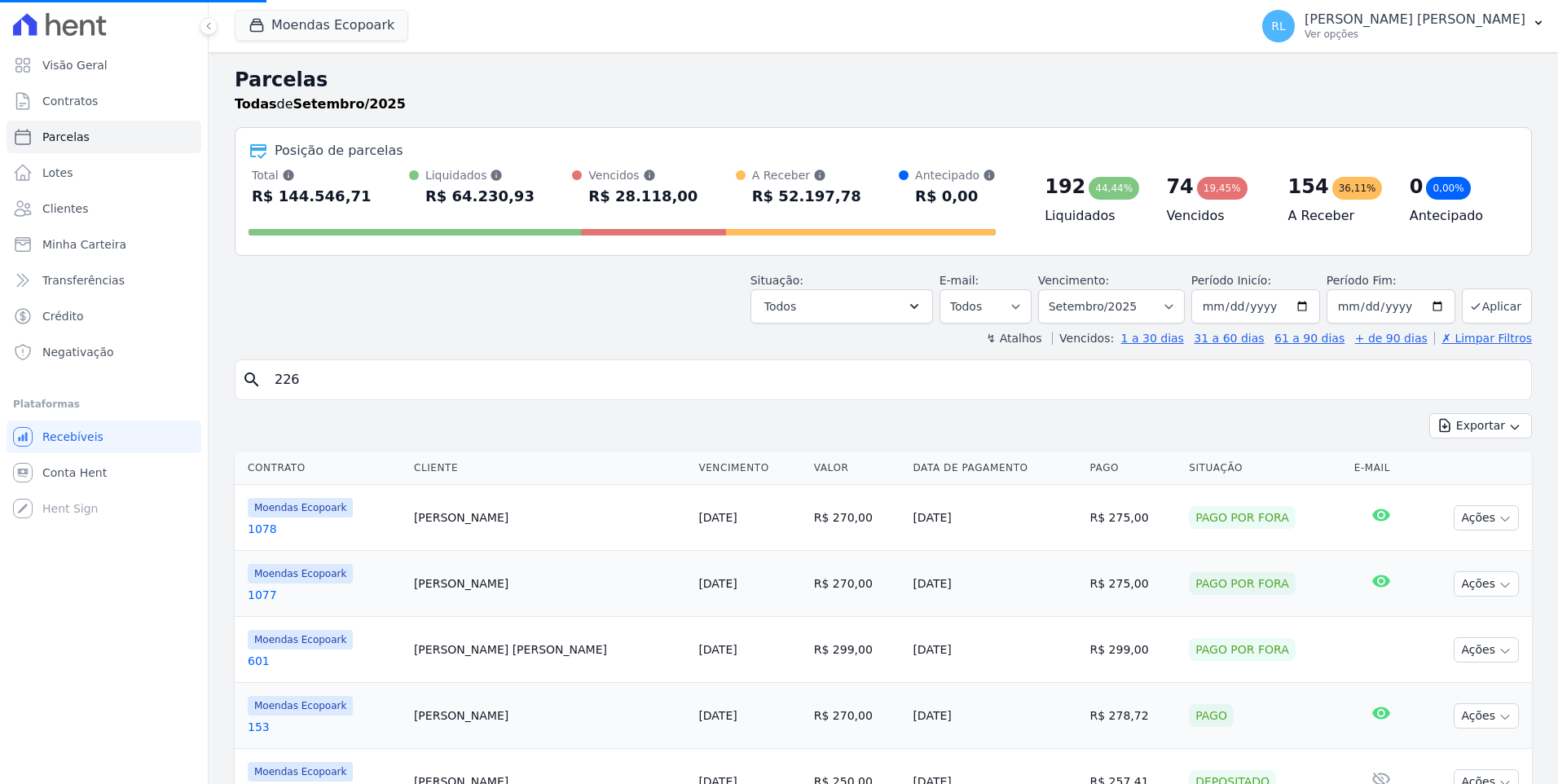
select select
